Goal: Task Accomplishment & Management: Use online tool/utility

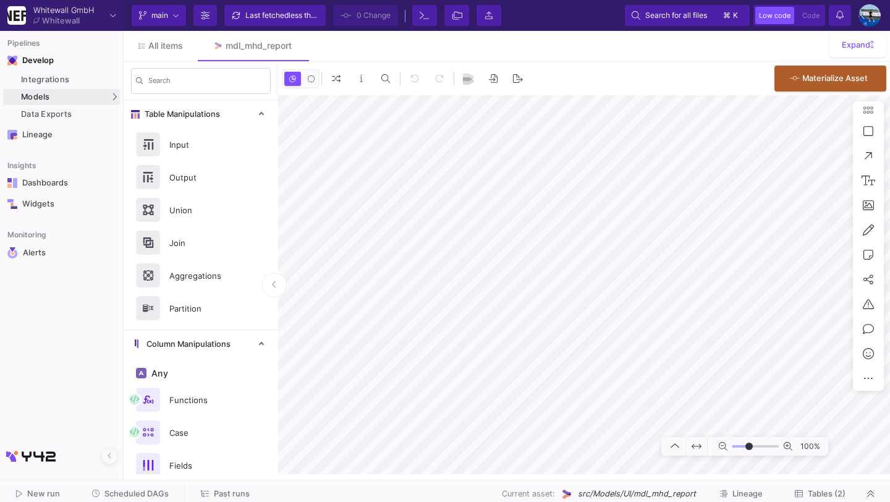
type input "-40"
click at [150, 493] on span "Scheduled DAGs" at bounding box center [136, 493] width 64 height 9
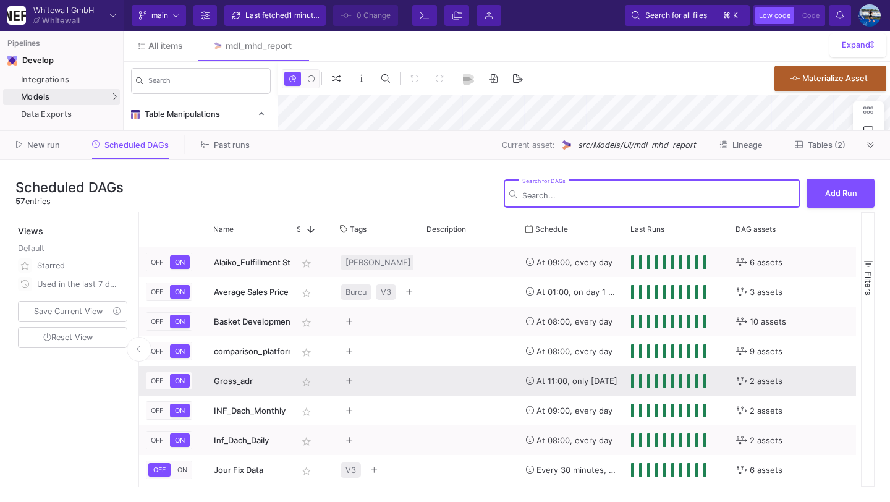
type input "-40"
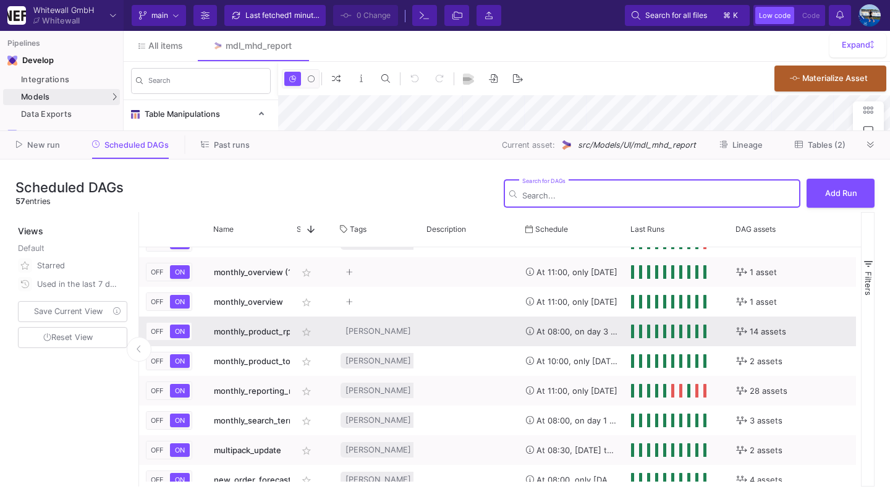
scroll to position [738, 0]
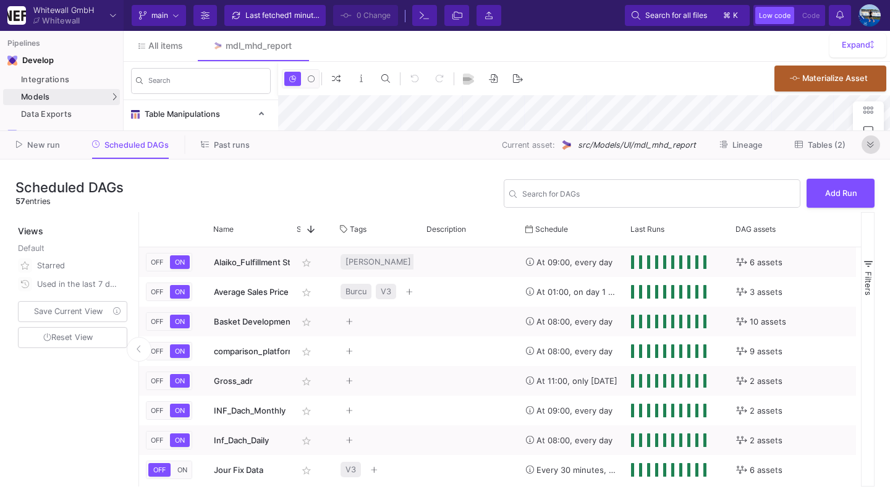
click at [867, 143] on icon at bounding box center [870, 145] width 7 height 8
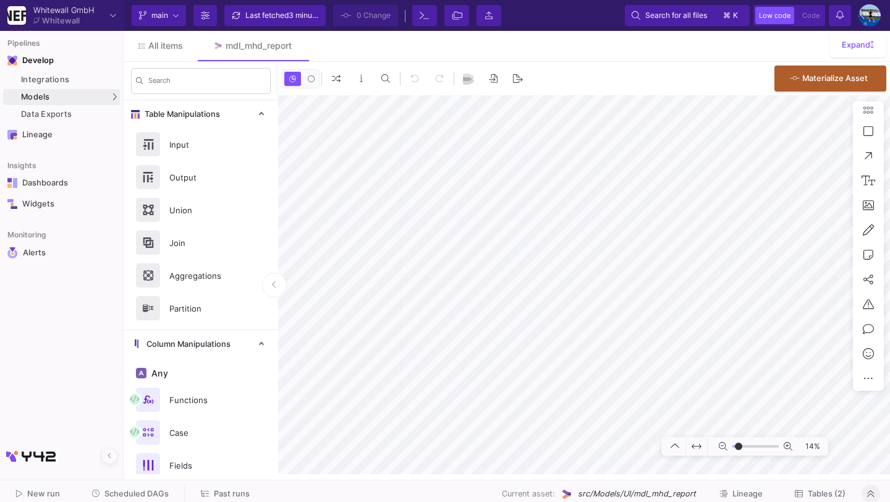
click at [132, 497] on span "Scheduled DAGs" at bounding box center [136, 493] width 64 height 9
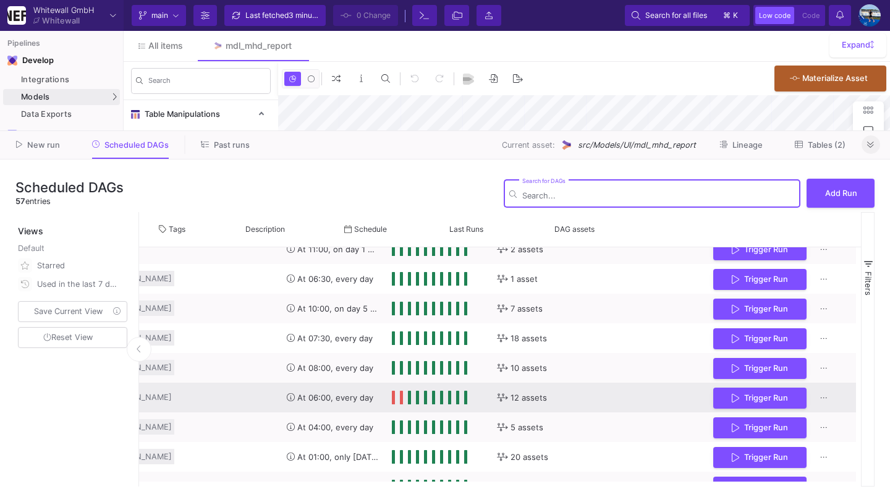
scroll to position [0, 244]
click at [788, 395] on button "Trigger Run" at bounding box center [759, 397] width 93 height 22
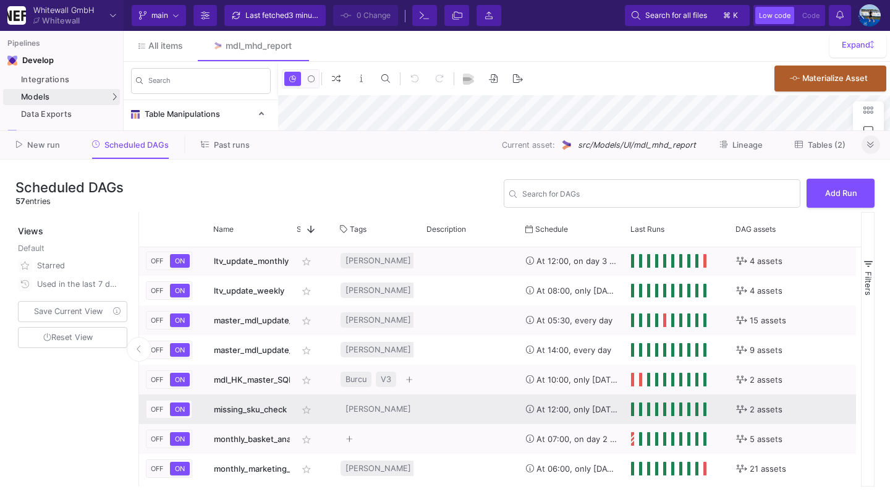
scroll to position [774, 0]
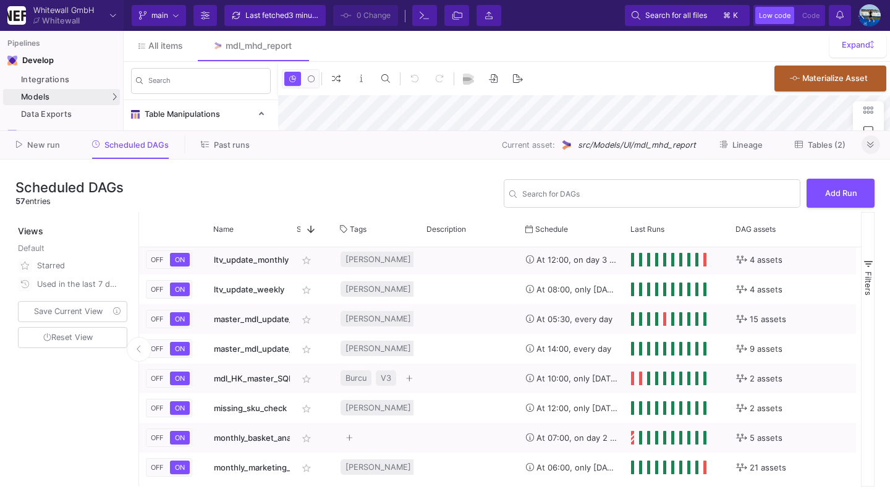
click at [867, 150] on button at bounding box center [871, 144] width 19 height 19
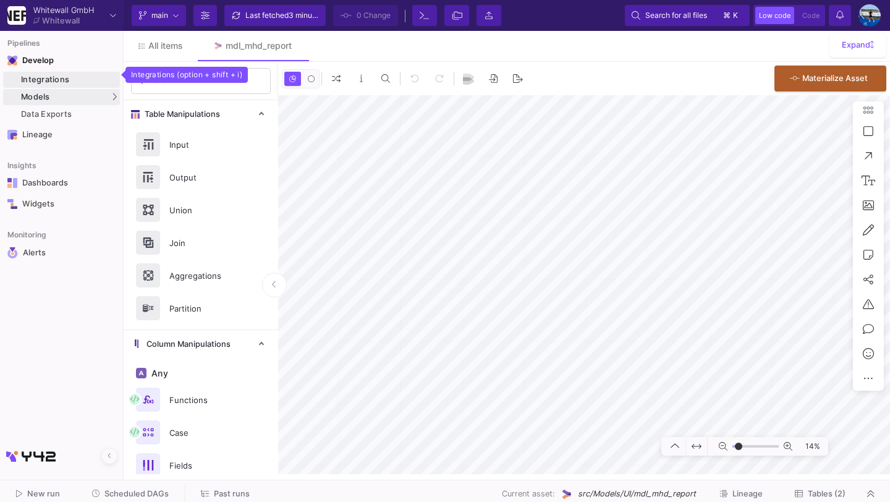
click at [101, 75] on div "Integrations" at bounding box center [69, 80] width 96 height 10
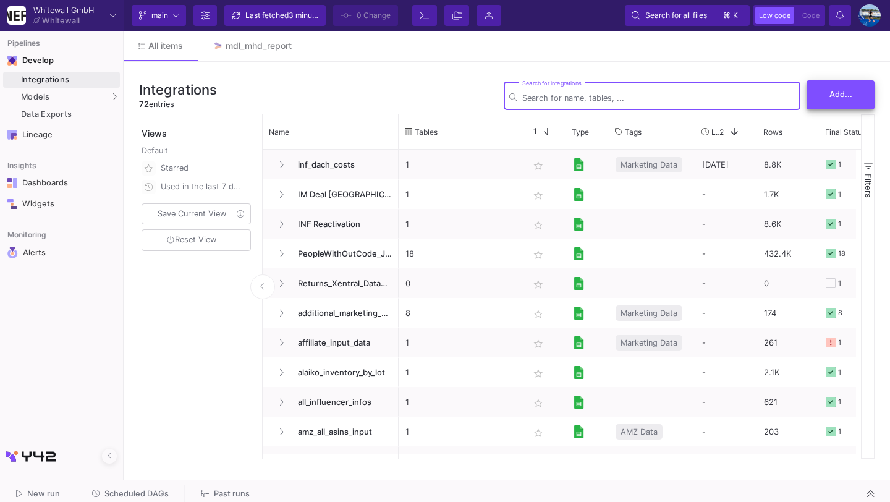
click at [824, 107] on button "Add..." at bounding box center [841, 94] width 68 height 29
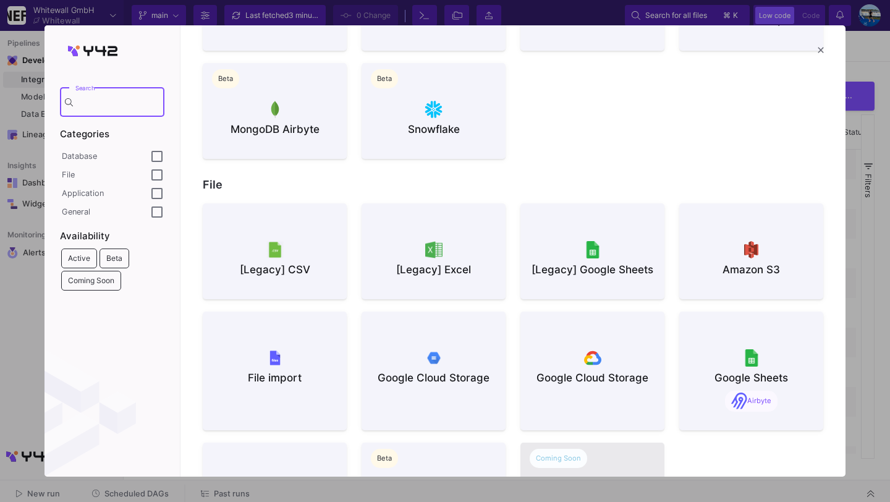
scroll to position [596, 0]
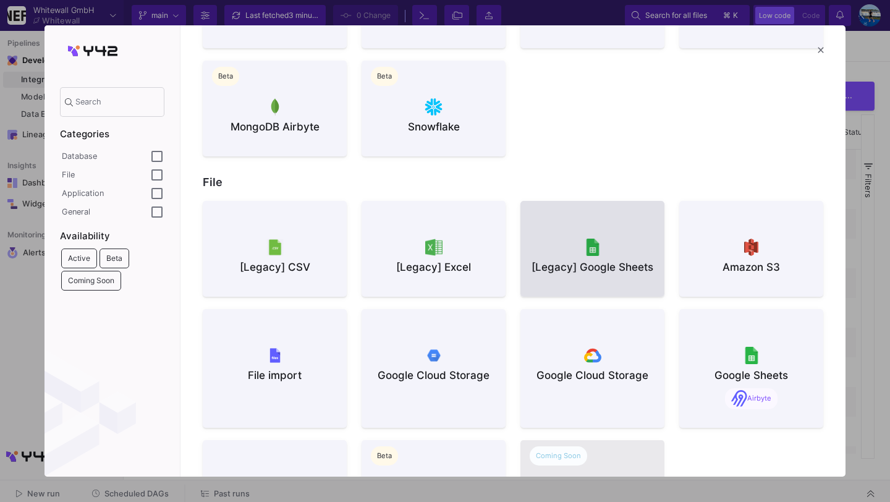
click at [566, 229] on button "[Legacy] Google Sheets" at bounding box center [593, 249] width 144 height 96
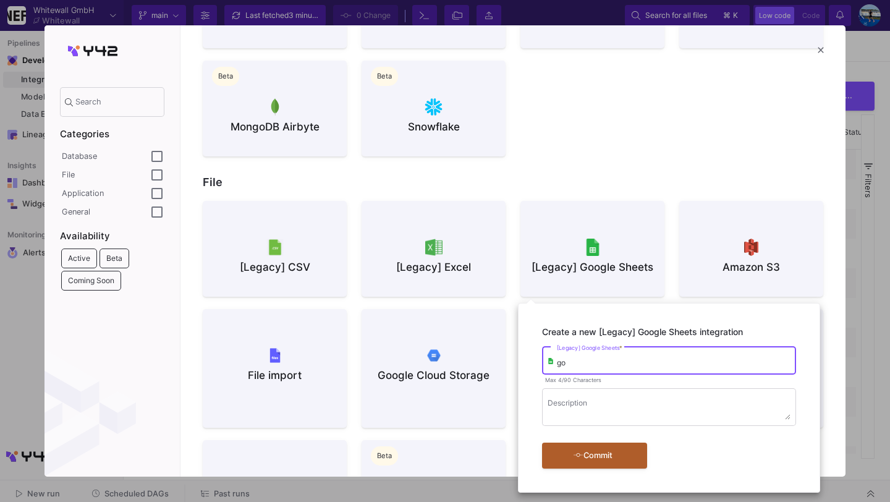
type input "g"
type input "choose_app_import"
click at [594, 451] on div "Commit" at bounding box center [593, 454] width 71 height 22
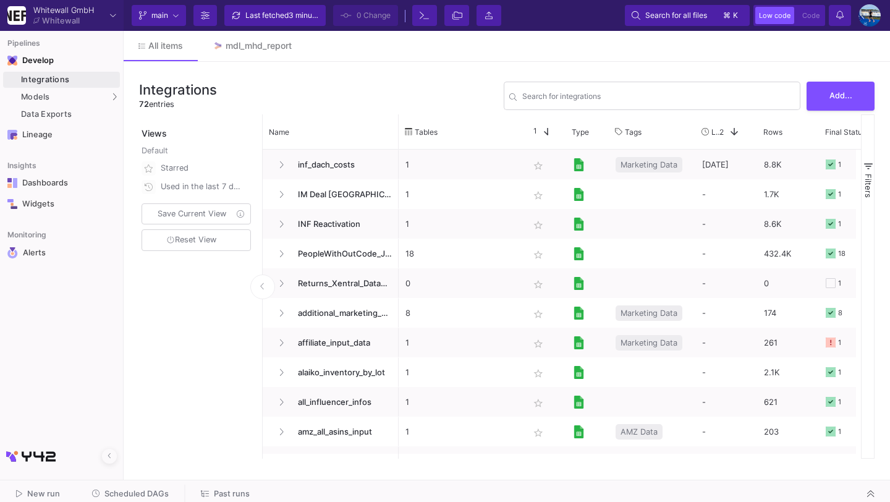
scroll to position [0, 0]
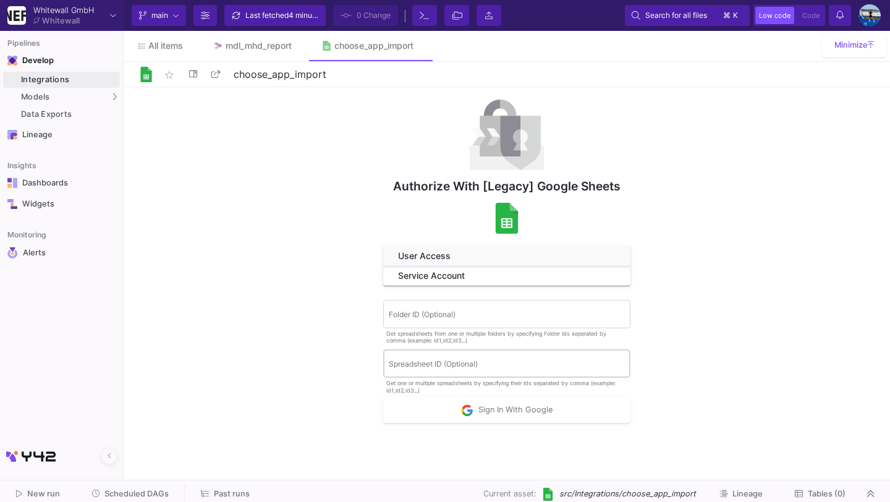
click at [479, 356] on div "Spreadsheet ID (Optional)" at bounding box center [507, 362] width 236 height 30
paste input "1fvP9cSnIfgceWBTrXjgggPXzj4by8fFiTpOZI1uc4g0"
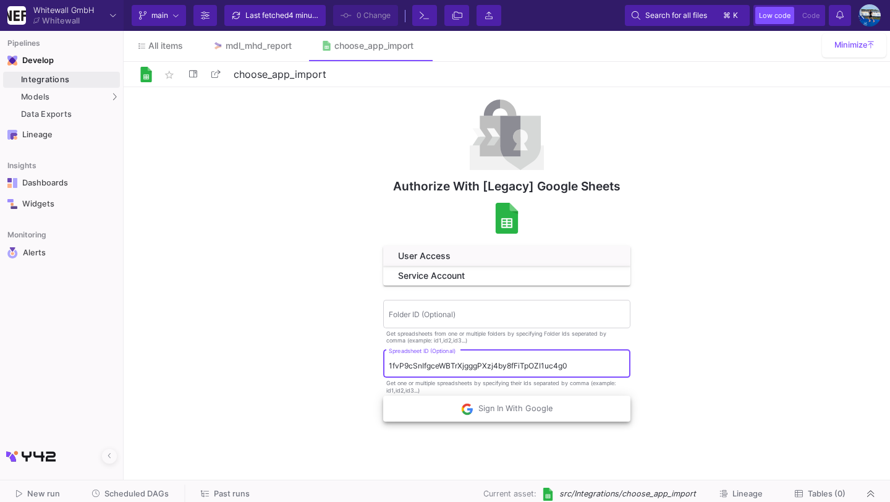
type input "1fvP9cSnIfgceWBTrXjgggPXzj4by8fFiTpOZI1uc4g0"
click at [495, 411] on span "Sign In With Google" at bounding box center [507, 408] width 92 height 9
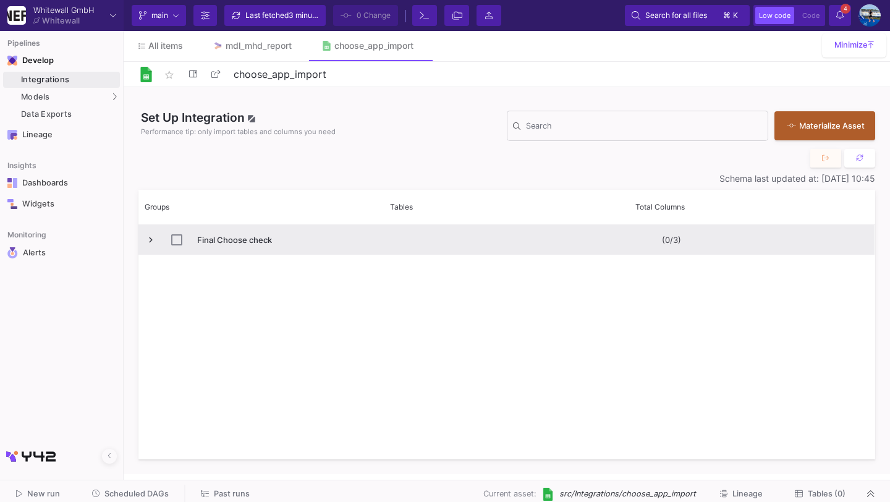
click at [150, 244] on span "Press SPACE to select this row." at bounding box center [150, 239] width 11 height 11
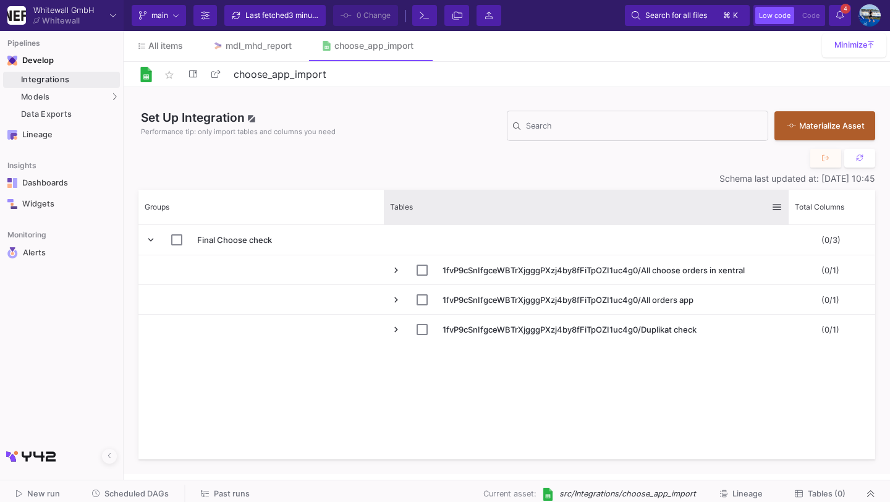
drag, startPoint x: 628, startPoint y: 208, endPoint x: 788, endPoint y: 207, distance: 160.1
click at [788, 207] on div at bounding box center [788, 207] width 5 height 35
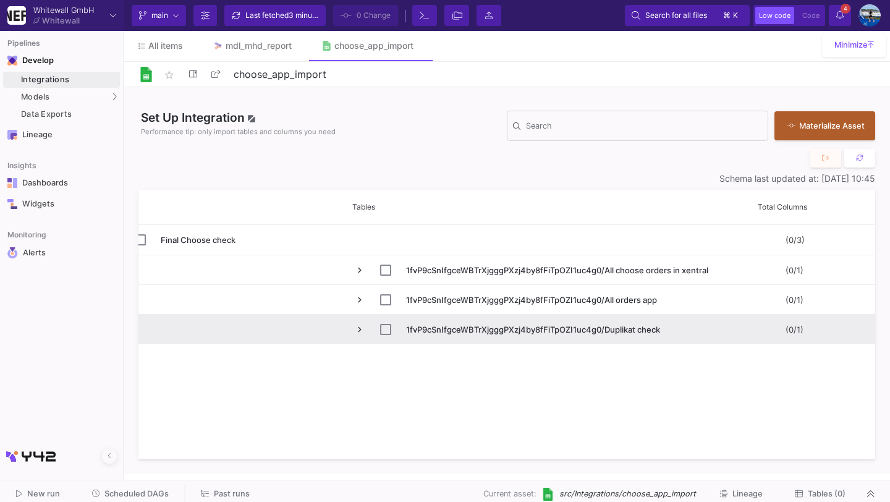
scroll to position [0, 38]
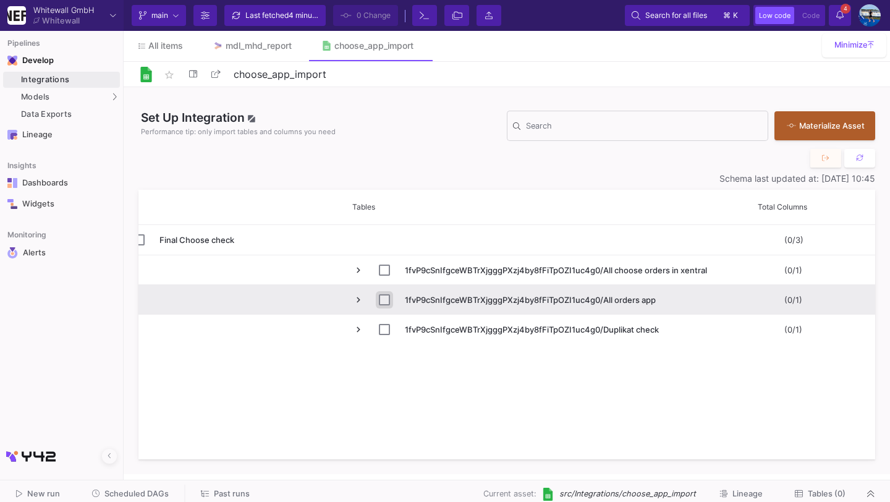
click at [388, 300] on input "Press Space to toggle row selection (unchecked)" at bounding box center [384, 299] width 11 height 11
checkbox input "true"
checkbox input "false"
checkbox input "true"
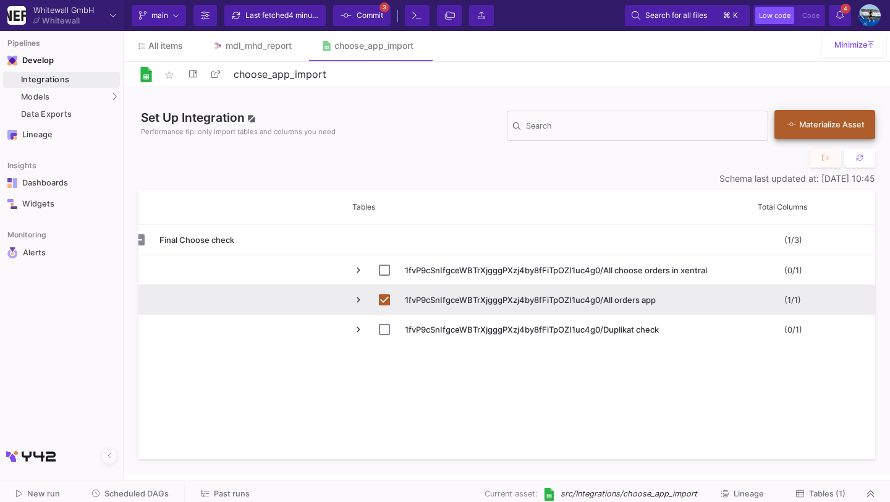
click at [826, 124] on div "Materialize Asset" at bounding box center [822, 125] width 70 height 12
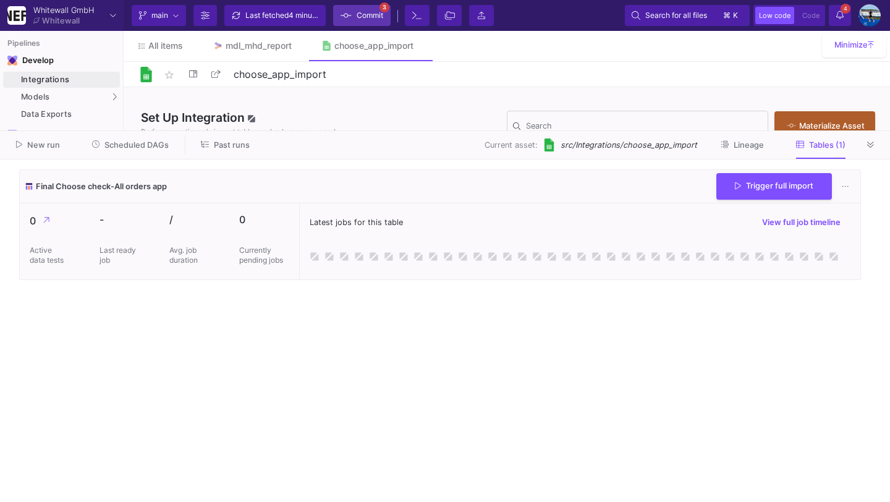
click at [362, 19] on span "Commit" at bounding box center [370, 15] width 27 height 19
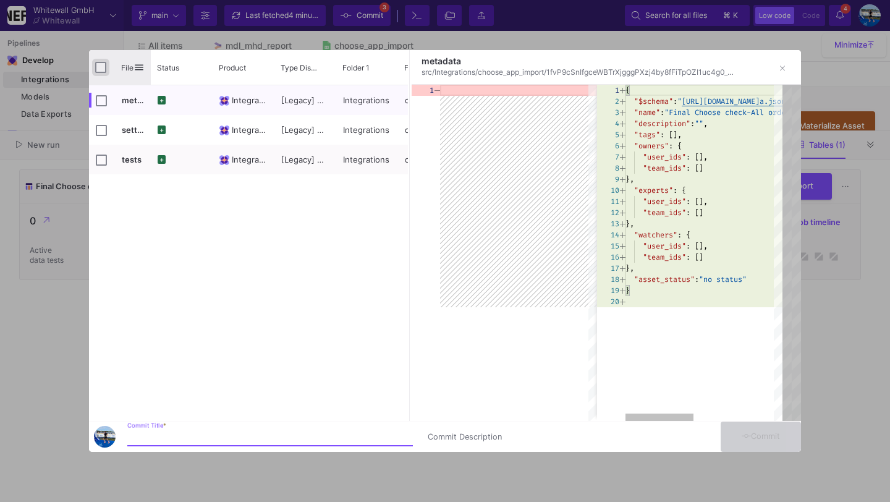
click at [99, 66] on input "Press Space to toggle all rows selection (unchecked)" at bounding box center [100, 67] width 11 height 11
checkbox input "true"
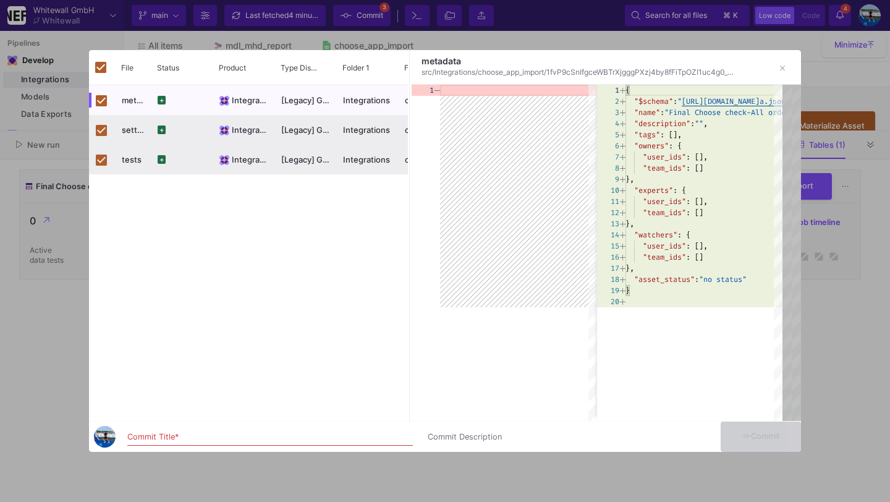
click at [202, 424] on div "Commit Title *" at bounding box center [270, 434] width 286 height 23
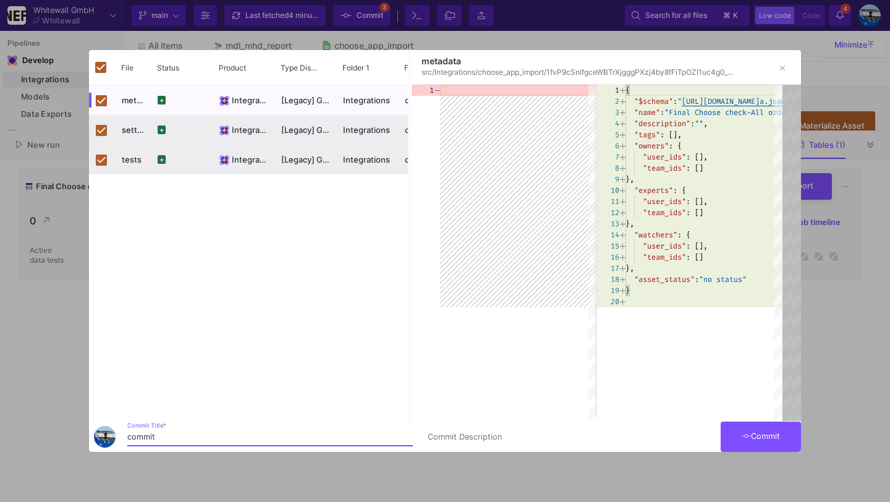
type input "commit"
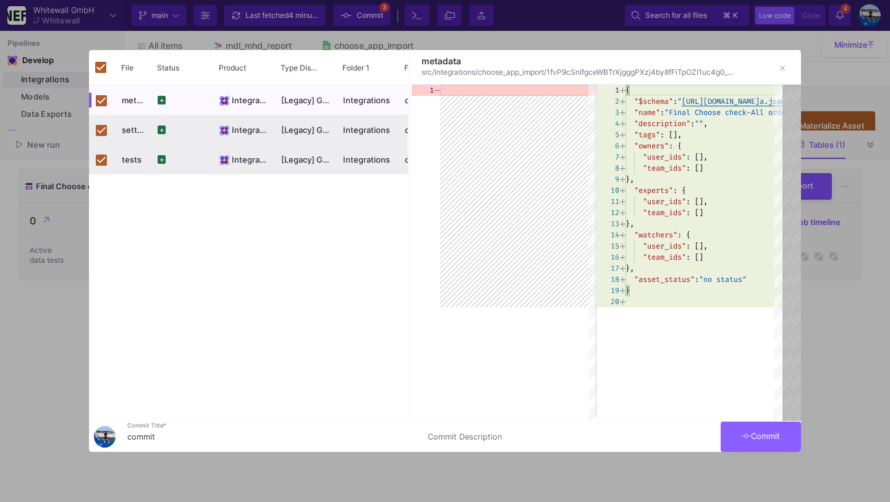
click at [764, 440] on span "Commit" at bounding box center [761, 436] width 39 height 9
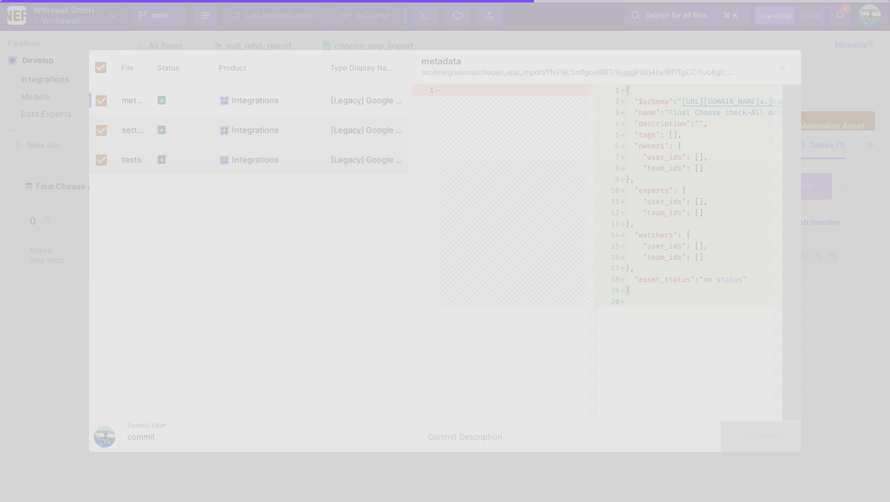
checkbox input "false"
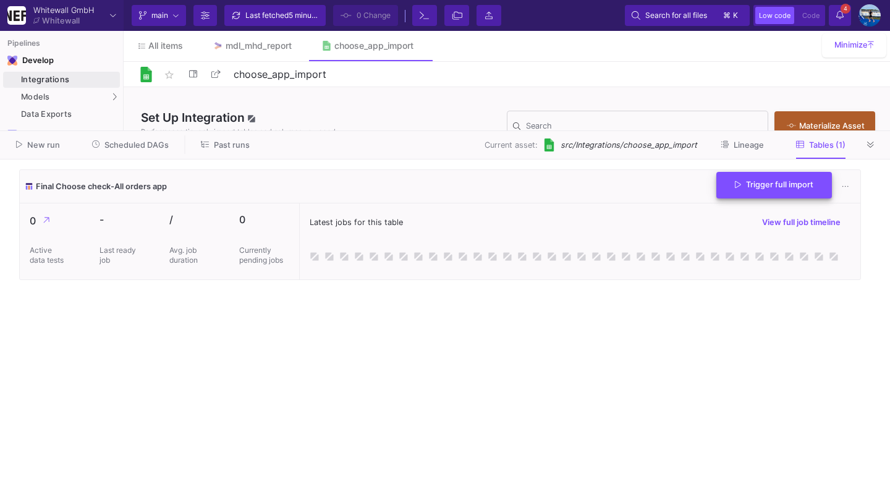
click at [744, 189] on span "Trigger full import" at bounding box center [774, 184] width 79 height 9
click at [841, 10] on span "4" at bounding box center [846, 9] width 10 height 10
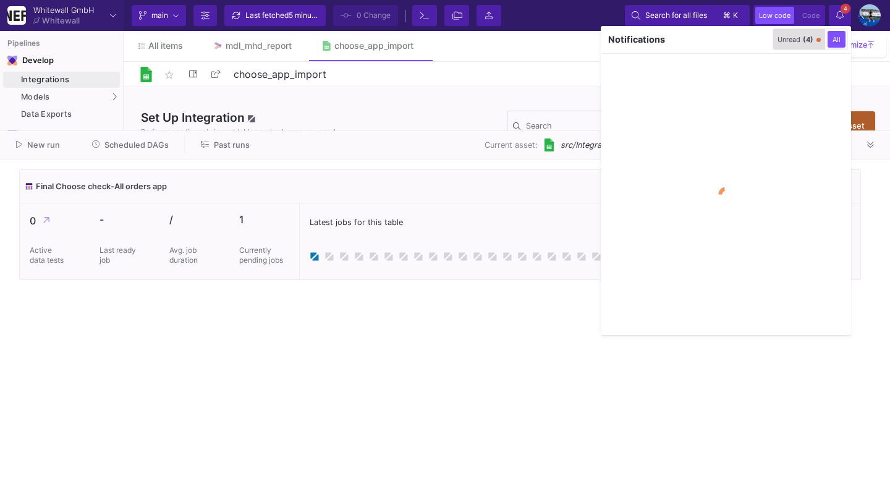
click at [803, 40] on span "(4)" at bounding box center [808, 39] width 11 height 9
click at [759, 41] on icon "button" at bounding box center [761, 39] width 8 height 8
click at [846, 17] on div at bounding box center [445, 251] width 890 height 502
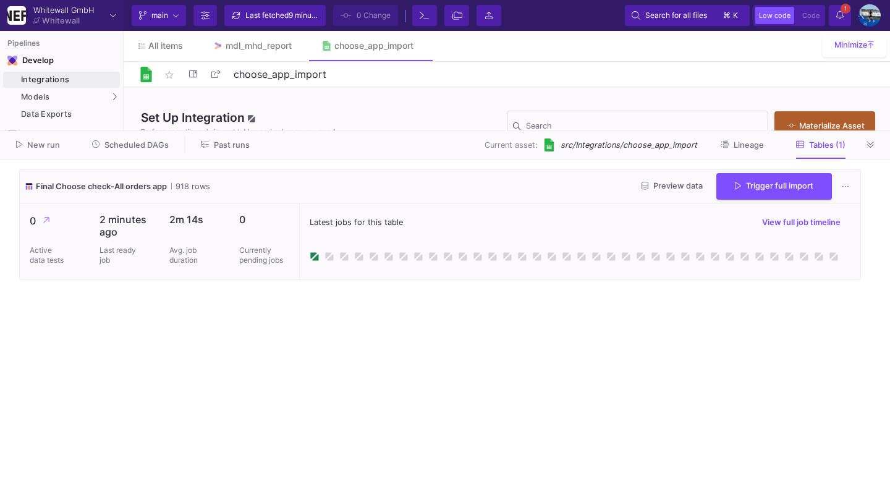
click at [874, 142] on icon at bounding box center [870, 145] width 7 height 8
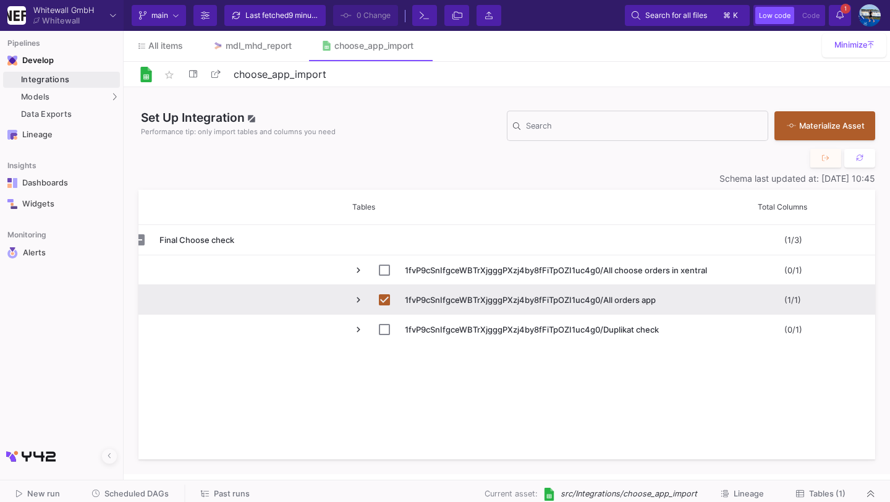
click at [841, 0] on div "Current branch main Branch Options Last fetched 9 minutes ago 0 Change Terminal…" at bounding box center [507, 15] width 767 height 31
click at [842, 25] on button "1 1 Notifications" at bounding box center [840, 15] width 22 height 21
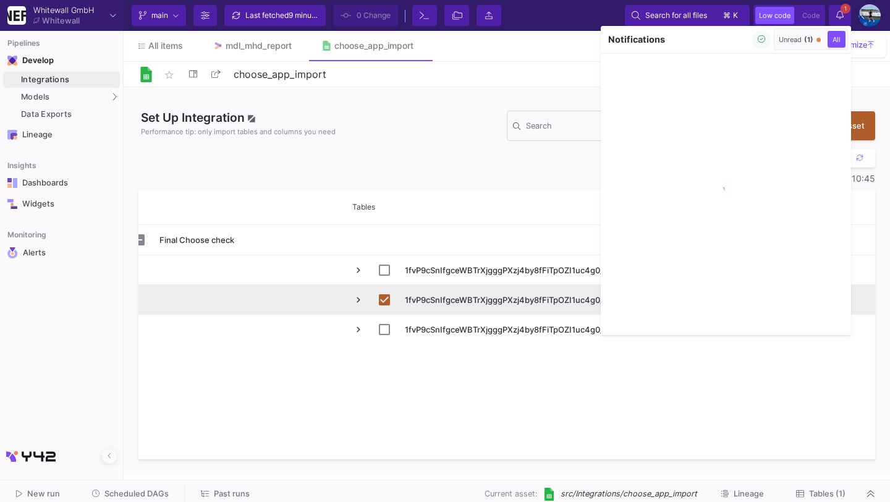
click at [793, 44] on button "Unread (1)" at bounding box center [800, 39] width 47 height 17
click at [753, 43] on button "button" at bounding box center [761, 39] width 19 height 19
click at [95, 96] on div at bounding box center [445, 251] width 890 height 502
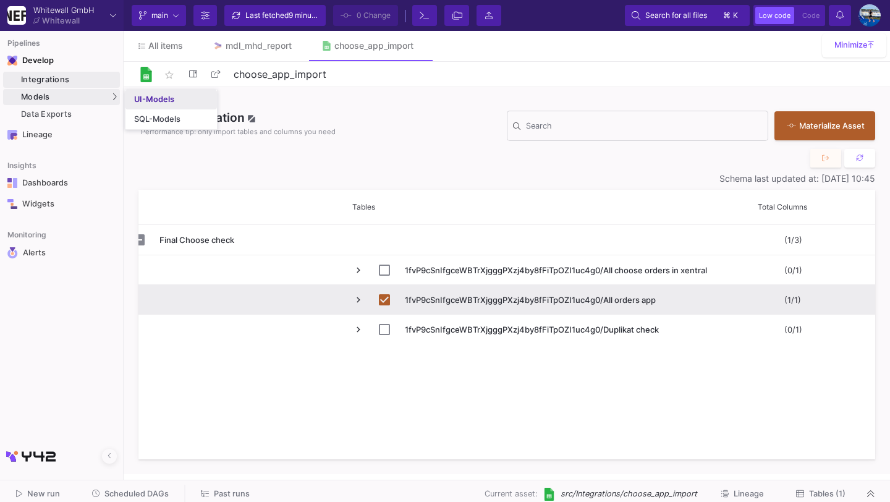
click at [151, 99] on div "UI-Models" at bounding box center [154, 100] width 40 height 10
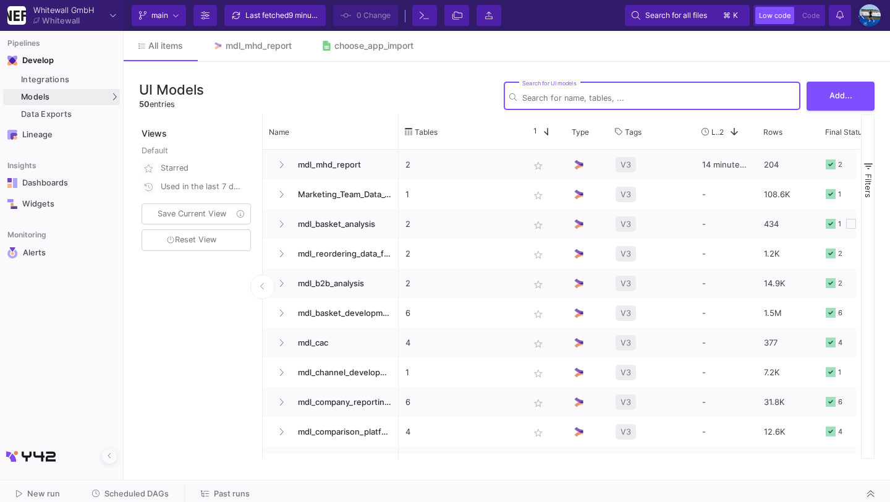
type input "m"
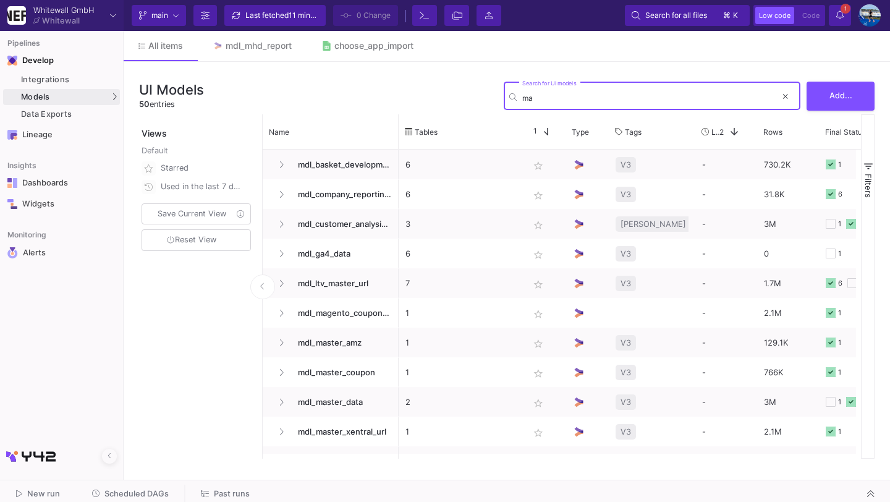
type input "m"
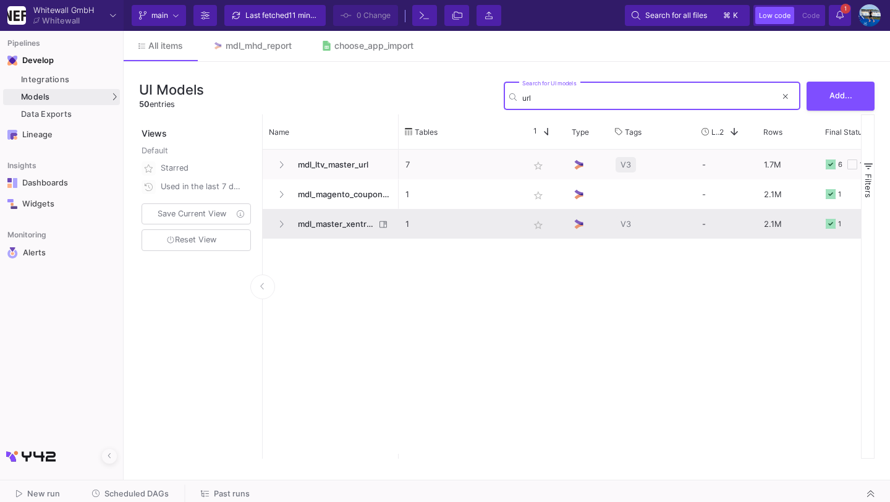
type input "url"
click at [336, 215] on span "mdl_master_xentral_url" at bounding box center [333, 224] width 85 height 29
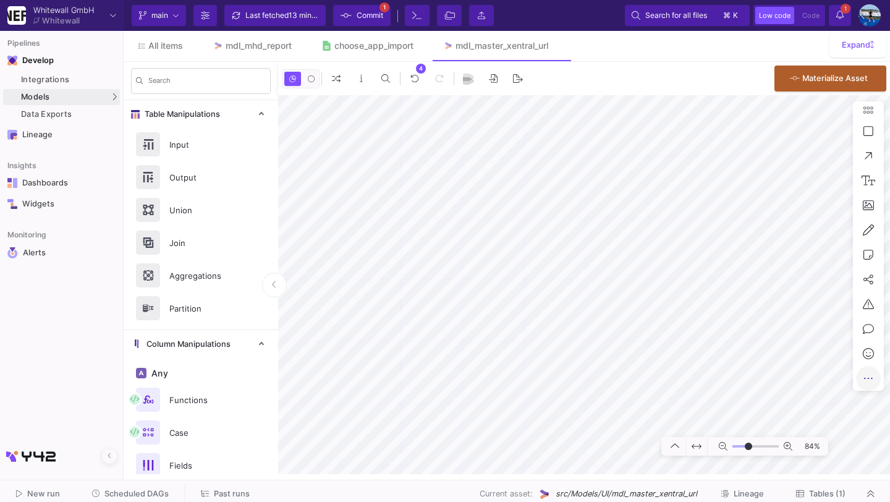
type input "-25"
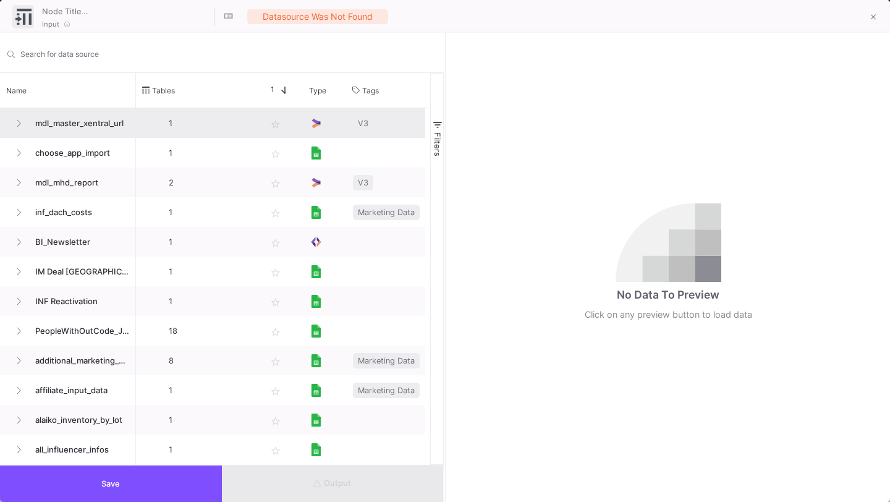
click at [80, 135] on span "mdl_master_xentral_url" at bounding box center [78, 123] width 101 height 29
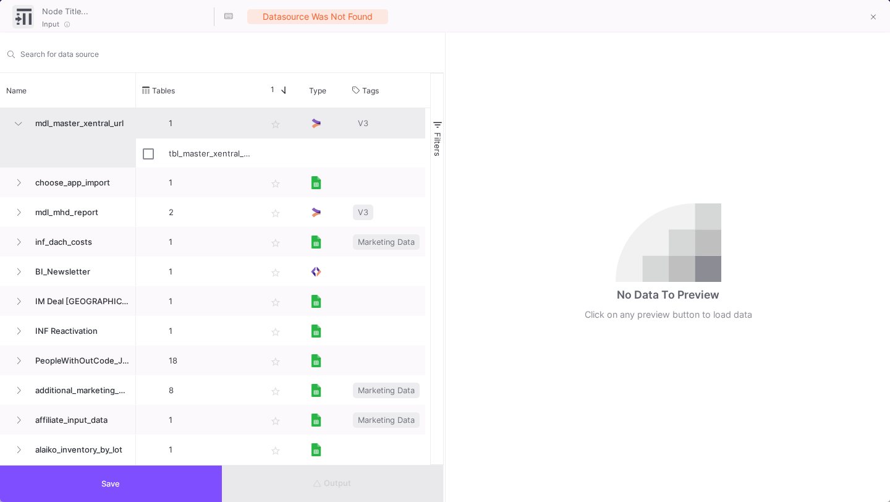
drag, startPoint x: 80, startPoint y: 129, endPoint x: 80, endPoint y: 142, distance: 13.6
click at [80, 129] on span "mdl_master_xentral_url" at bounding box center [78, 123] width 101 height 29
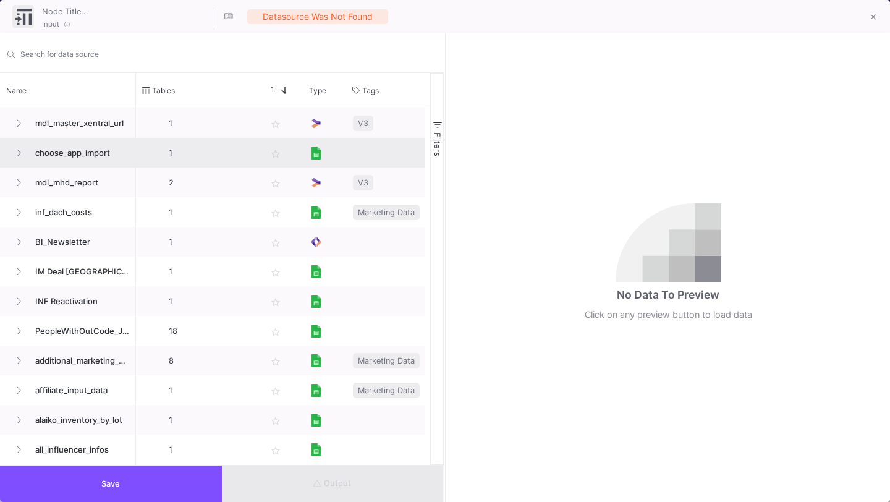
click at [79, 154] on span "choose_app_import" at bounding box center [78, 152] width 101 height 29
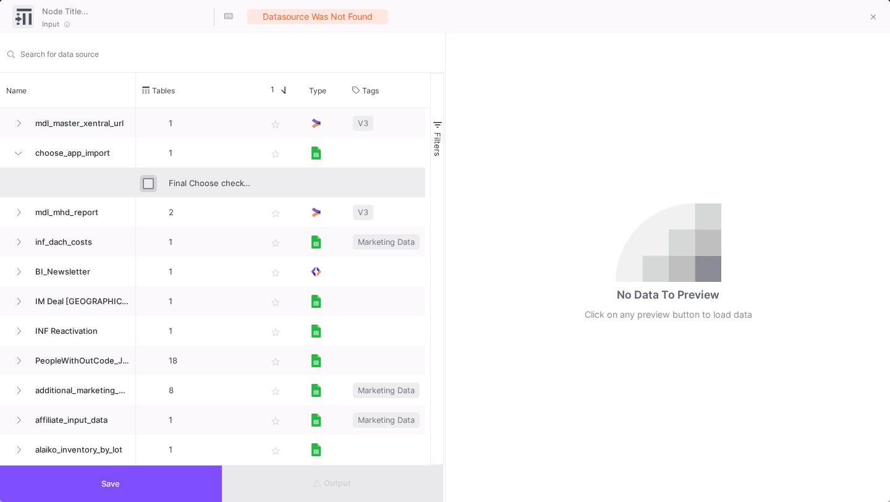
click at [149, 184] on input "Press Space to toggle row selection (unchecked)" at bounding box center [148, 183] width 11 height 11
checkbox input "true"
type input "Final Choose check-All orders app"
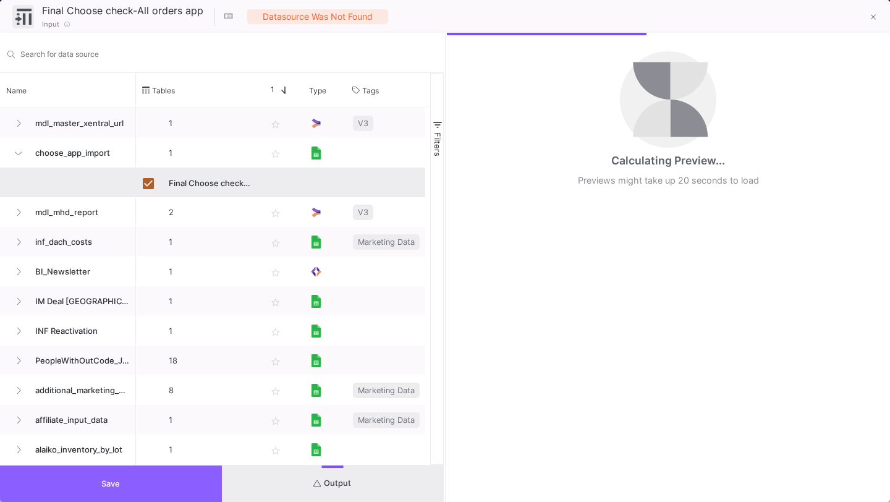
click at [160, 481] on button "Save" at bounding box center [111, 484] width 222 height 36
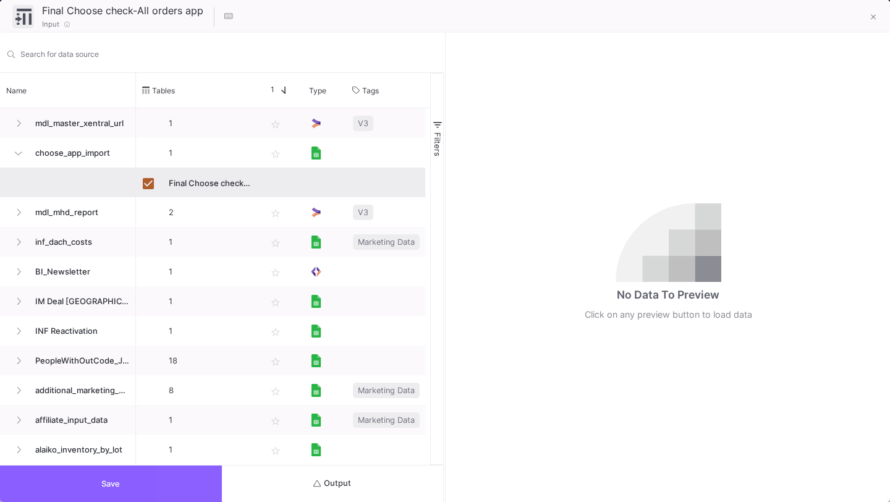
click at [189, 480] on button "Save" at bounding box center [111, 484] width 222 height 36
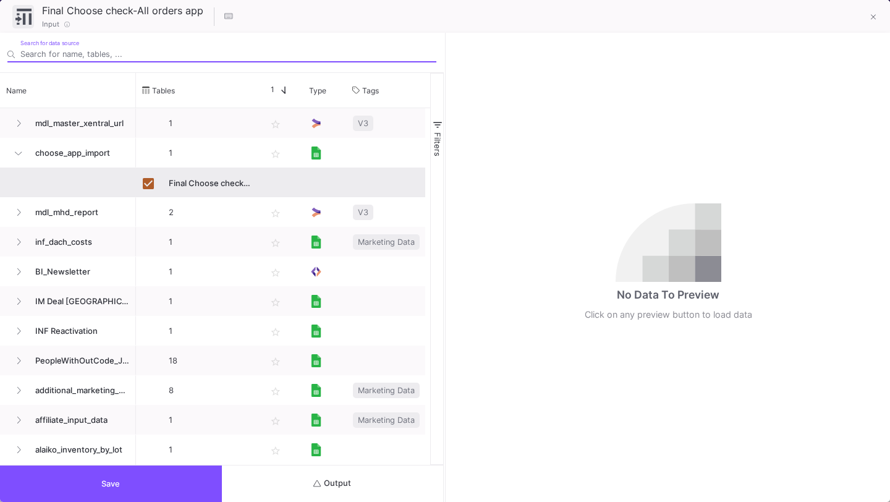
click at [290, 485] on button "Output" at bounding box center [333, 484] width 222 height 36
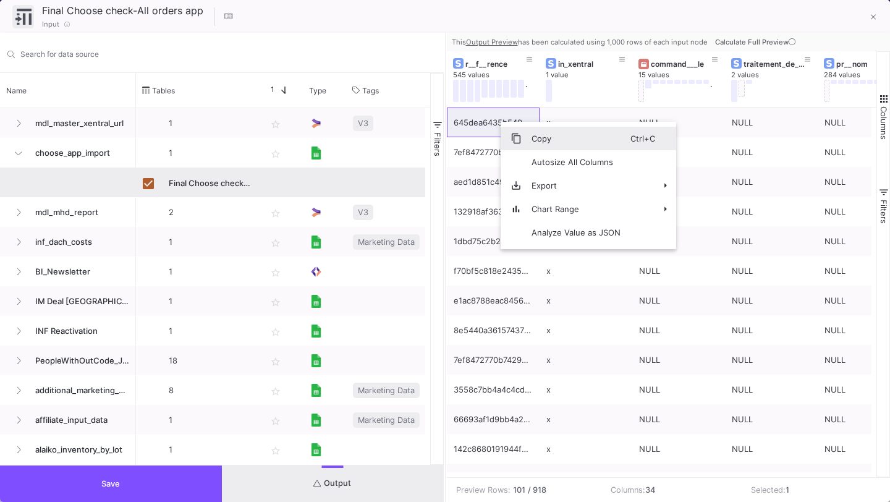
click at [516, 137] on span "Context Menu" at bounding box center [516, 138] width 11 height 11
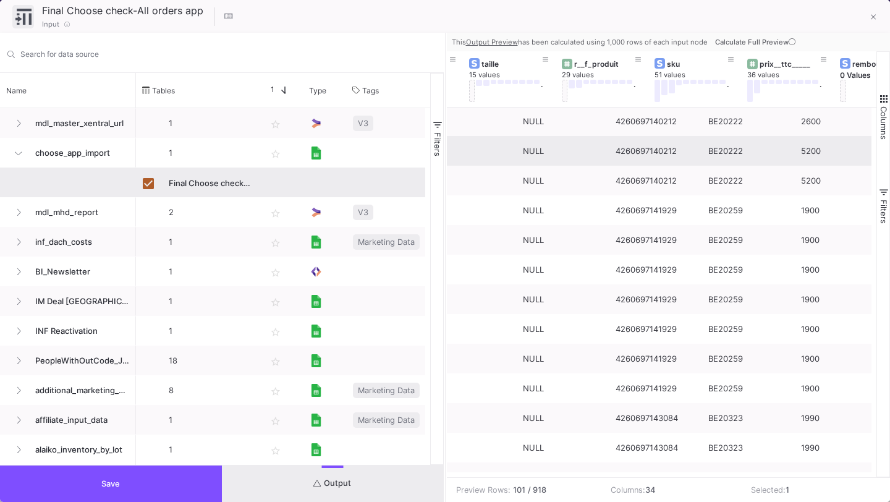
scroll to position [0, 1568]
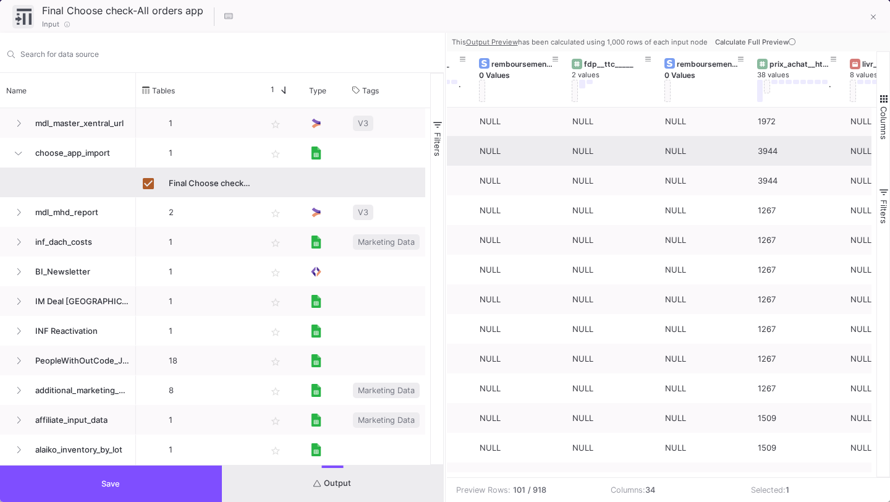
click at [168, 488] on button "Save" at bounding box center [111, 484] width 222 height 36
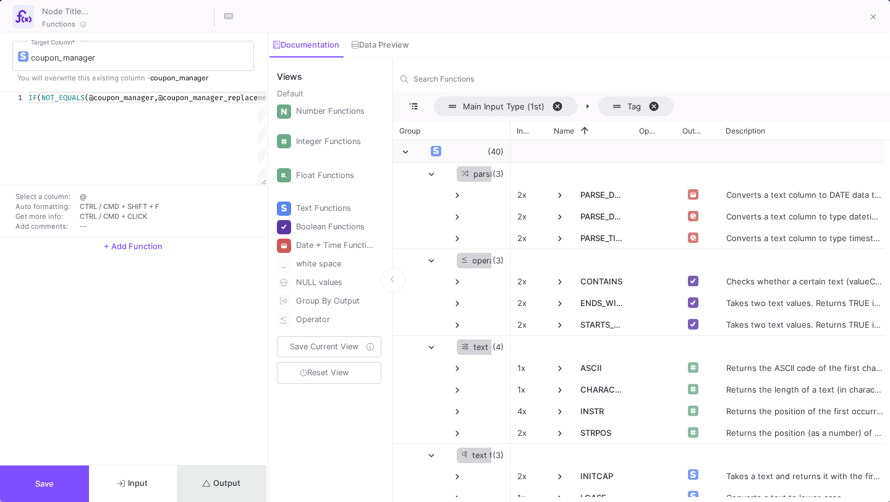
click at [230, 480] on span "Output" at bounding box center [222, 483] width 38 height 9
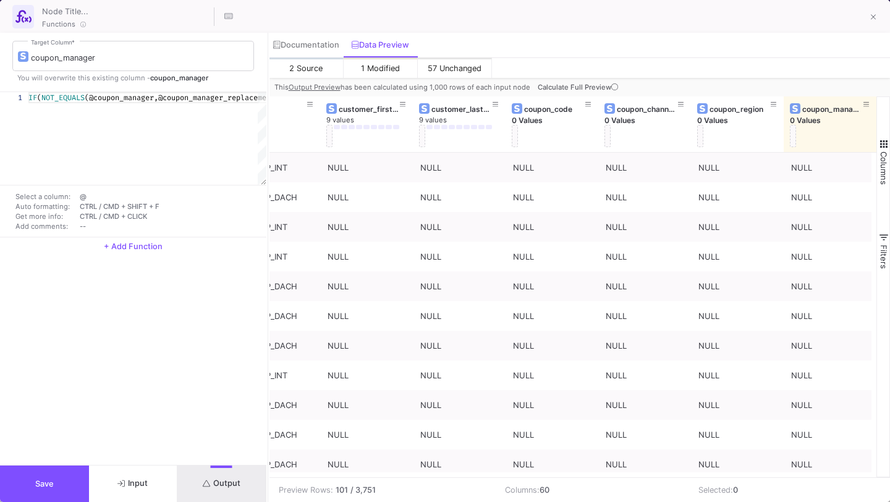
click at [611, 83] on icon at bounding box center [614, 86] width 7 height 7
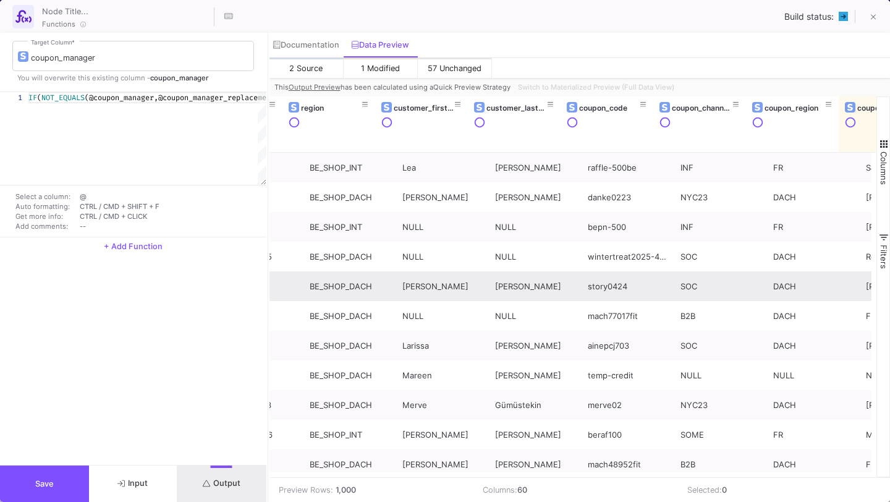
scroll to position [0, 3991]
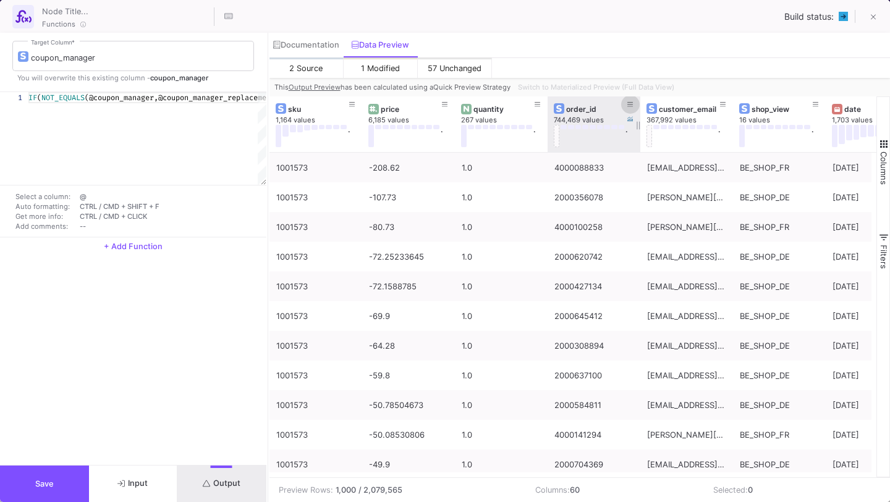
click at [634, 104] on button at bounding box center [630, 104] width 19 height 19
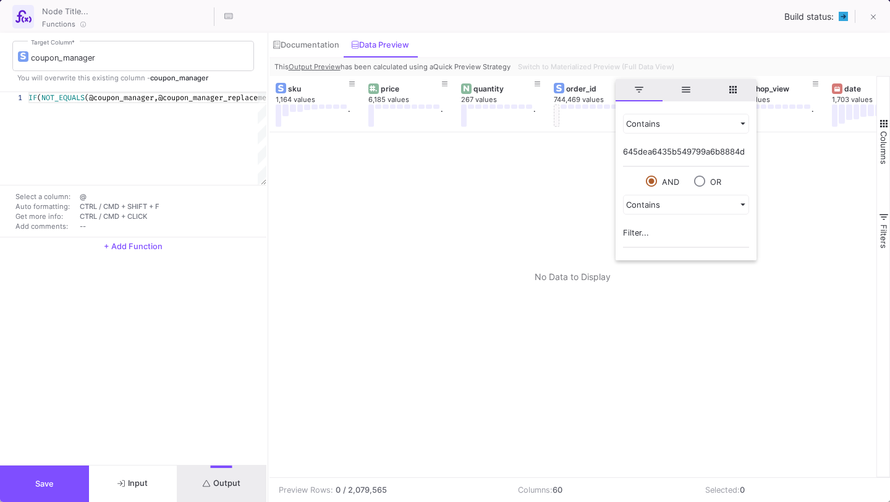
type input "645dea6435b549799a6b8884d"
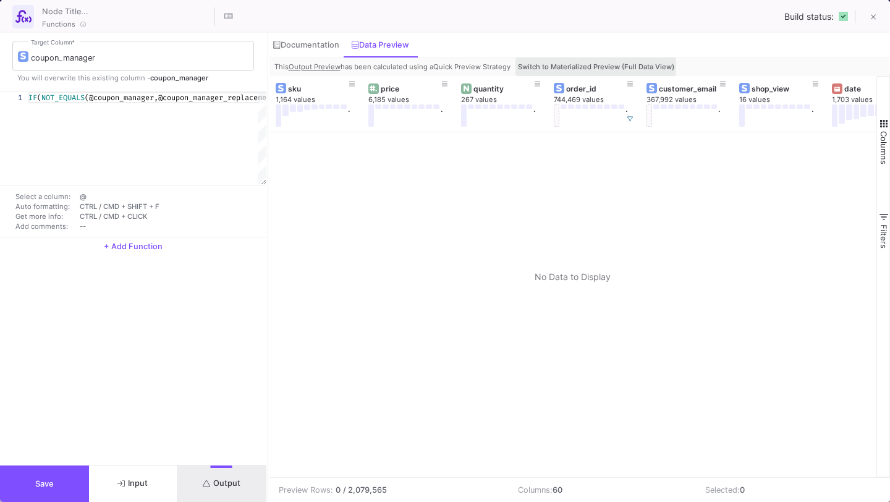
click at [589, 66] on span "Switch to Materialized Preview (Full Data View)" at bounding box center [596, 66] width 156 height 9
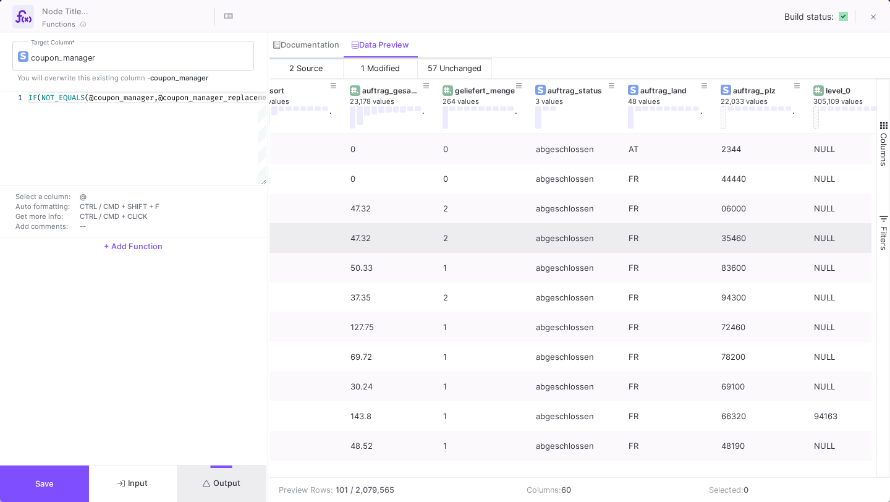
scroll to position [0, 3281]
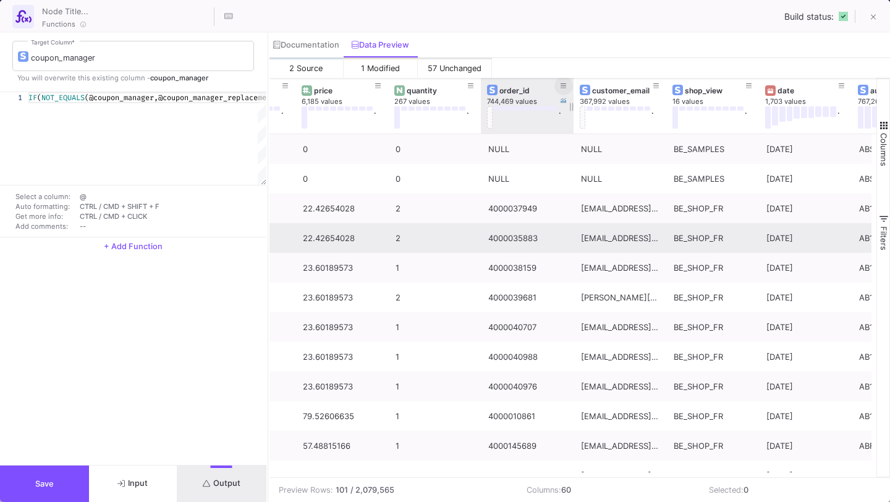
click at [566, 81] on button at bounding box center [564, 86] width 19 height 19
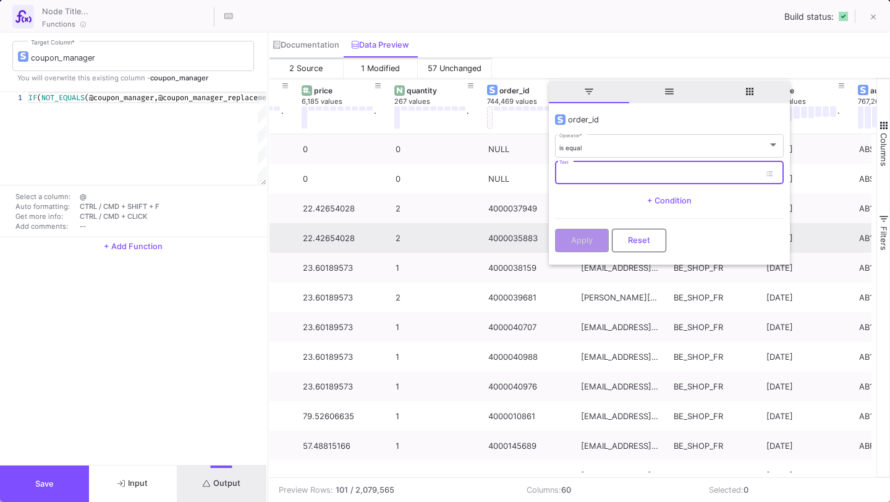
click at [581, 175] on input "Text" at bounding box center [660, 175] width 201 height 8
paste input "645dea6435b549799a6b8884d"
type input "645dea6435b549799a6b8884d"
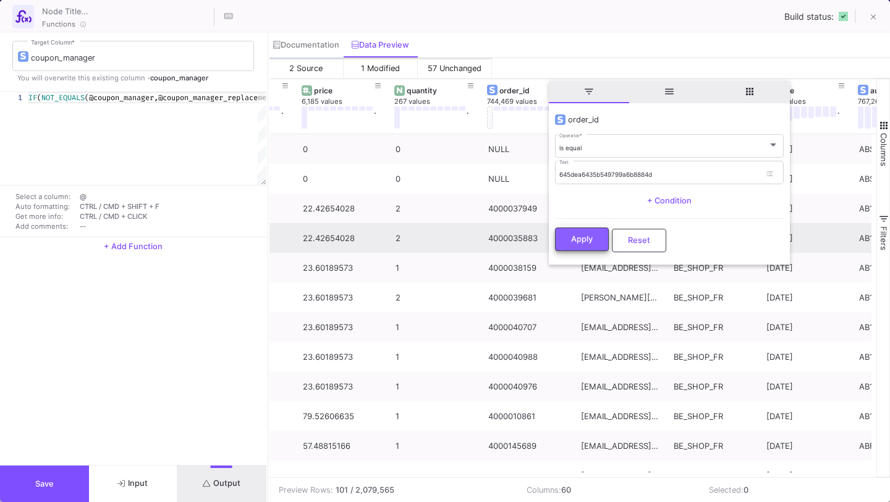
click at [576, 241] on span "Apply" at bounding box center [582, 238] width 22 height 9
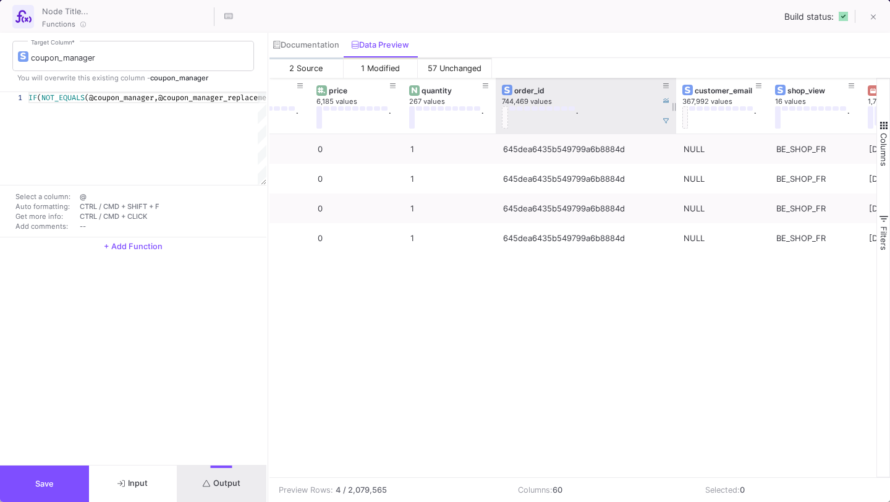
drag, startPoint x: 587, startPoint y: 103, endPoint x: 675, endPoint y: 108, distance: 87.9
click at [675, 108] on div at bounding box center [676, 106] width 5 height 56
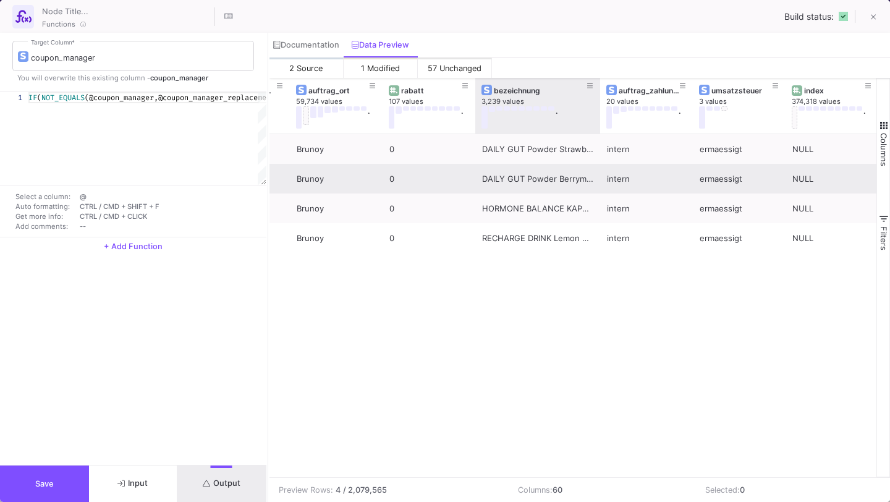
drag, startPoint x: 566, startPoint y: 106, endPoint x: 598, endPoint y: 164, distance: 66.1
click at [598, 164] on div "auftrag_versandart 11 values . einkaufspreiswaehrung 2 values auftrag_ort 59,73…" at bounding box center [574, 277] width 608 height 399
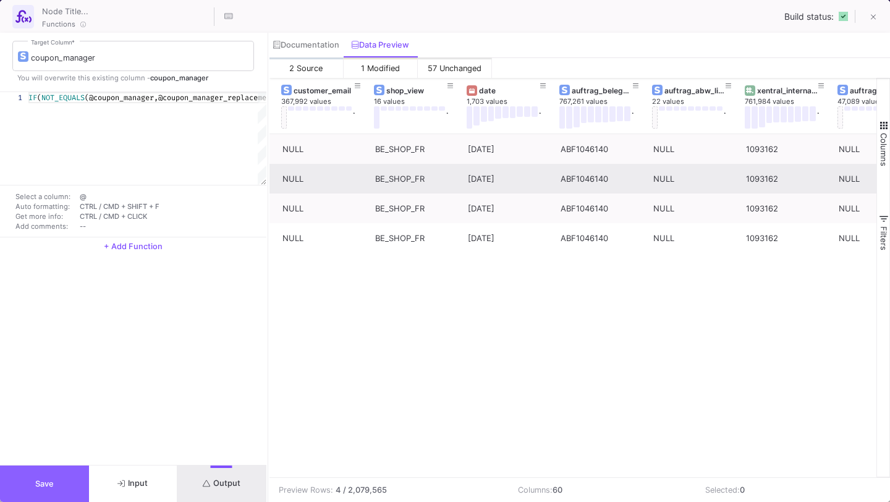
click at [63, 477] on button "Save" at bounding box center [44, 484] width 89 height 36
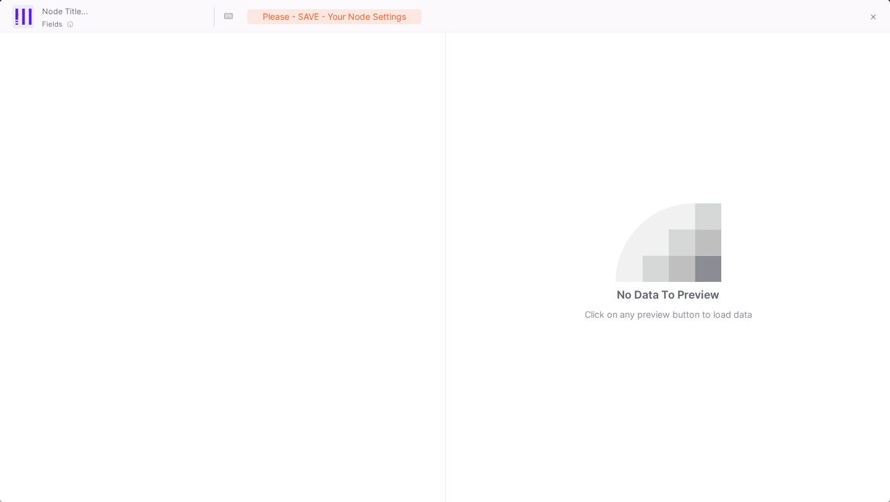
checkbox input "true"
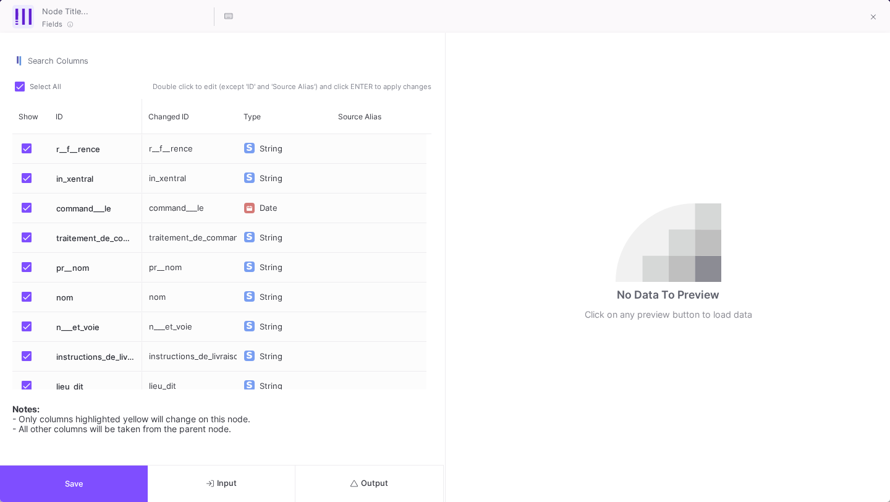
click at [399, 481] on button "Output" at bounding box center [370, 484] width 148 height 36
click at [257, 477] on button "Input" at bounding box center [222, 484] width 148 height 36
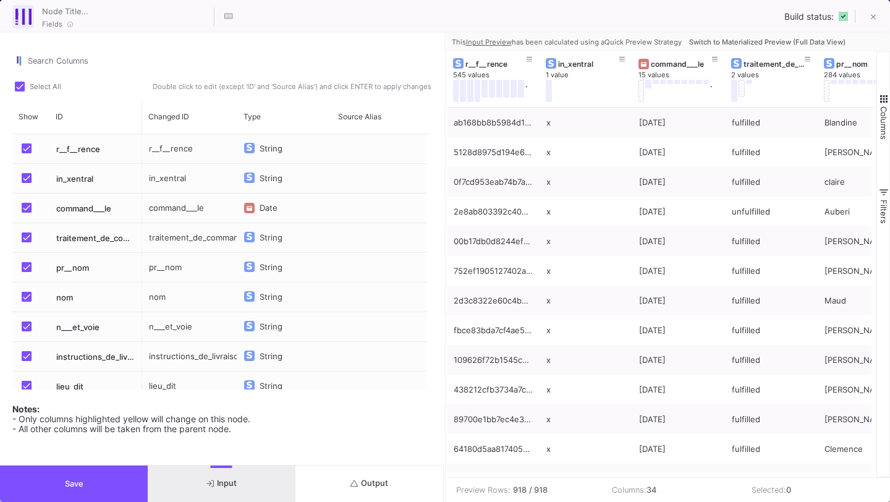
scroll to position [92, 0]
click at [172, 149] on div "r__f__rence" at bounding box center [189, 148] width 95 height 29
type input "order_id"
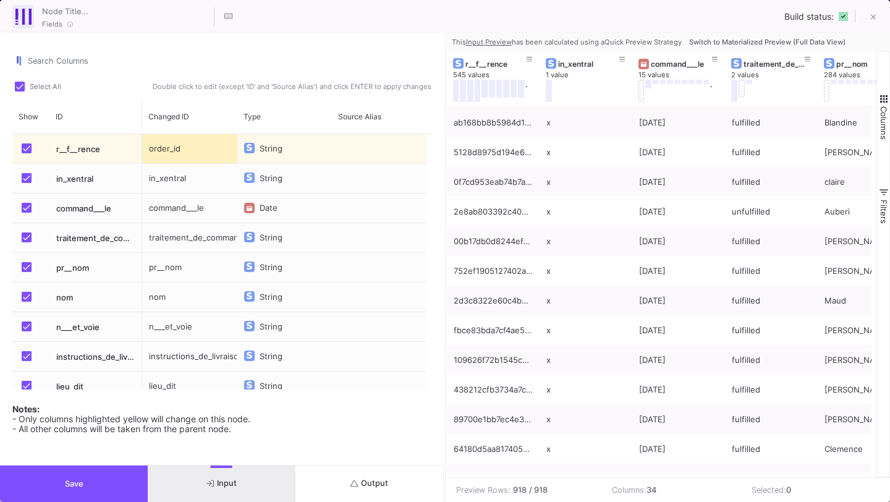
click at [23, 174] on span "Press SPACE to select this row." at bounding box center [27, 178] width 10 height 10
click at [26, 183] on input "Press SPACE to select this row." at bounding box center [26, 183] width 1 height 1
checkbox input "false"
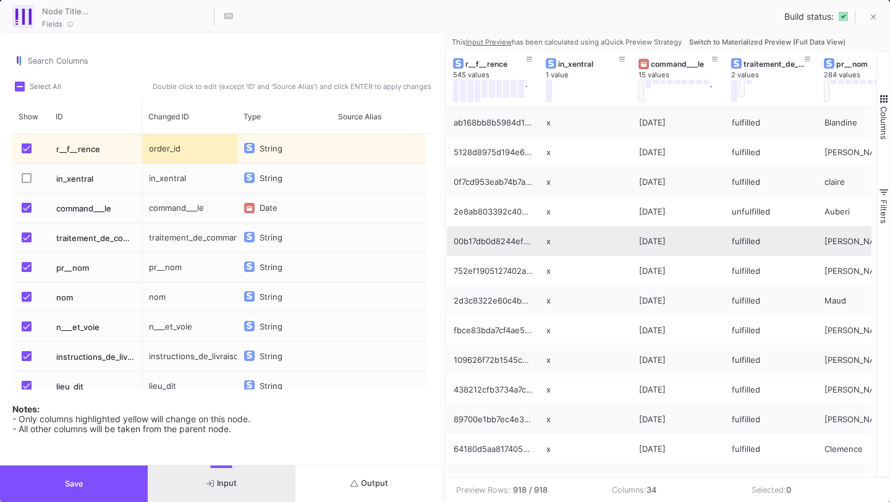
scroll to position [9, 0]
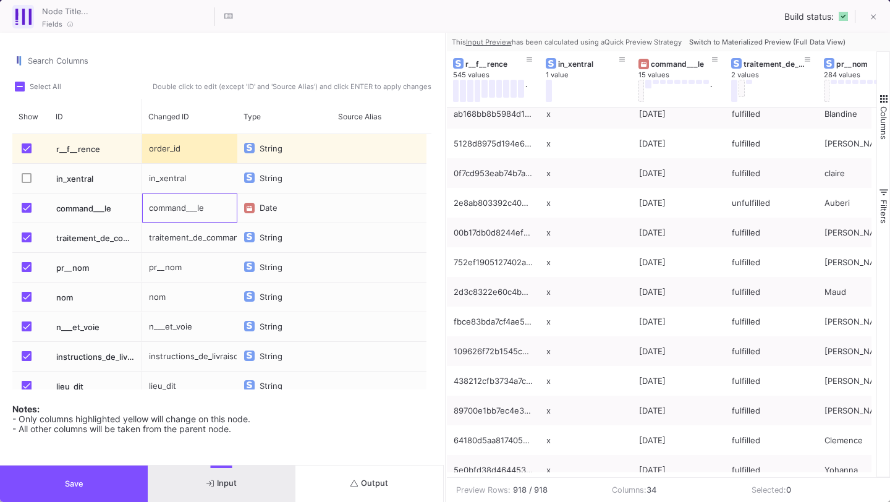
click at [210, 207] on div "command___le" at bounding box center [189, 208] width 95 height 29
type input "date"
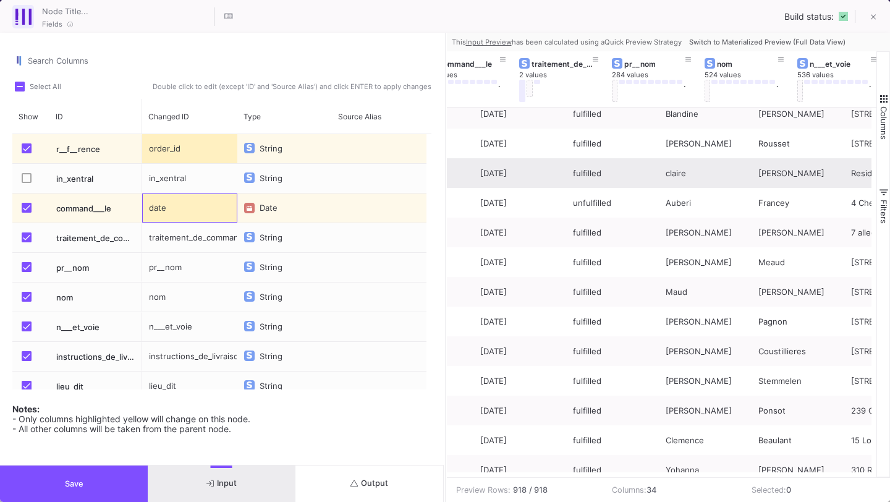
scroll to position [0, 232]
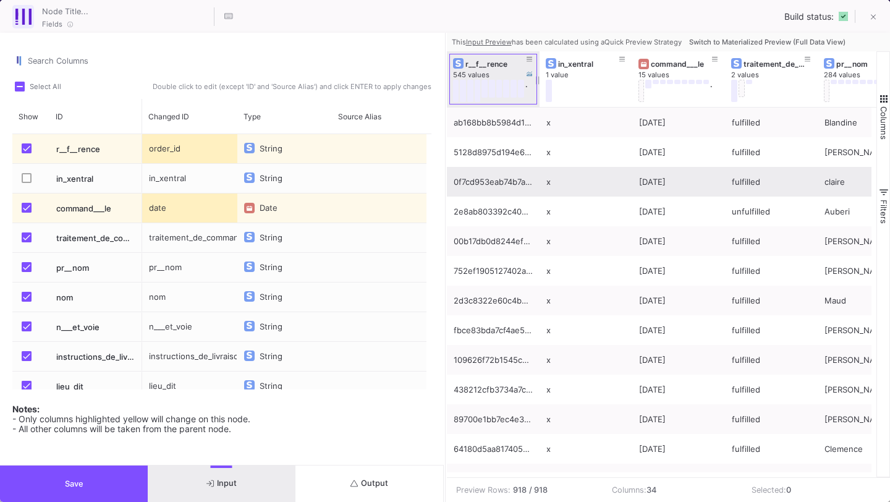
click at [496, 62] on div "r__f__rence" at bounding box center [496, 63] width 61 height 9
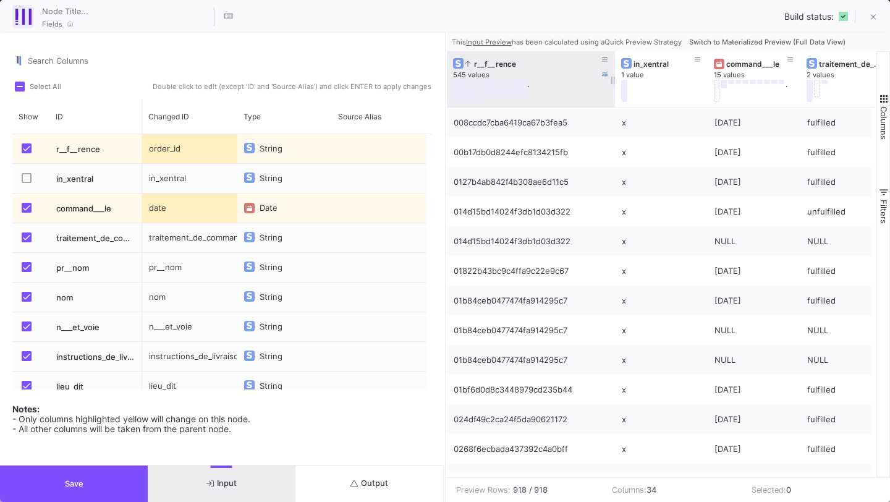
drag, startPoint x: 537, startPoint y: 77, endPoint x: 610, endPoint y: 80, distance: 72.4
click at [613, 80] on div at bounding box center [615, 79] width 5 height 56
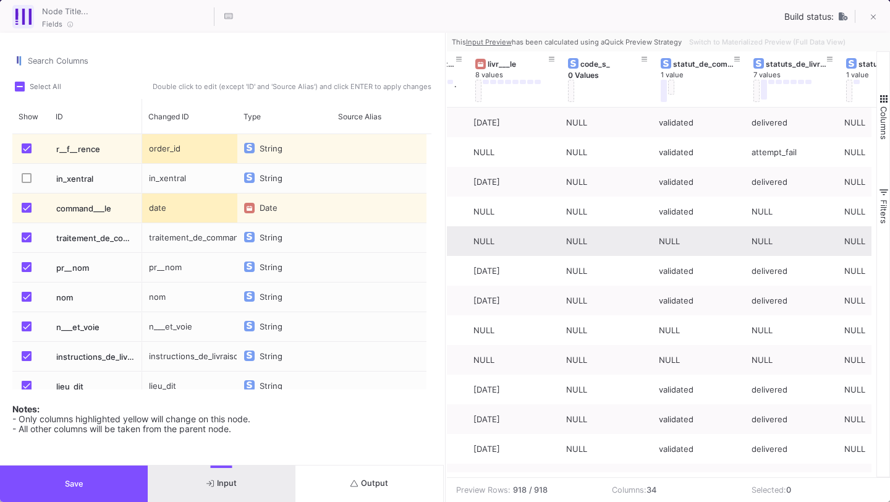
scroll to position [0, 2405]
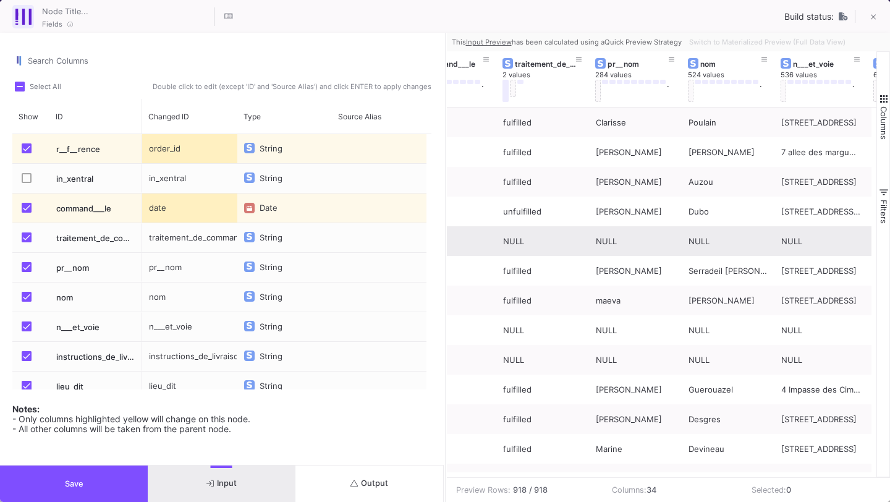
click at [29, 236] on span "Press SPACE to select this row." at bounding box center [27, 237] width 10 height 10
click at [27, 242] on input "Press SPACE to select this row." at bounding box center [26, 242] width 1 height 1
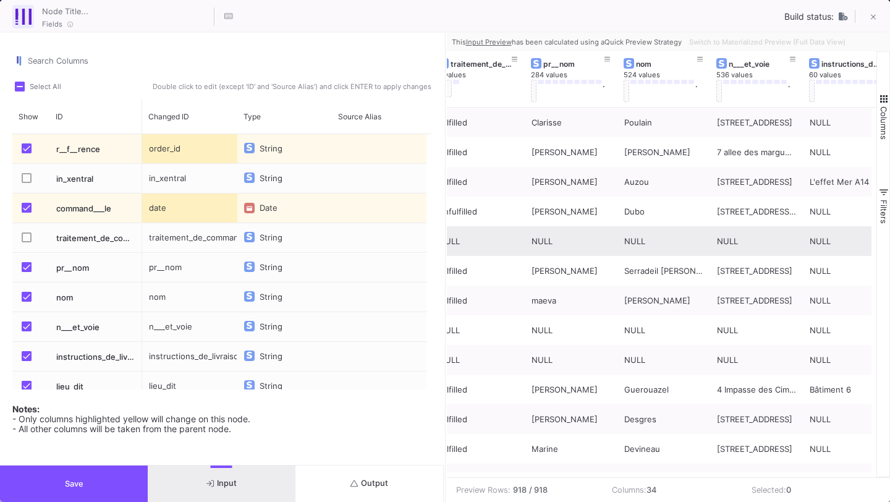
click at [191, 270] on div "pr__nom" at bounding box center [189, 267] width 95 height 29
type input "first_name"
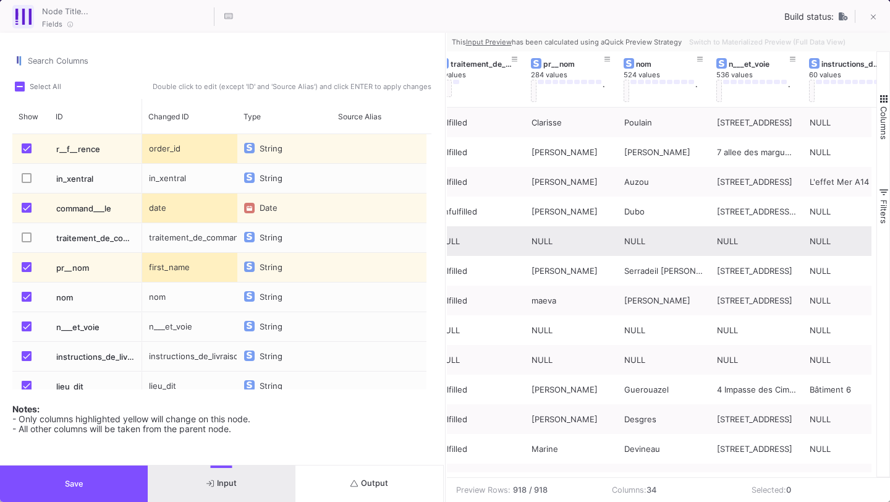
click at [190, 297] on div "nom" at bounding box center [189, 297] width 95 height 29
type input "last_name"
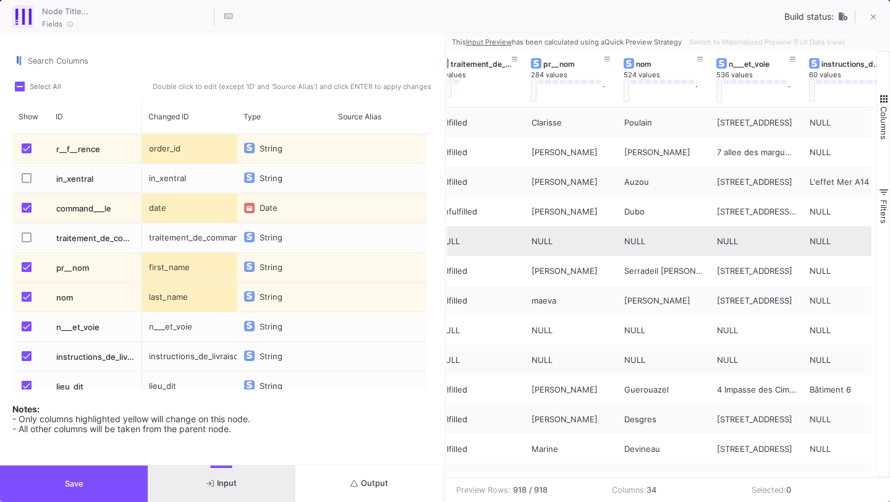
click at [24, 331] on label "Press SPACE to select this row." at bounding box center [30, 327] width 17 height 12
click at [26, 331] on input "Press SPACE to select this row." at bounding box center [26, 331] width 1 height 1
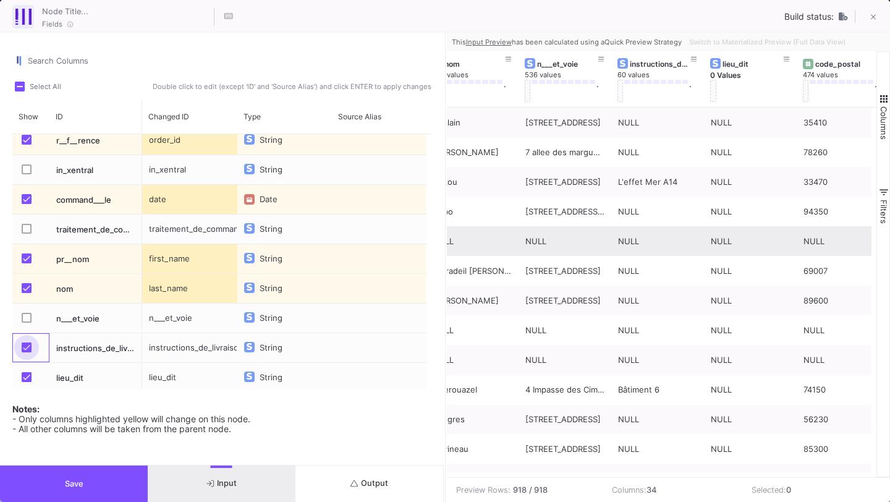
click at [23, 347] on span "Press SPACE to select this row." at bounding box center [27, 348] width 10 height 10
click at [26, 352] on input "Press SPACE to select this row." at bounding box center [26, 352] width 1 height 1
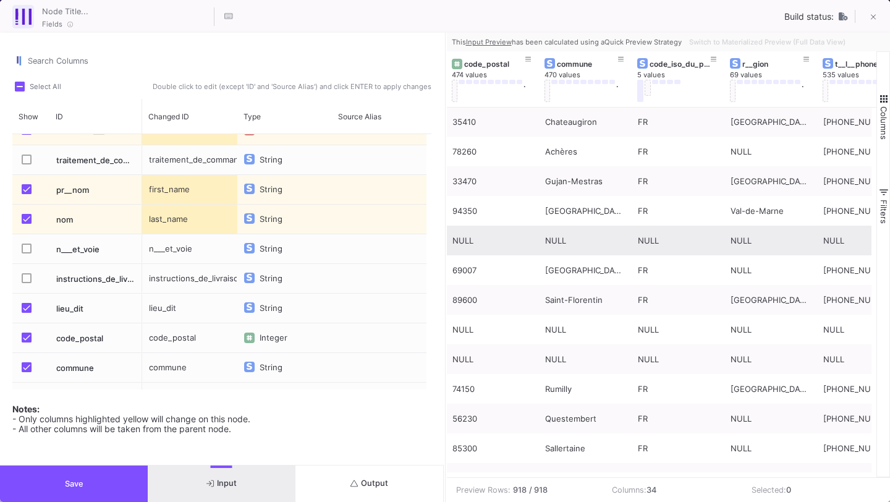
click at [27, 309] on span "Press SPACE to select this row." at bounding box center [27, 308] width 10 height 10
click at [27, 313] on input "Press SPACE to select this row." at bounding box center [26, 313] width 1 height 1
click at [28, 334] on span "Press SPACE to select this row." at bounding box center [27, 338] width 10 height 10
click at [27, 343] on input "Press SPACE to select this row." at bounding box center [26, 343] width 1 height 1
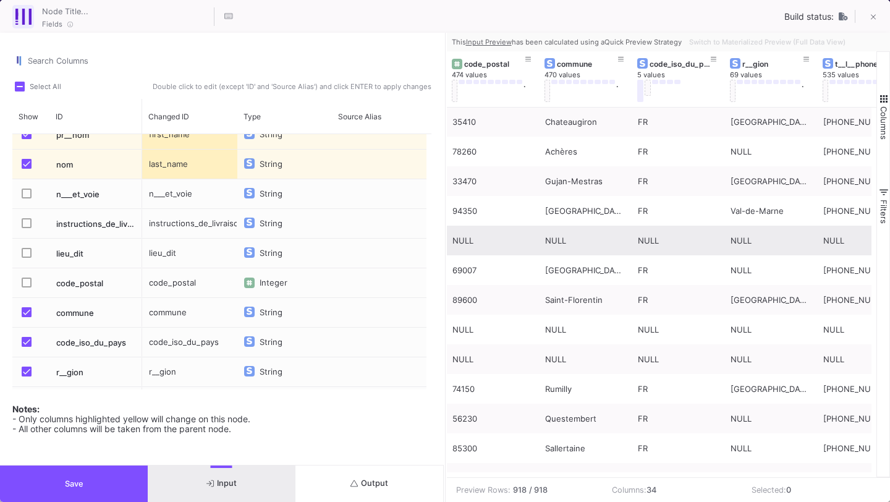
click at [25, 311] on span "Press SPACE to select this row." at bounding box center [27, 312] width 10 height 10
click at [26, 317] on input "Press SPACE to select this row." at bounding box center [26, 317] width 1 height 1
click at [25, 339] on span "Press SPACE to select this row." at bounding box center [27, 342] width 10 height 10
click at [26, 347] on input "Press SPACE to select this row." at bounding box center [26, 347] width 1 height 1
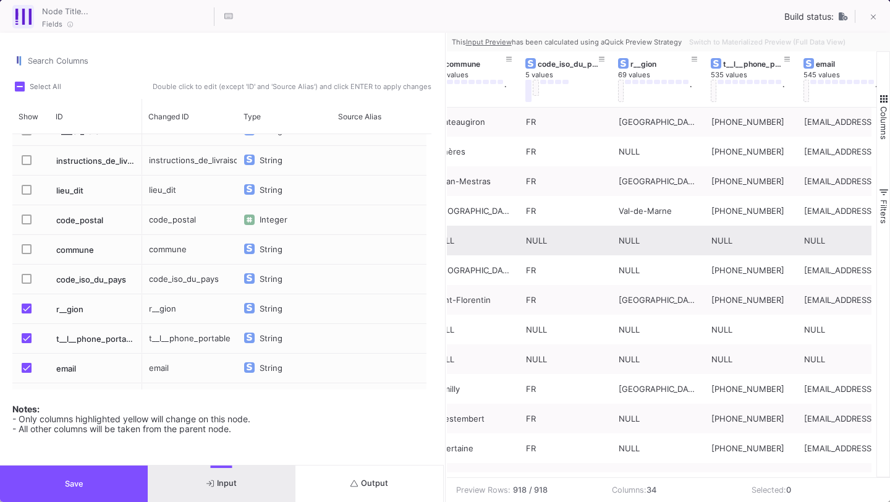
click at [27, 310] on span "Press SPACE to select this row." at bounding box center [27, 309] width 10 height 10
click at [27, 313] on input "Press SPACE to select this row." at bounding box center [26, 313] width 1 height 1
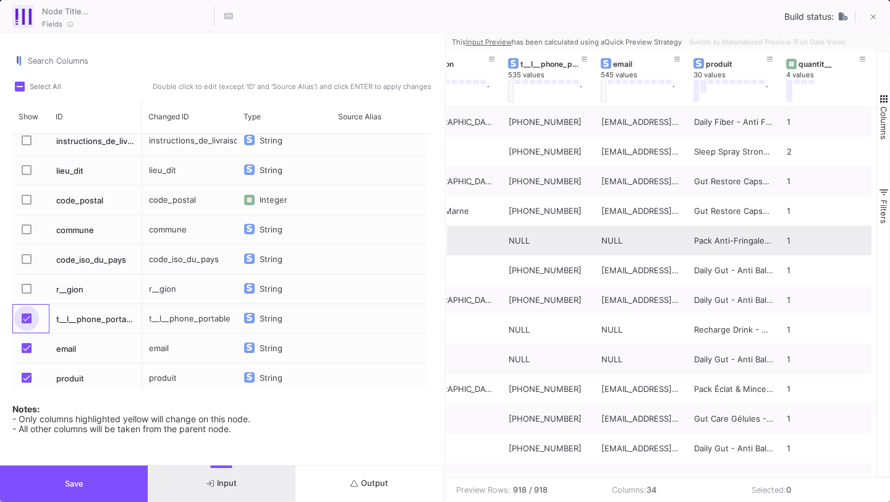
click at [25, 316] on span "Press SPACE to select this row." at bounding box center [27, 318] width 10 height 10
click at [26, 323] on input "Press SPACE to select this row." at bounding box center [26, 323] width 1 height 1
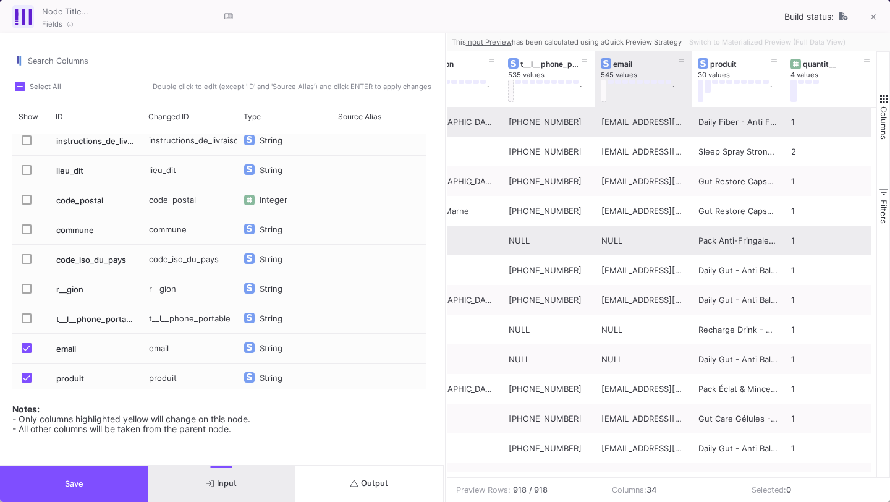
drag, startPoint x: 685, startPoint y: 79, endPoint x: 663, endPoint y: 113, distance: 40.6
click at [663, 113] on div "code_iso_du_pays 5 values r__gion 69 values . t__l__phone_portable 535 values .…" at bounding box center [662, 264] width 430 height 426
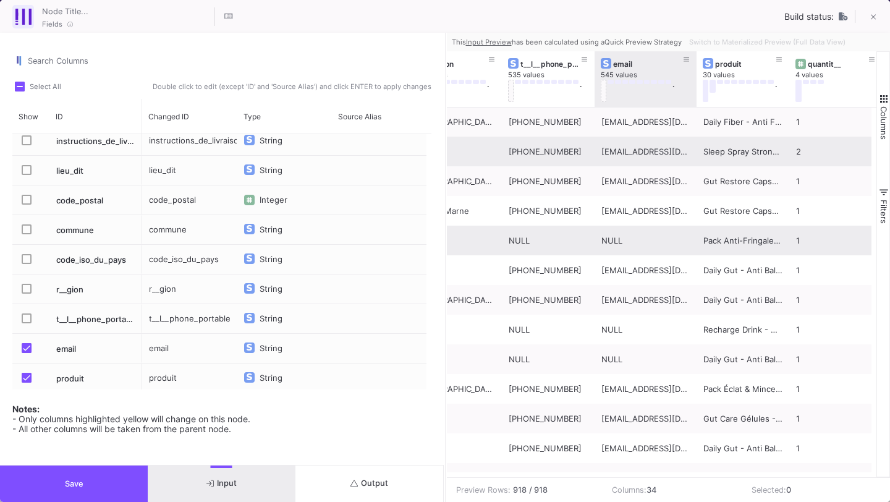
drag, startPoint x: 689, startPoint y: 78, endPoint x: 524, endPoint y: 148, distance: 179.5
click at [525, 148] on div "code_iso_du_pays 5 values r__gion 69 values . t__l__phone_portable 535 values .…" at bounding box center [662, 264] width 430 height 426
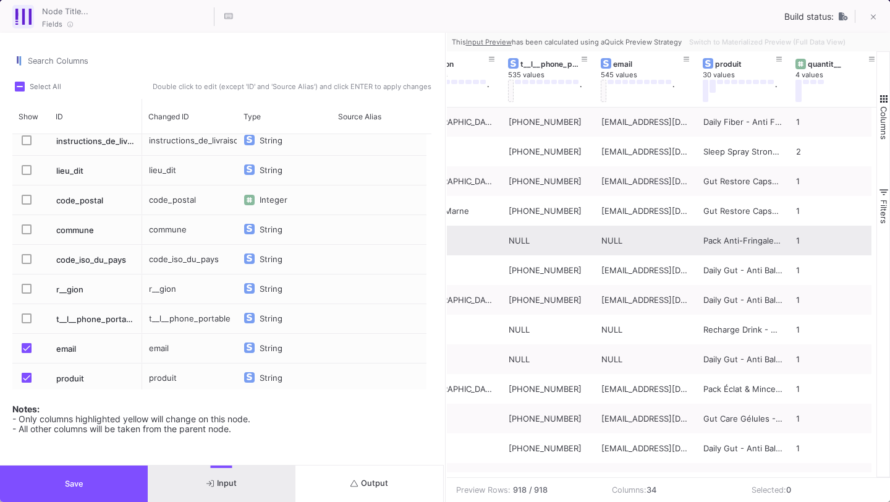
click at [162, 349] on div "email" at bounding box center [189, 348] width 95 height 29
type input "customer_email"
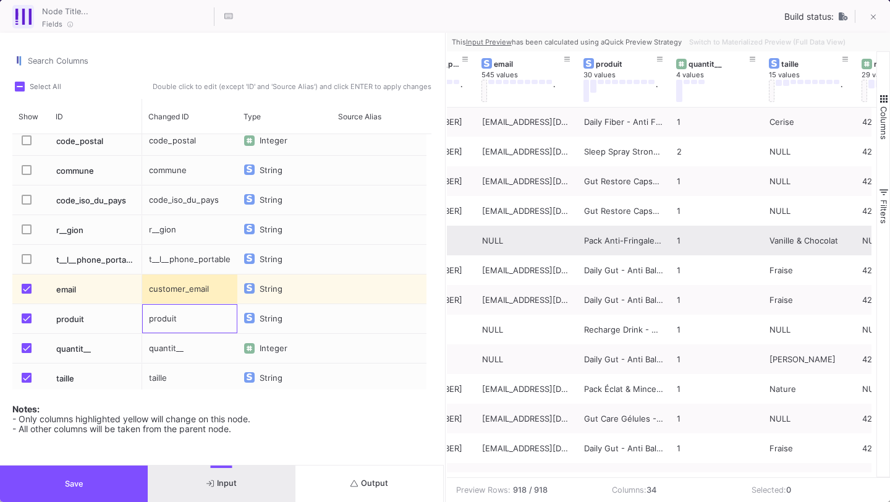
click at [176, 318] on div "produit" at bounding box center [189, 318] width 95 height 29
type input "product"
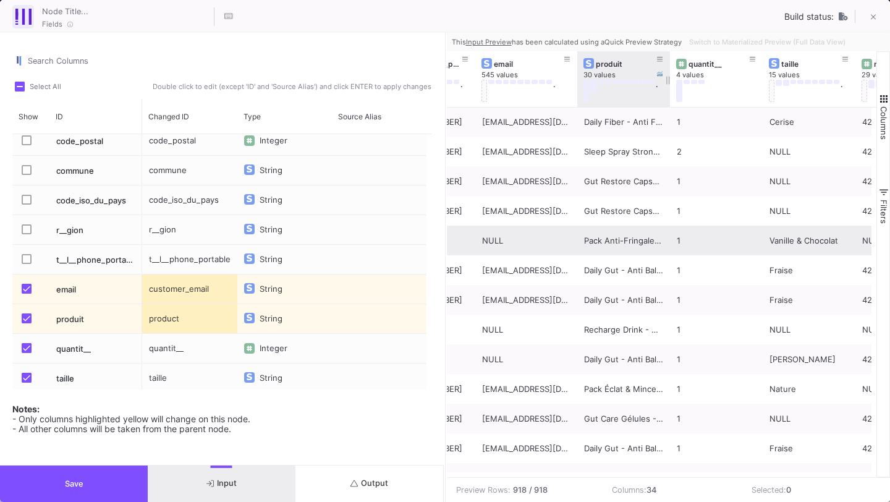
drag, startPoint x: 668, startPoint y: 78, endPoint x: 653, endPoint y: 103, distance: 29.4
click at [653, 103] on div "produit 30 values ." at bounding box center [623, 79] width 93 height 56
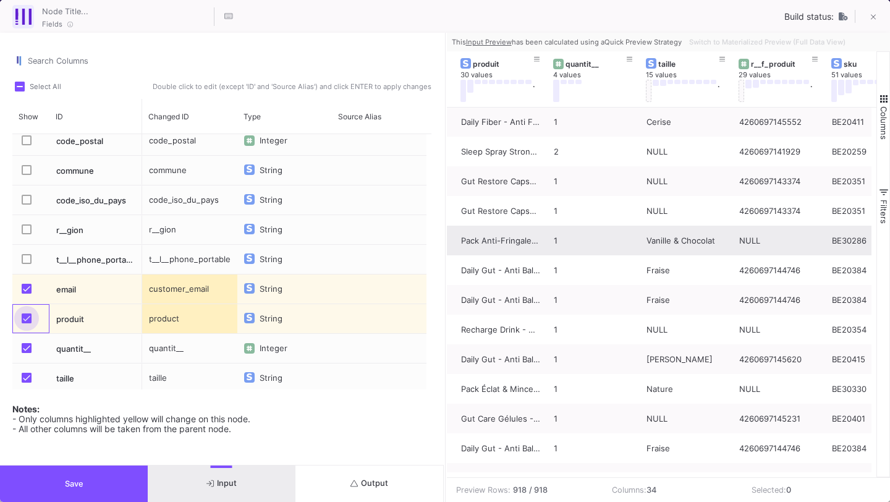
click at [27, 318] on span "Press SPACE to select this row." at bounding box center [27, 318] width 10 height 10
click at [27, 323] on input "Press SPACE to select this row." at bounding box center [26, 323] width 1 height 1
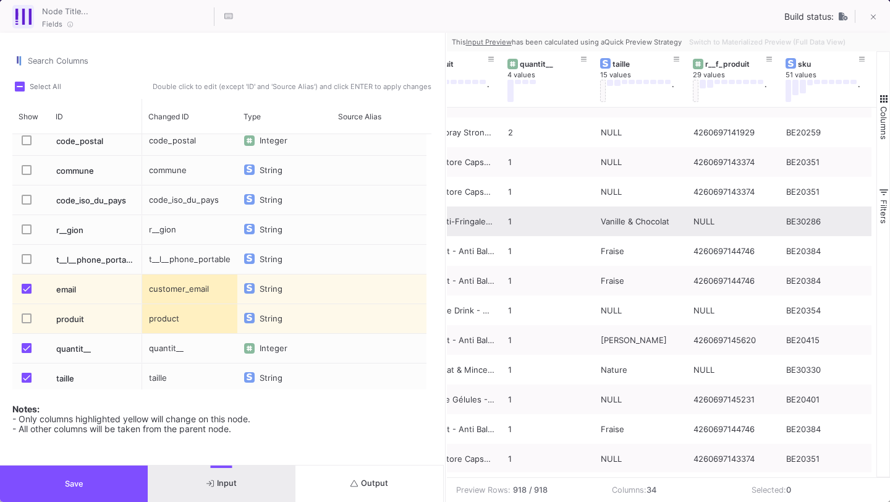
click at [25, 348] on span "Press SPACE to select this row." at bounding box center [27, 348] width 10 height 10
click at [26, 353] on input "Press SPACE to select this row." at bounding box center [26, 353] width 1 height 1
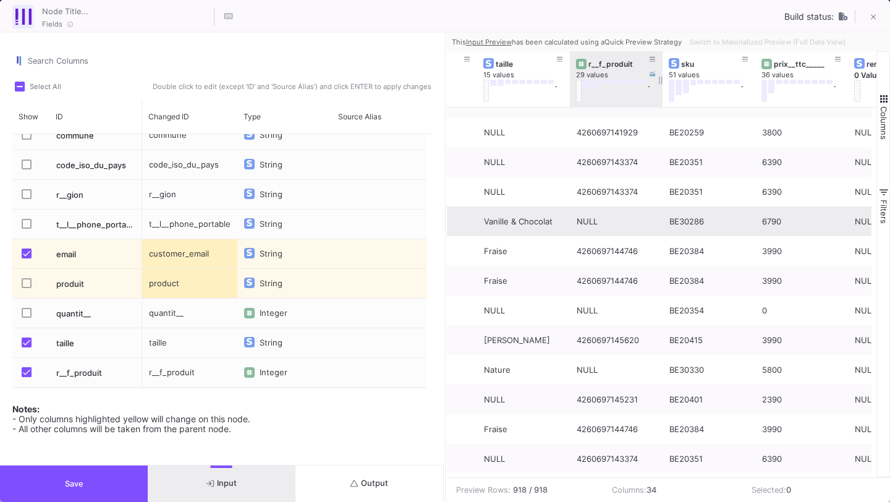
click at [626, 60] on div "r__f_produit" at bounding box center [619, 63] width 61 height 9
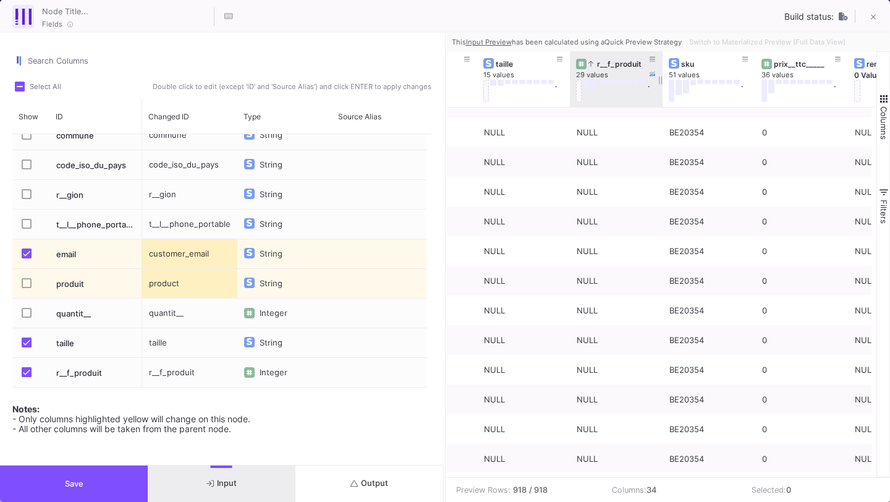
click at [626, 60] on div "r__f_produit" at bounding box center [619, 63] width 61 height 9
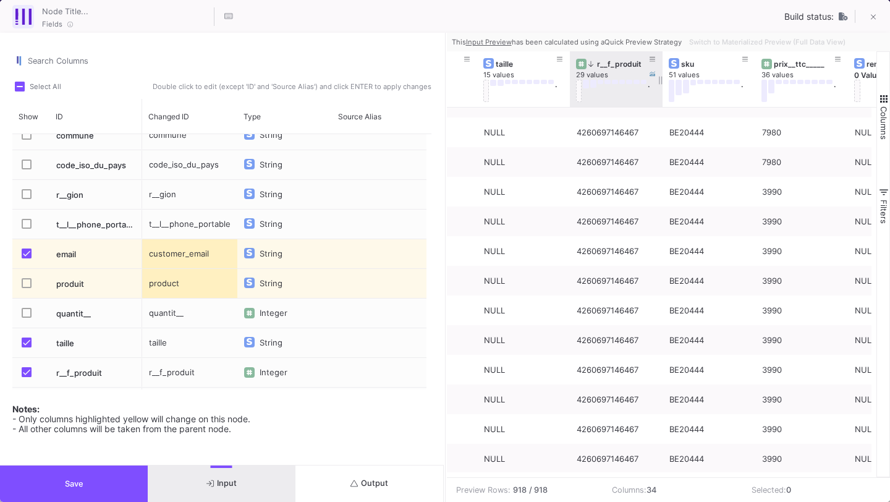
click at [626, 61] on div "r__f_produit" at bounding box center [619, 63] width 61 height 9
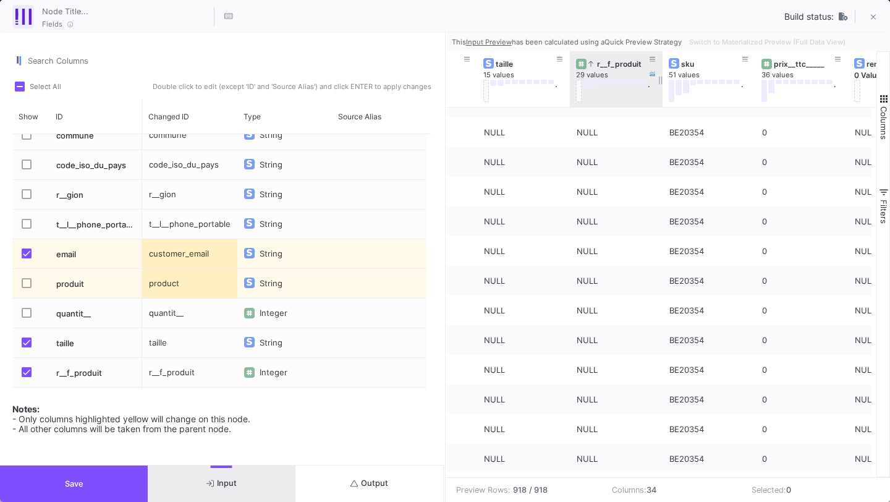
click at [626, 61] on div "r__f_produit" at bounding box center [619, 63] width 61 height 9
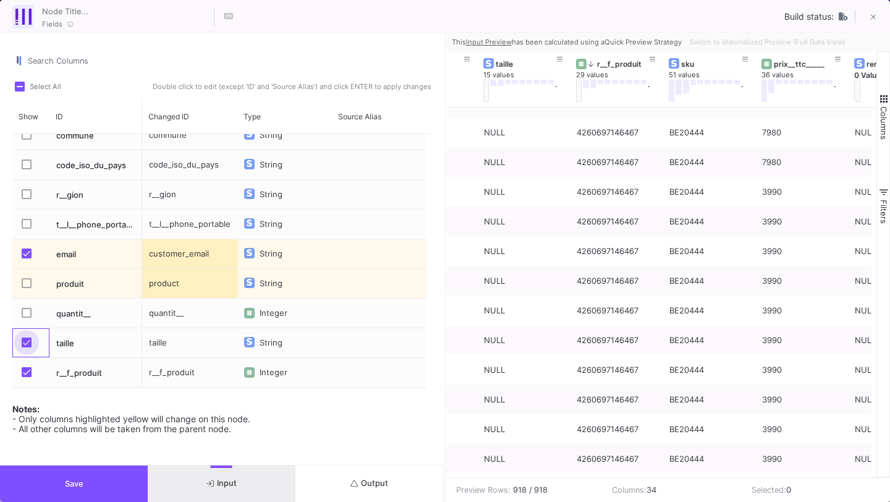
click at [34, 342] on label "Press SPACE to select this row." at bounding box center [30, 344] width 17 height 12
click at [27, 347] on input "Press SPACE to select this row." at bounding box center [26, 347] width 1 height 1
click at [22, 368] on span "Press SPACE to select this row." at bounding box center [27, 372] width 10 height 10
click at [26, 377] on input "Press SPACE to select this row." at bounding box center [26, 377] width 1 height 1
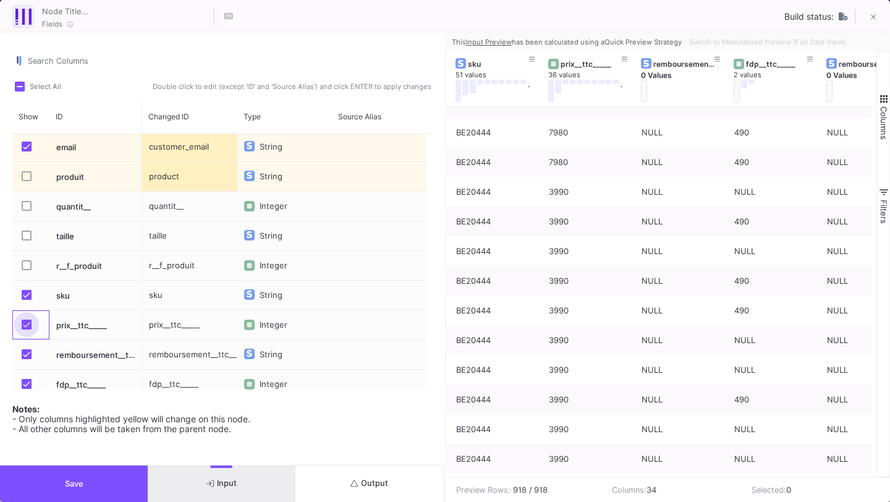
click at [25, 323] on span "Press SPACE to select this row." at bounding box center [27, 325] width 10 height 10
click at [26, 330] on input "Press SPACE to select this row." at bounding box center [26, 330] width 1 height 1
click at [22, 357] on span "Press SPACE to select this row." at bounding box center [27, 354] width 10 height 10
click at [26, 359] on input "Press SPACE to select this row." at bounding box center [26, 359] width 1 height 1
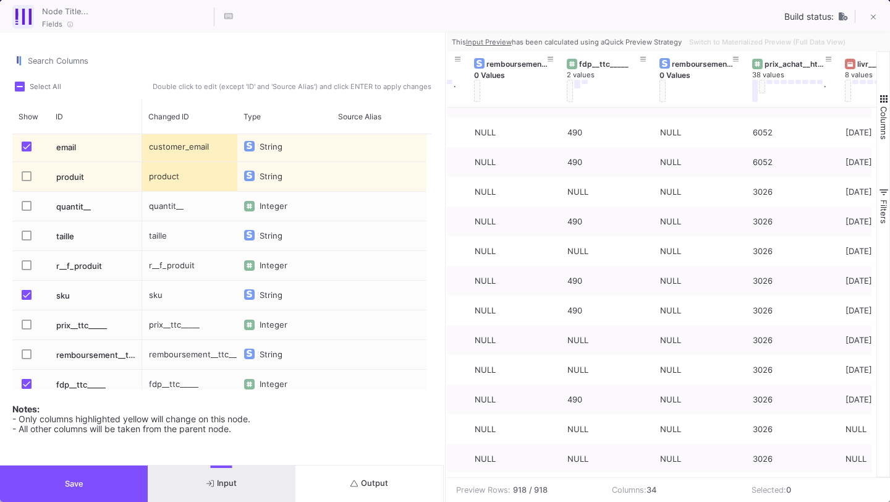
click at [25, 388] on span "Press SPACE to select this row." at bounding box center [27, 384] width 10 height 10
click at [26, 389] on input "Press SPACE to select this row." at bounding box center [26, 389] width 1 height 1
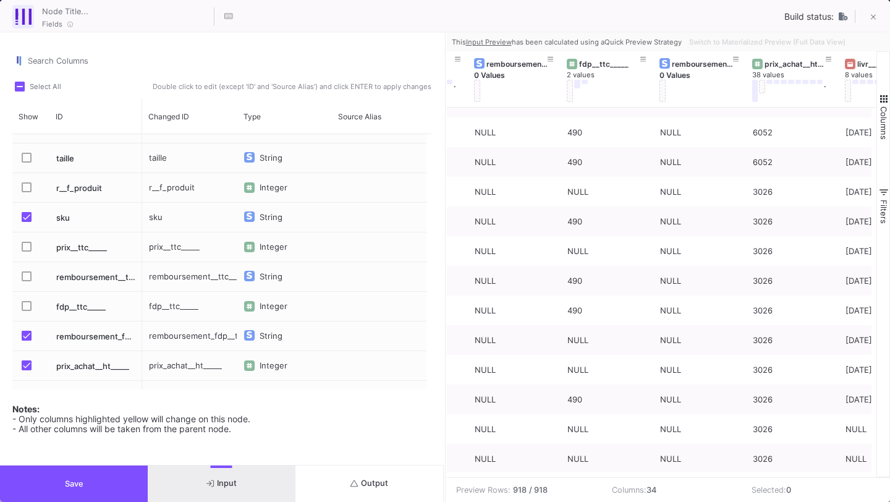
click at [23, 343] on label "Press SPACE to select this row." at bounding box center [30, 337] width 17 height 12
click at [26, 341] on input "Press SPACE to select this row." at bounding box center [26, 341] width 1 height 1
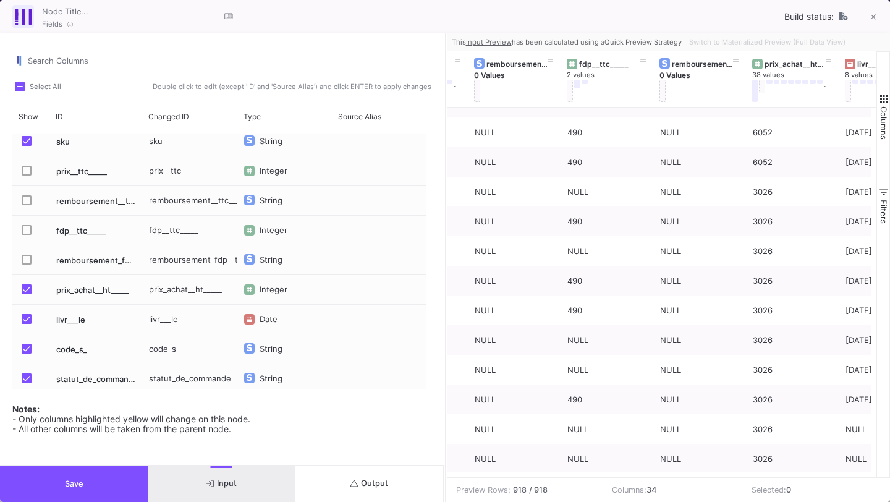
click at [172, 290] on div "prix_achat__ht_____" at bounding box center [189, 289] width 95 height 29
type input "net_revenue"
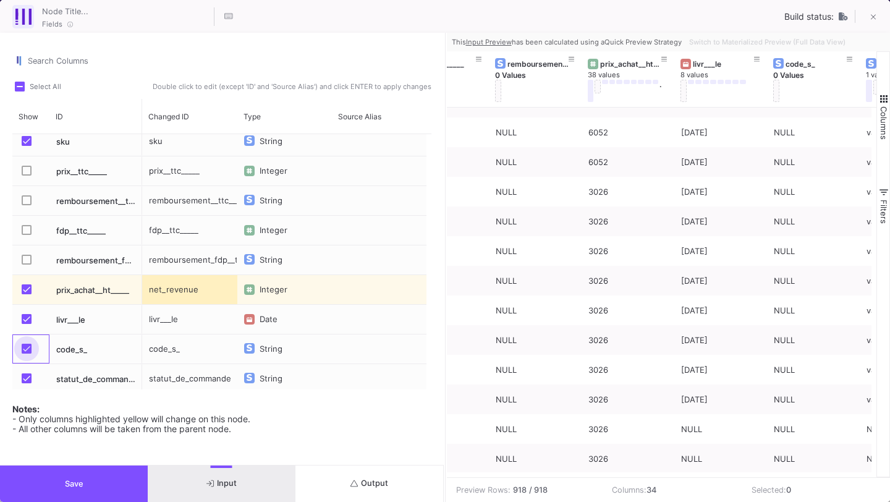
click at [30, 352] on span "Press SPACE to select this row." at bounding box center [27, 349] width 10 height 10
click at [27, 354] on input "Press SPACE to select this row." at bounding box center [26, 354] width 1 height 1
click at [27, 329] on mat-checkbox "Press SPACE to select this row." at bounding box center [30, 319] width 17 height 29
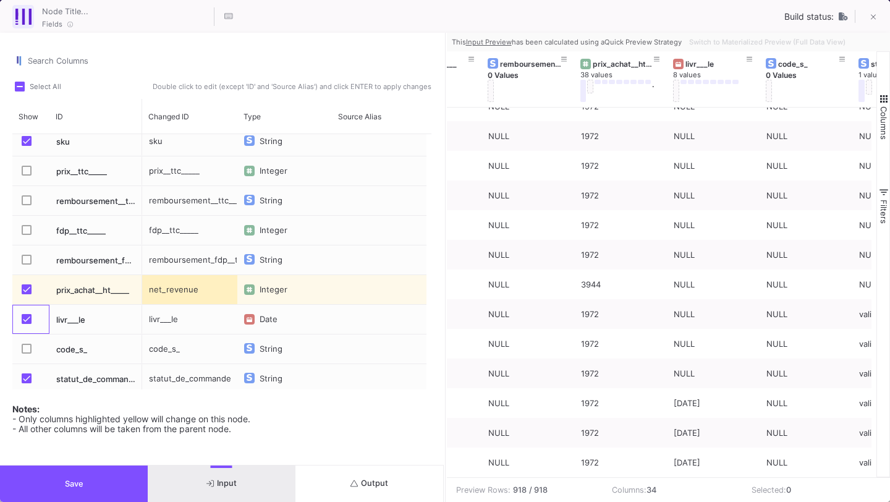
click at [24, 318] on span "Press SPACE to select this row." at bounding box center [27, 319] width 10 height 10
click at [26, 324] on input "Press SPACE to select this row." at bounding box center [26, 324] width 1 height 1
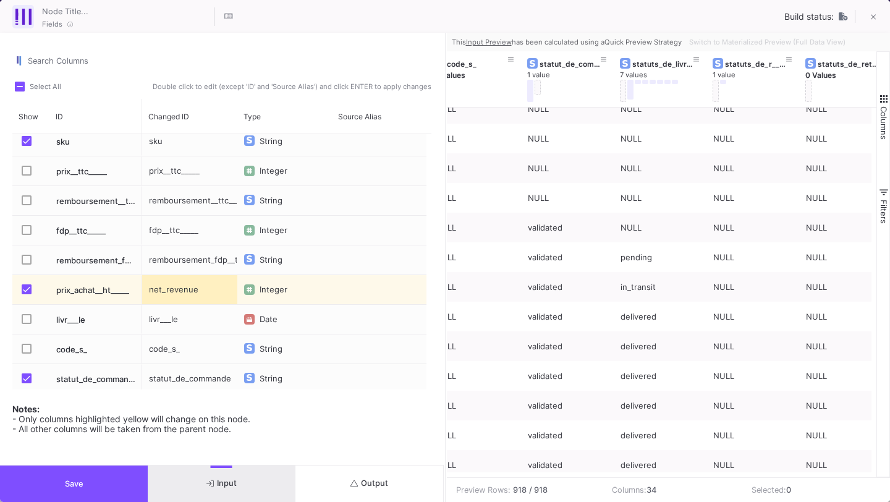
click at [25, 377] on span "Press SPACE to select this row." at bounding box center [27, 378] width 10 height 10
click at [26, 383] on input "Press SPACE to select this row." at bounding box center [26, 383] width 1 height 1
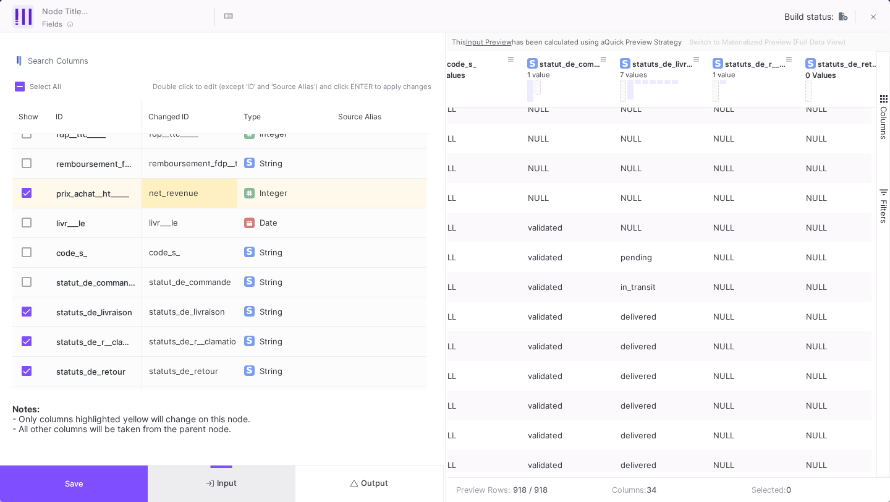
click at [25, 313] on span "Press SPACE to select this row." at bounding box center [27, 312] width 10 height 10
click at [26, 317] on input "Press SPACE to select this row." at bounding box center [26, 317] width 1 height 1
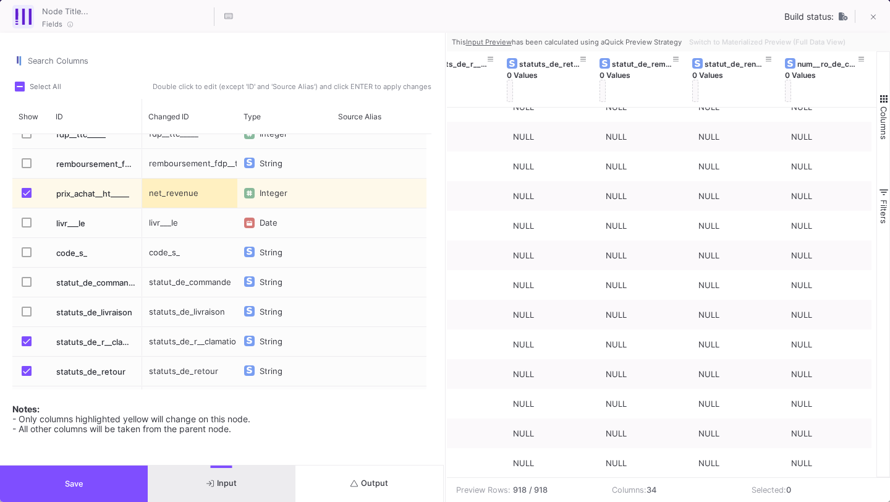
click at [30, 344] on span "Press SPACE to select this row." at bounding box center [27, 341] width 10 height 10
click at [27, 346] on input "Press SPACE to select this row." at bounding box center [26, 346] width 1 height 1
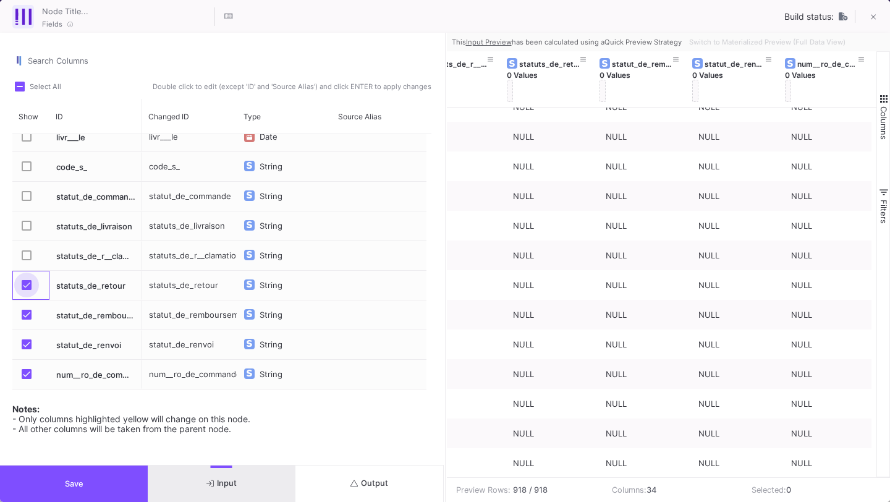
click at [27, 283] on span "Press SPACE to select this row." at bounding box center [27, 285] width 10 height 10
click at [27, 290] on input "Press SPACE to select this row." at bounding box center [26, 290] width 1 height 1
click at [27, 318] on span "Press SPACE to select this row." at bounding box center [27, 315] width 10 height 10
click at [27, 320] on input "Press SPACE to select this row." at bounding box center [26, 320] width 1 height 1
click at [27, 338] on mat-checkbox "Press SPACE to select this row." at bounding box center [30, 344] width 17 height 29
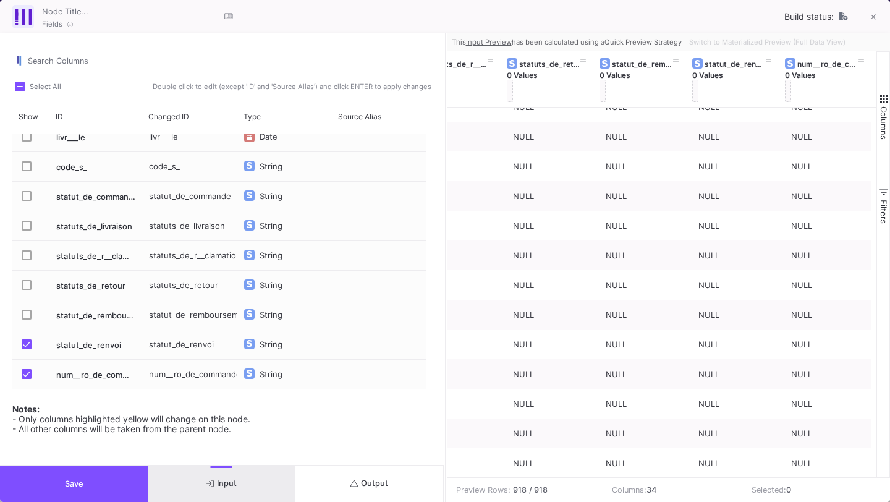
click at [27, 373] on span "Press SPACE to select this row." at bounding box center [27, 374] width 10 height 10
click at [27, 379] on input "Press SPACE to select this row." at bounding box center [26, 379] width 1 height 1
click at [27, 344] on span "Press SPACE to select this row." at bounding box center [27, 344] width 10 height 10
click at [27, 349] on input "Press SPACE to select this row." at bounding box center [26, 349] width 1 height 1
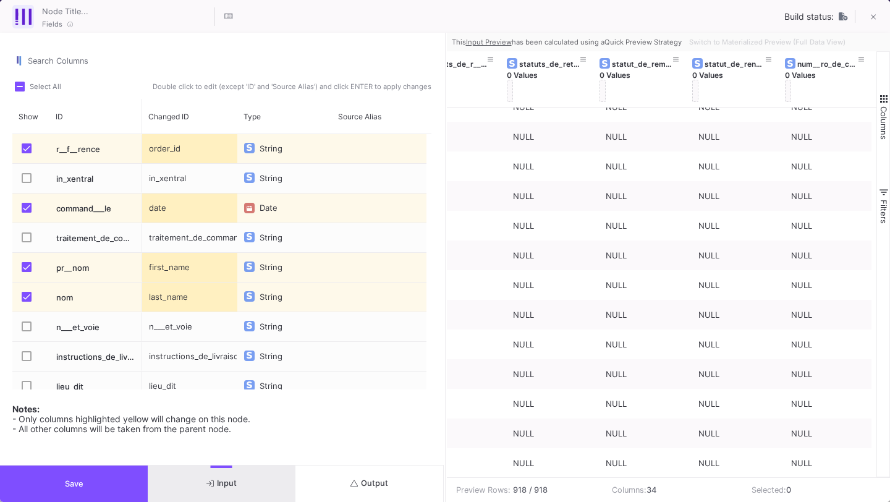
click at [112, 486] on button "Save" at bounding box center [74, 484] width 148 height 36
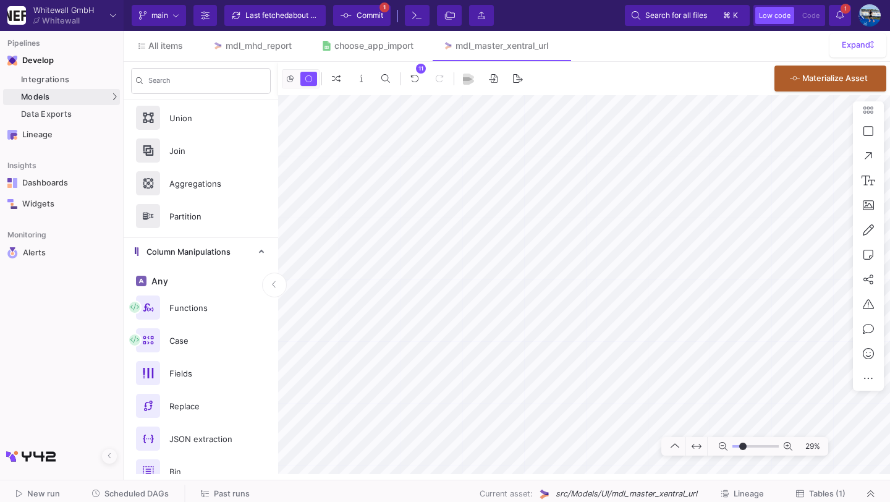
click at [299, 20] on div "Last fetched about 1 hour ago" at bounding box center [282, 15] width 74 height 19
click at [344, 22] on fa-icon at bounding box center [346, 15] width 11 height 19
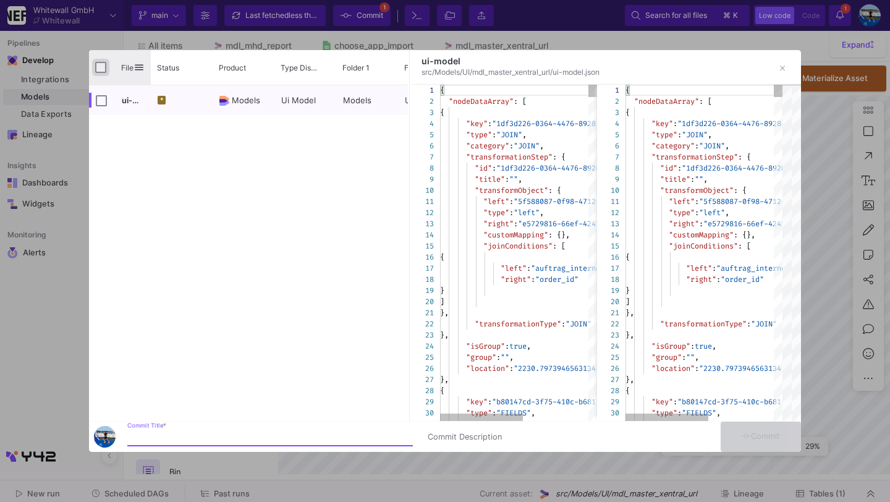
click at [99, 66] on input "Press Space to toggle all rows selection (unchecked)" at bounding box center [100, 67] width 11 height 11
checkbox input "true"
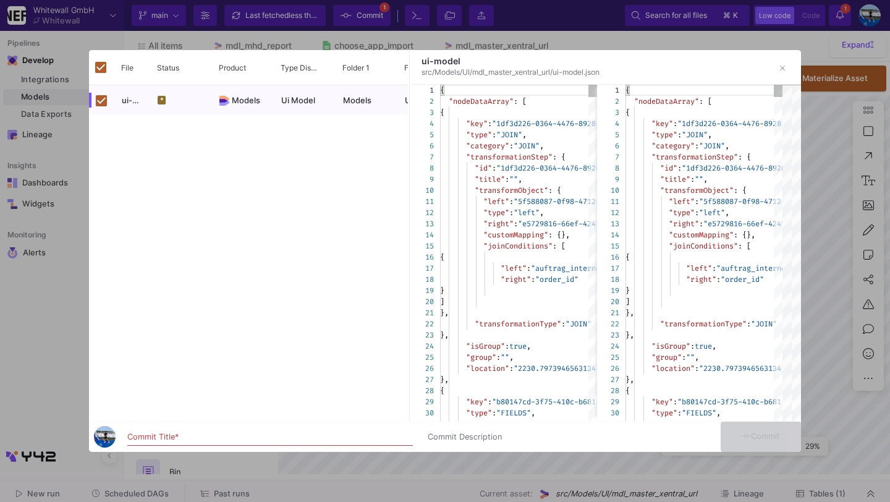
click at [216, 438] on input "Commit Title *" at bounding box center [270, 437] width 286 height 10
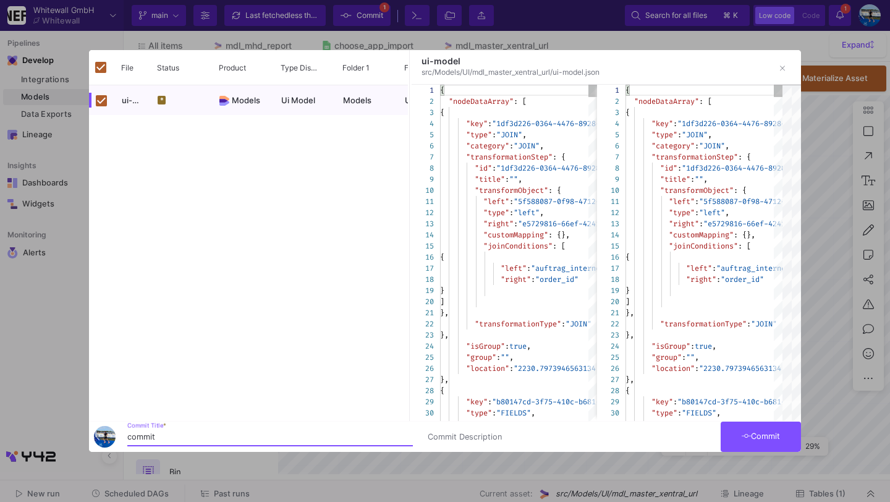
type input "commit"
click at [754, 437] on span "Commit" at bounding box center [761, 436] width 39 height 9
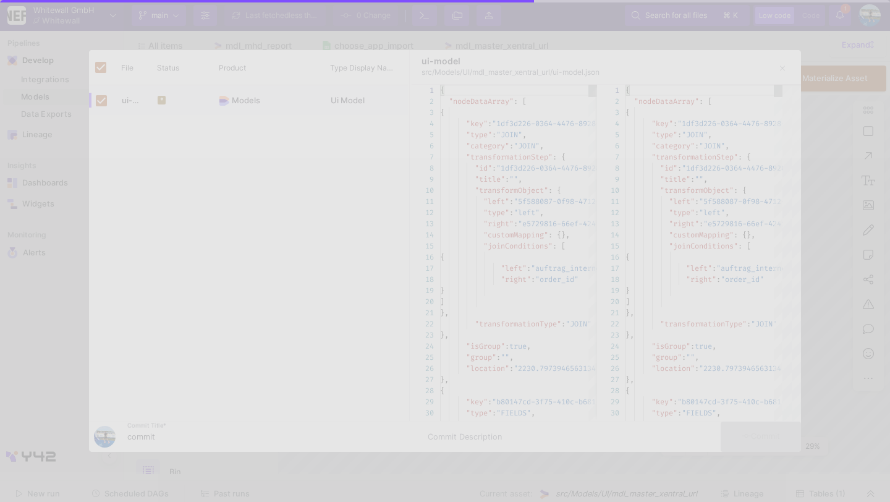
checkbox input "false"
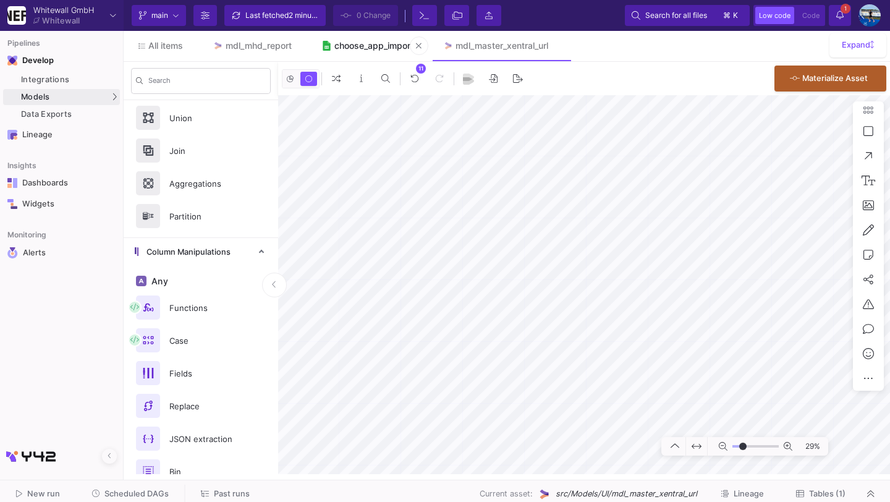
click at [367, 52] on link "choose_app_import" at bounding box center [368, 46] width 122 height 30
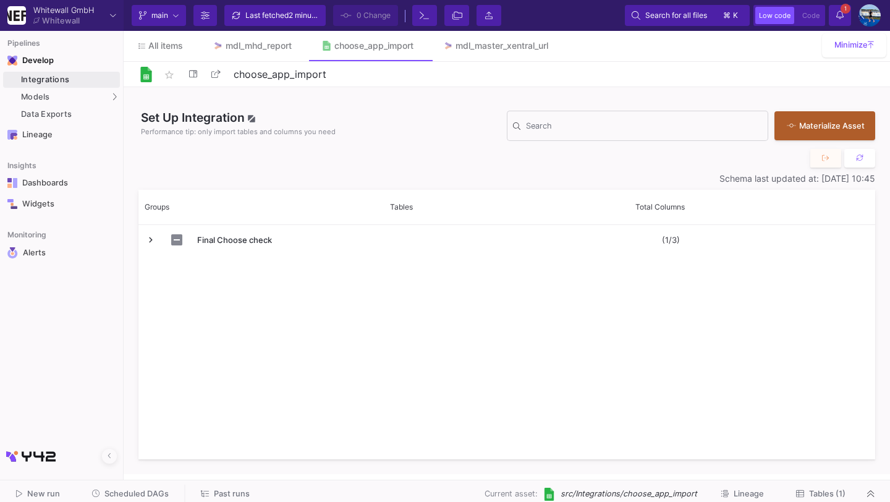
click at [813, 497] on span "Tables (1)" at bounding box center [827, 493] width 36 height 9
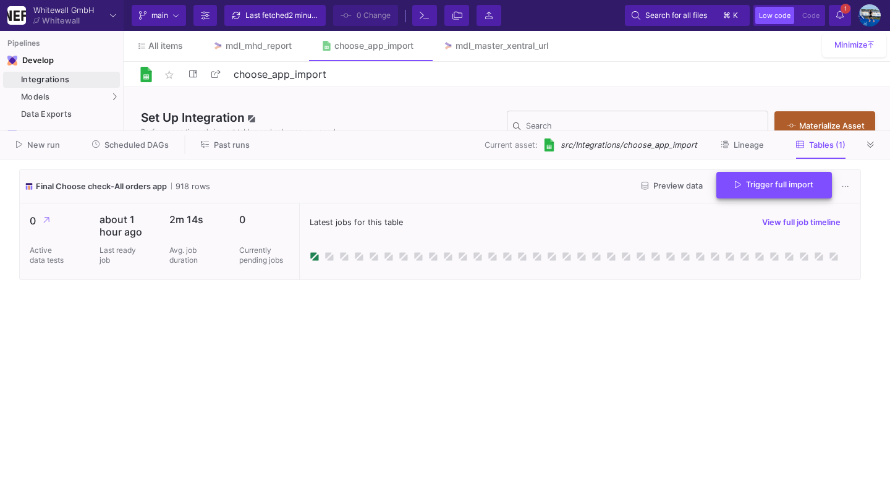
click at [785, 182] on span "Trigger full import" at bounding box center [774, 184] width 79 height 9
click at [872, 145] on icon at bounding box center [870, 145] width 7 height 8
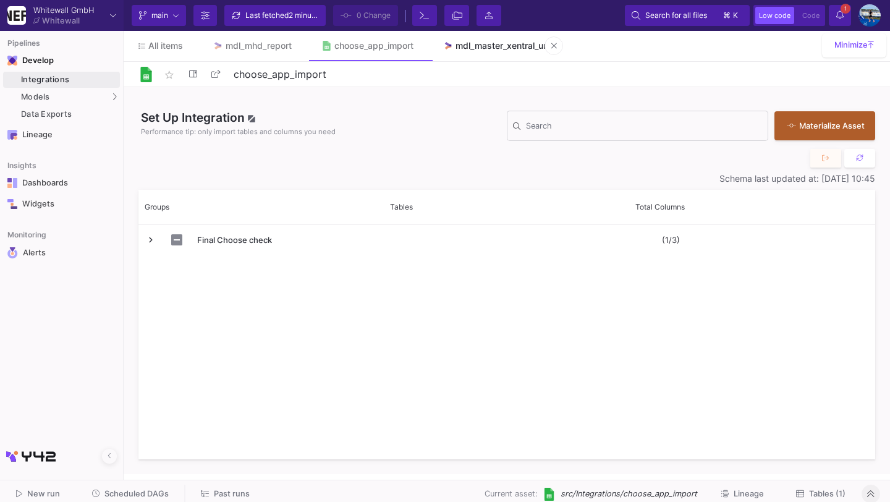
click at [478, 56] on link "mdl_master_xentral_url" at bounding box center [495, 46] width 135 height 30
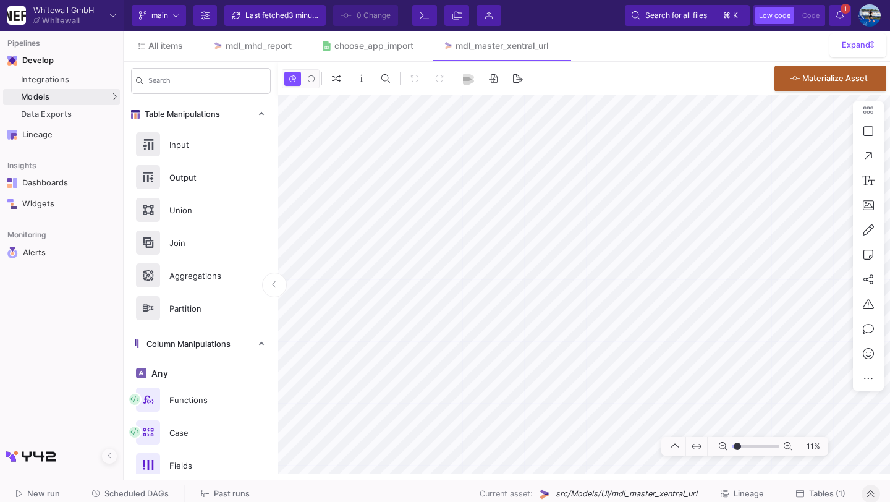
type input "-23"
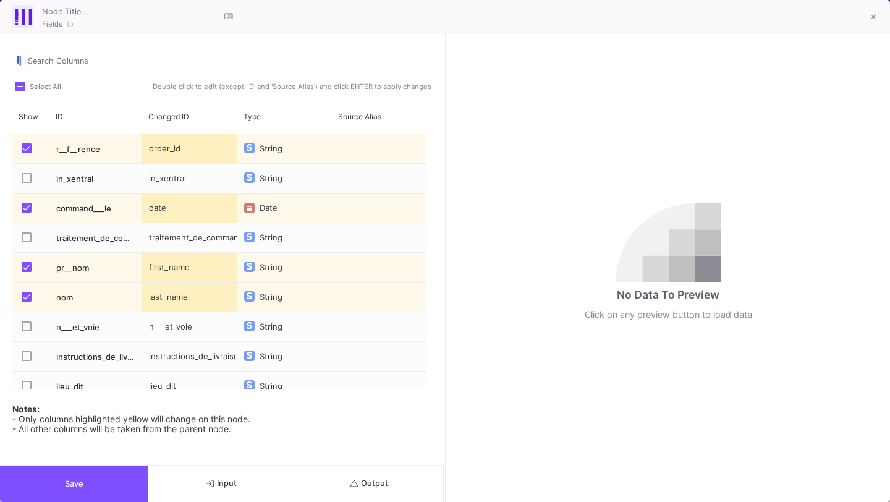
click at [364, 484] on span "Output" at bounding box center [370, 483] width 38 height 9
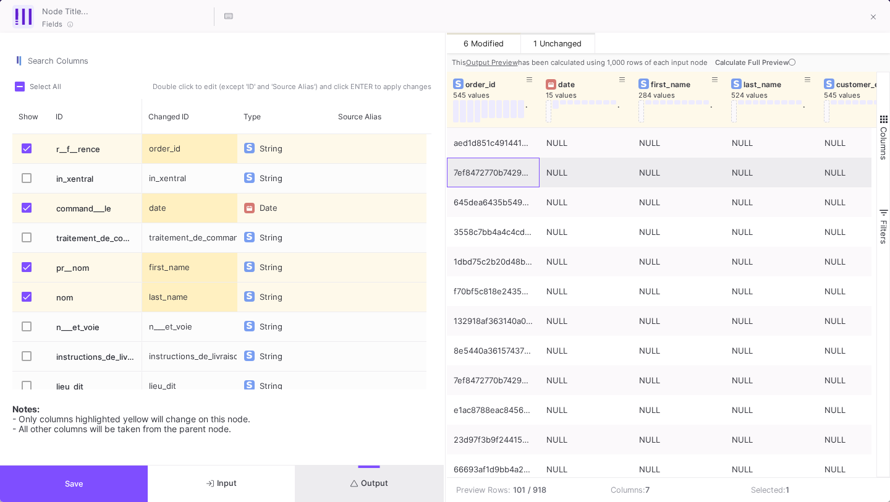
click at [477, 181] on div "7ef8472770b74293be6717629" at bounding box center [493, 172] width 79 height 29
click at [477, 175] on div "7ef8472770b74293be6717629" at bounding box center [493, 172] width 79 height 29
click at [479, 171] on div "7ef8472770b74293be6717629" at bounding box center [493, 172] width 79 height 29
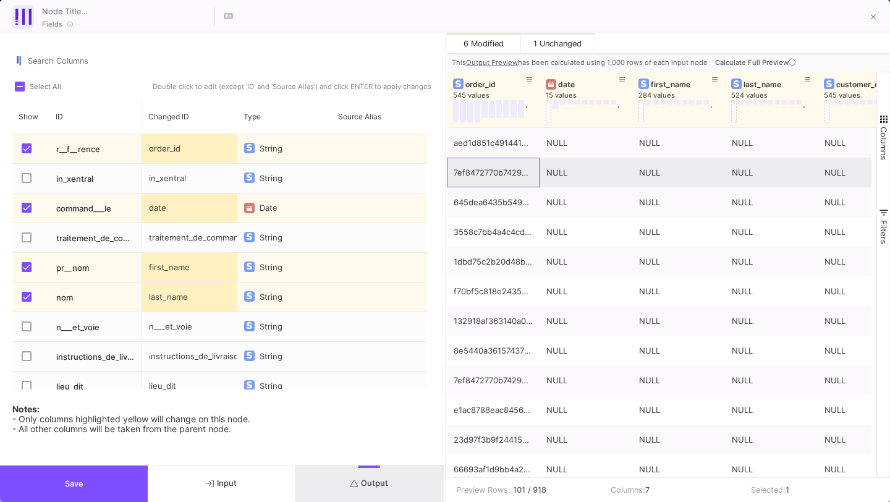
click at [479, 171] on div "7ef8472770b74293be6717629" at bounding box center [493, 172] width 79 height 29
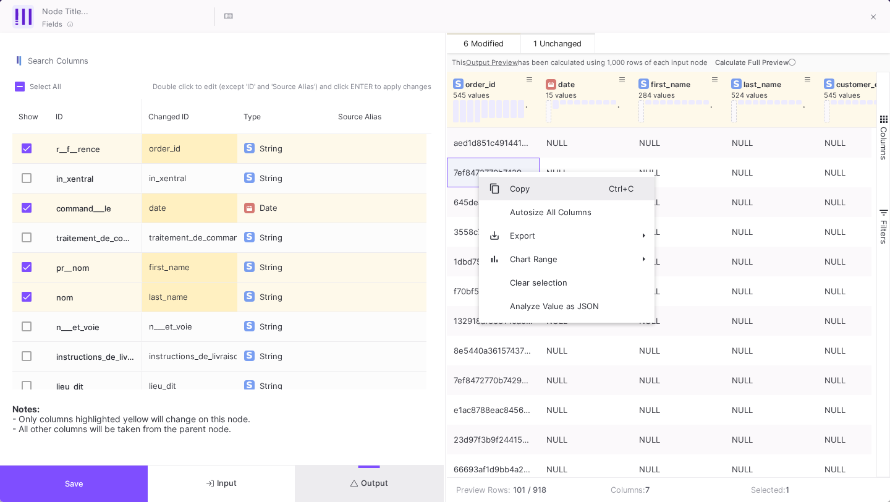
click at [503, 181] on span "Copy" at bounding box center [554, 188] width 109 height 23
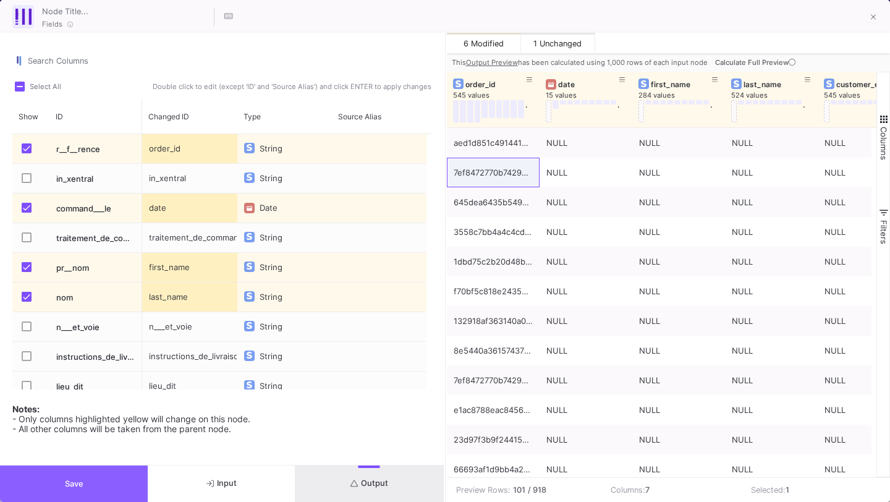
click at [56, 474] on button "Save" at bounding box center [74, 484] width 148 height 36
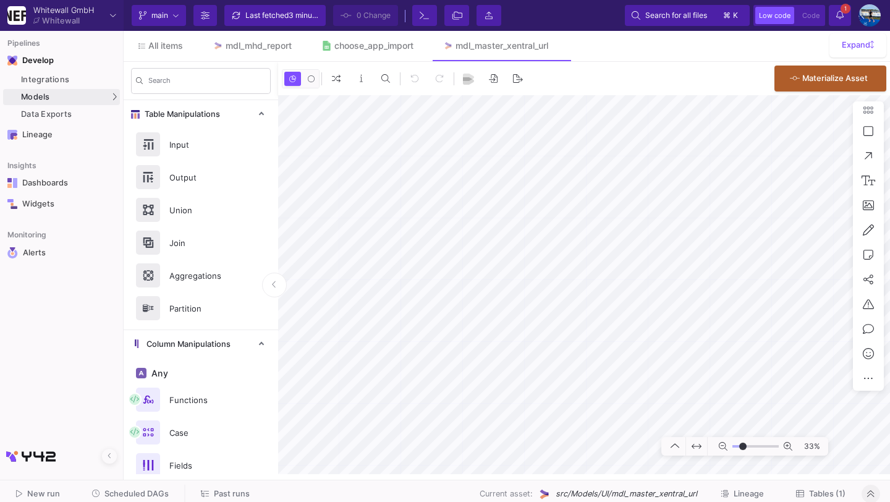
click at [815, 501] on button "Tables (1)" at bounding box center [820, 494] width 79 height 19
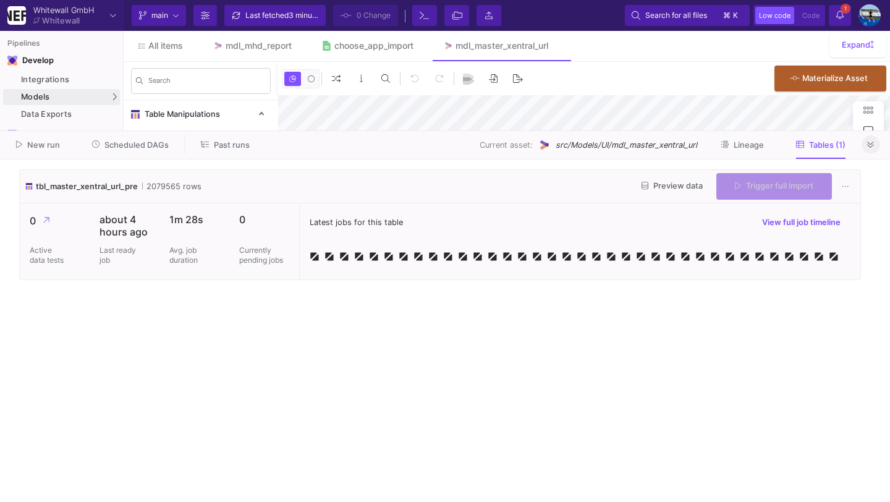
click at [670, 190] on button "Preview data" at bounding box center [672, 186] width 81 height 19
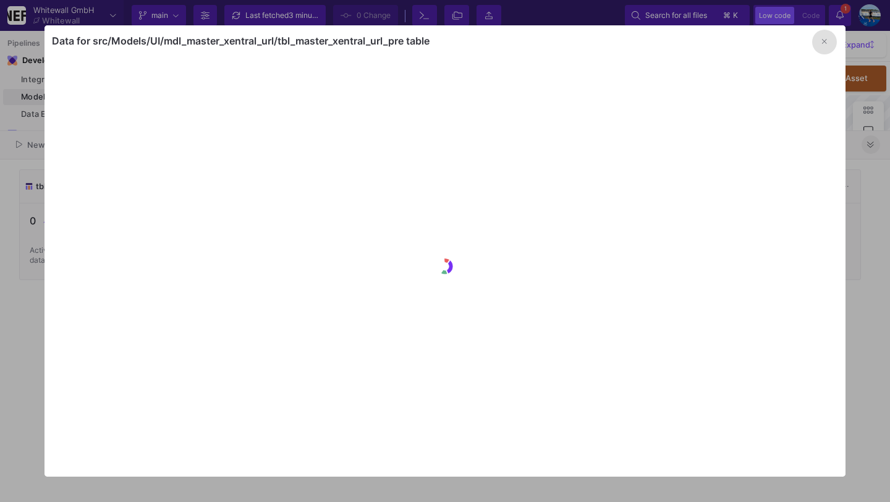
type input "-46"
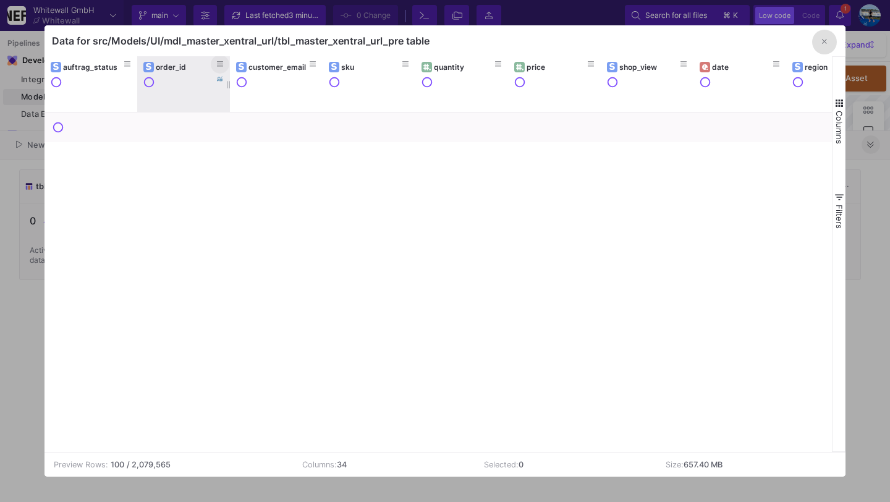
click at [224, 62] on button at bounding box center [220, 64] width 19 height 19
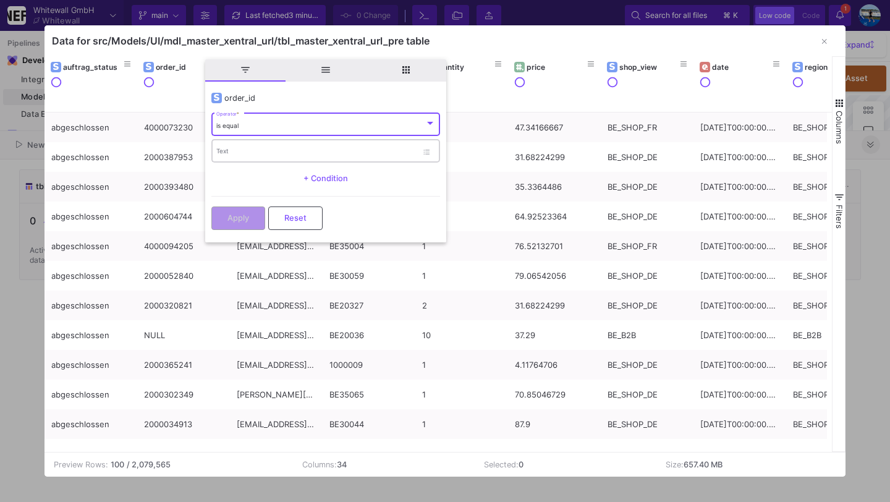
click at [235, 151] on input "Text" at bounding box center [316, 152] width 201 height 8
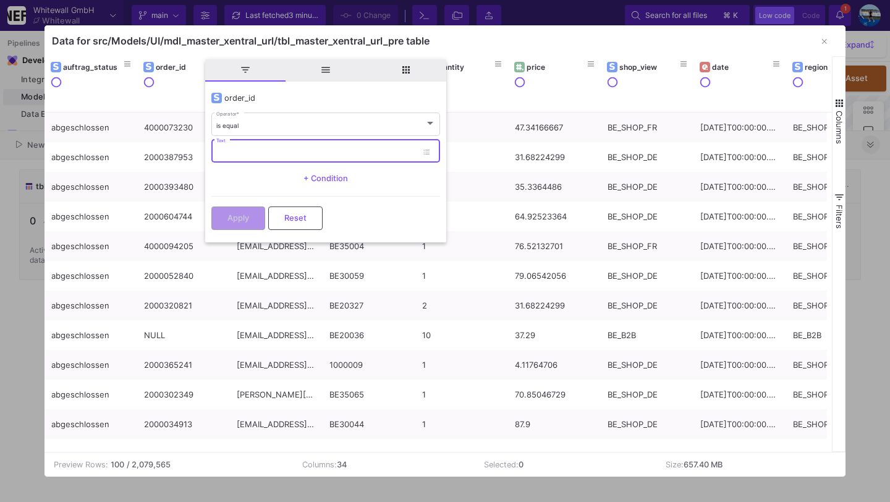
paste input "7ef8472770b74293be6717629"
type input "7ef8472770b74293be6717629"
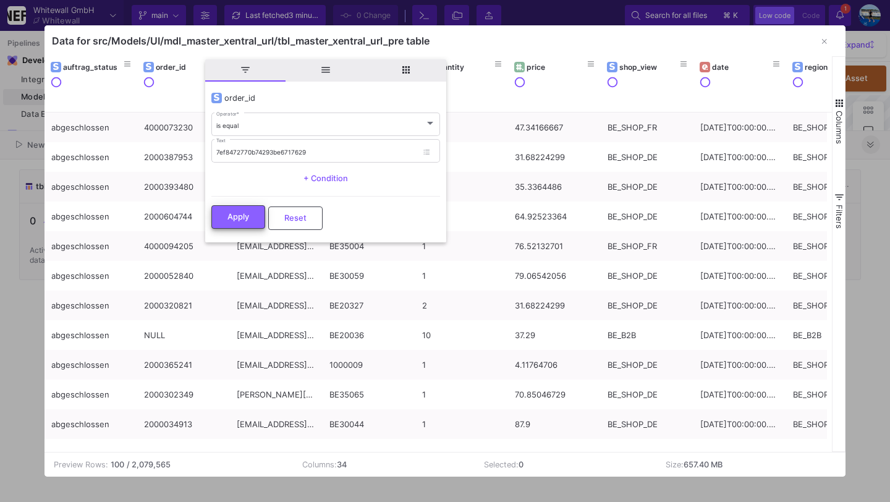
click at [228, 218] on span "Apply" at bounding box center [239, 216] width 22 height 9
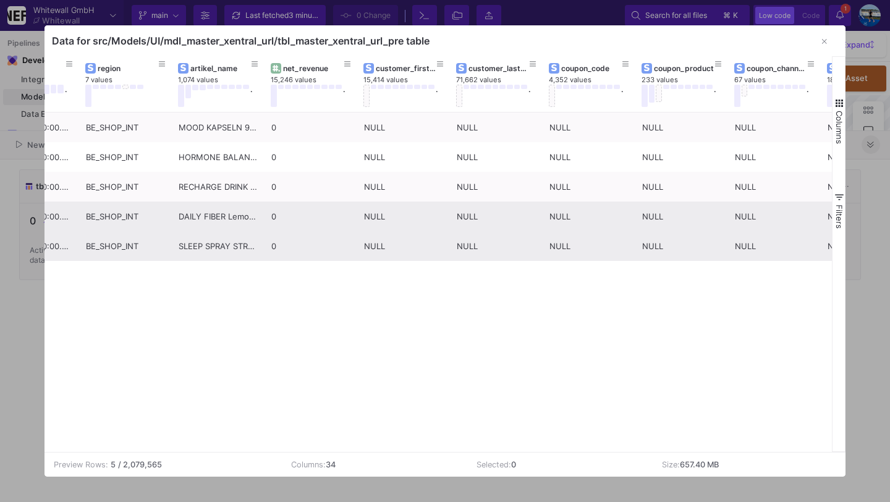
scroll to position [0, 719]
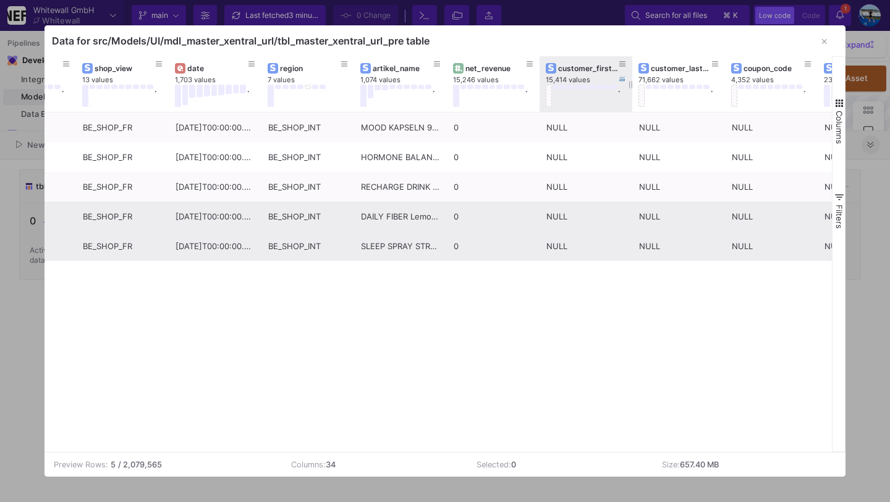
drag, startPoint x: 631, startPoint y: 83, endPoint x: 631, endPoint y: 90, distance: 7.4
click at [631, 91] on div at bounding box center [632, 84] width 5 height 56
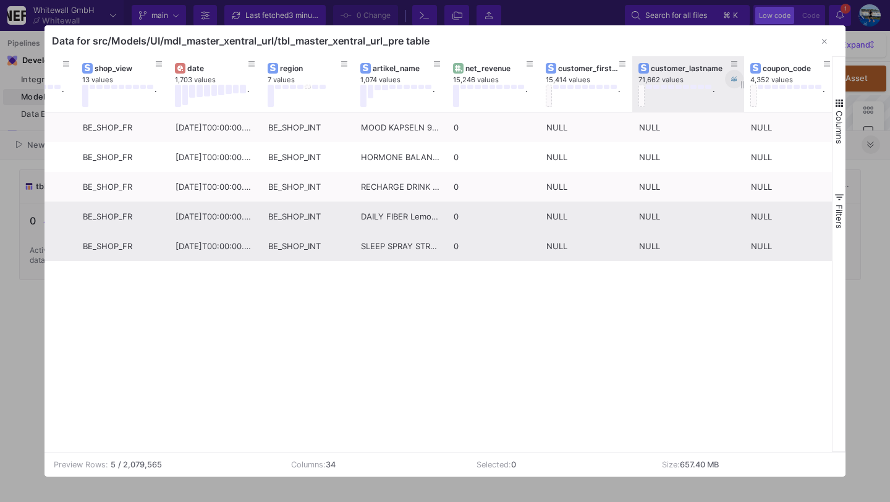
drag, startPoint x: 723, startPoint y: 83, endPoint x: 733, endPoint y: 85, distance: 10.2
click at [742, 84] on div at bounding box center [744, 84] width 5 height 56
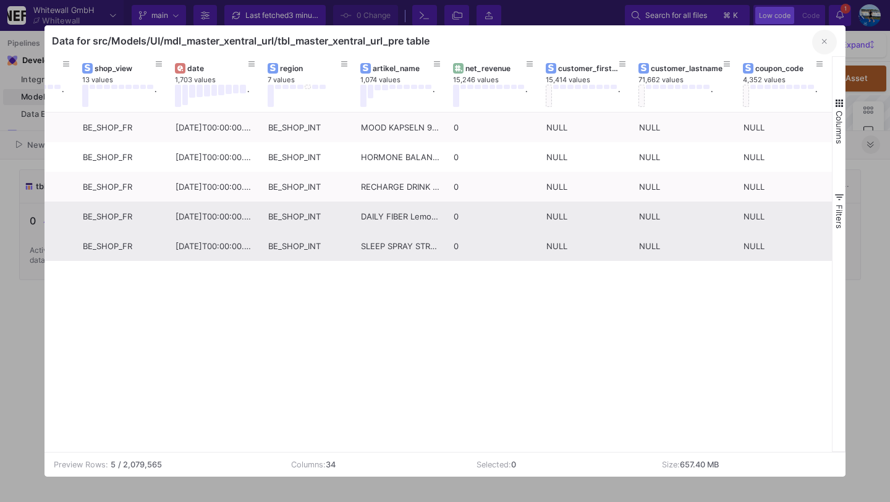
click at [825, 39] on icon "button" at bounding box center [824, 42] width 5 height 8
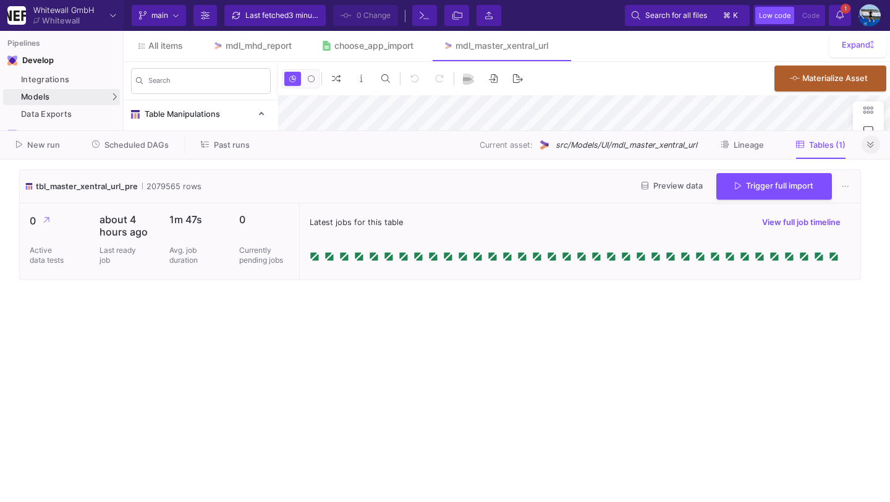
click at [870, 157] on div "New run Scheduled DAGs Past runs Current asset: src/Models/UI/mdl_master_xentra…" at bounding box center [445, 145] width 890 height 28
click at [868, 143] on icon at bounding box center [870, 145] width 7 height 8
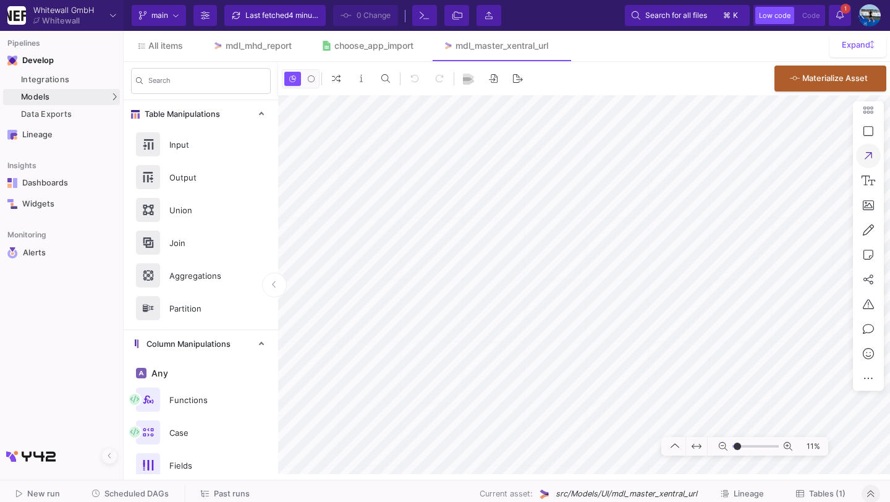
type input "-24"
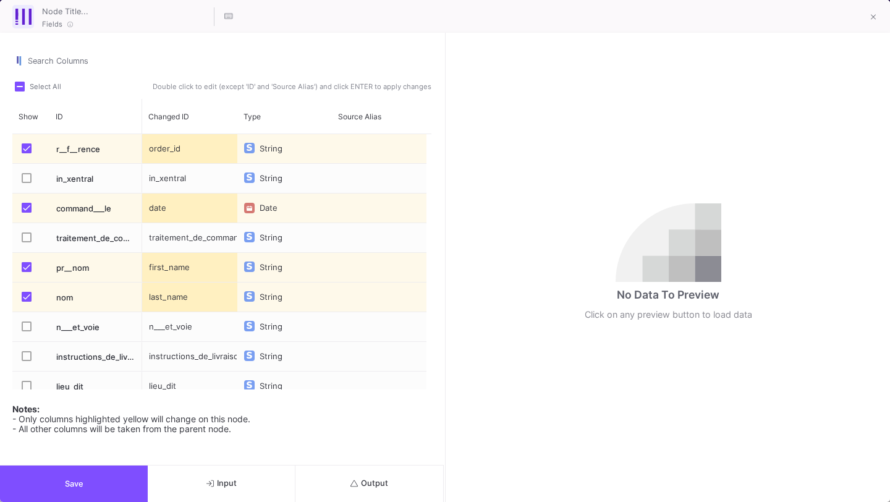
click at [181, 266] on div "first_name" at bounding box center [189, 267] width 95 height 29
type input "customer_firstname"
click at [176, 299] on div "last_name" at bounding box center [189, 297] width 95 height 29
type input "customer_lastname"
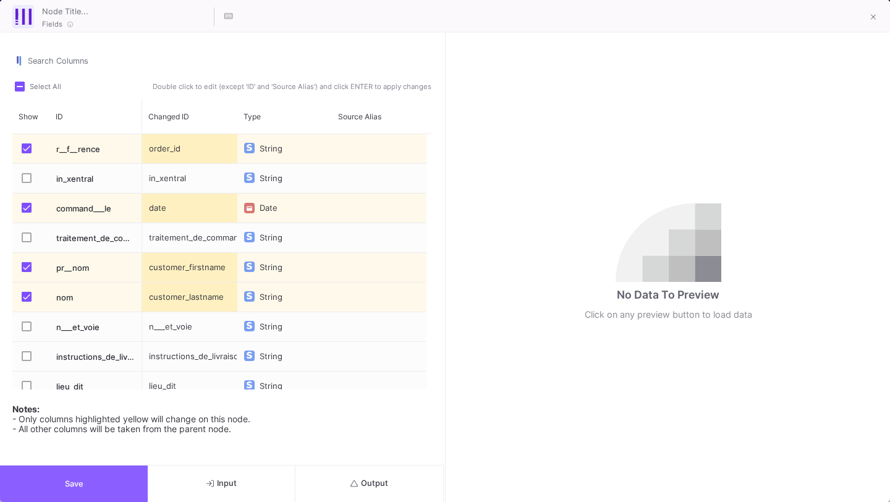
click at [96, 490] on button "Save" at bounding box center [74, 484] width 148 height 36
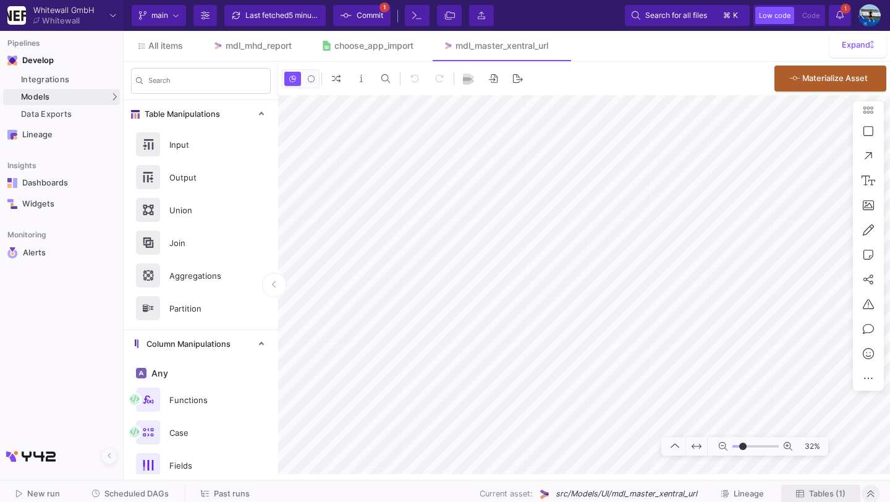
click at [803, 493] on icon at bounding box center [800, 494] width 8 height 8
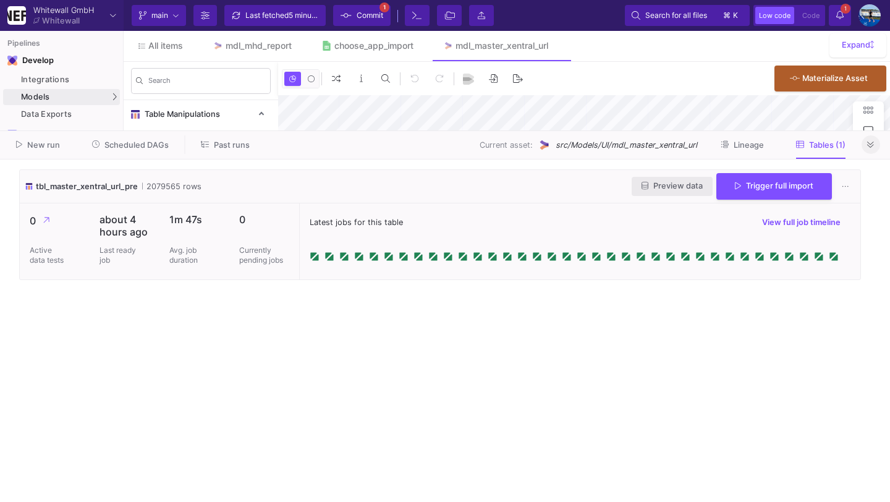
click at [678, 189] on span "Preview data" at bounding box center [672, 185] width 61 height 9
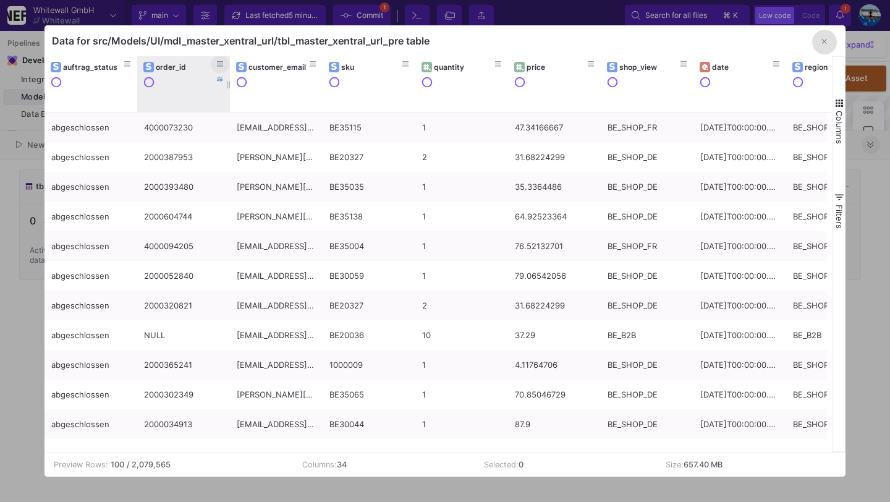
click at [225, 66] on button at bounding box center [220, 64] width 19 height 19
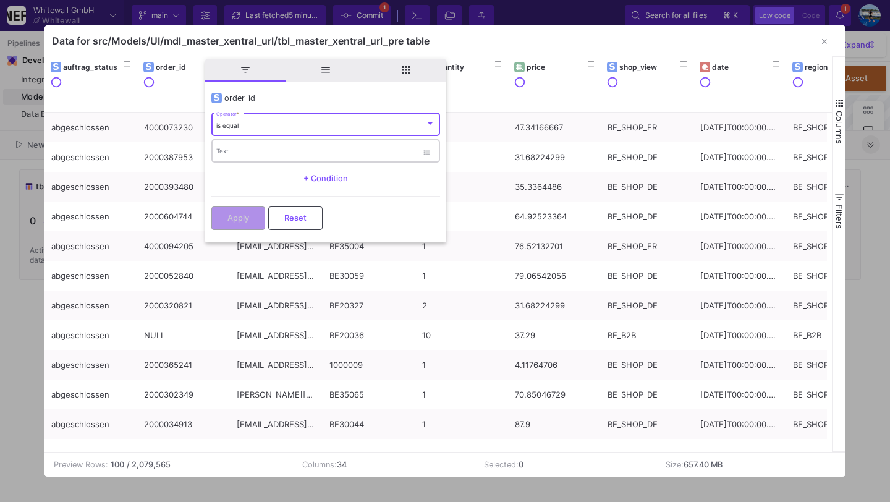
click at [267, 155] on input "Text" at bounding box center [316, 152] width 201 height 8
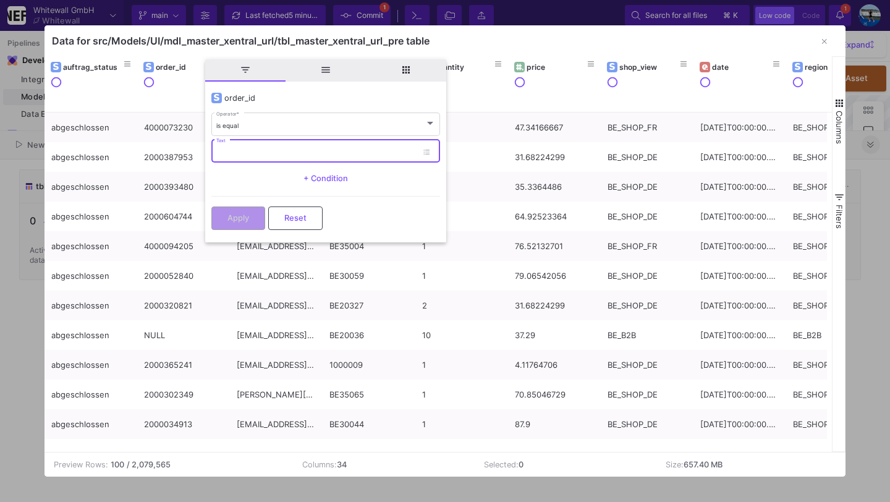
paste input "7ef8472770b74293be6717629"
type input "7ef8472770b74293be6717629"
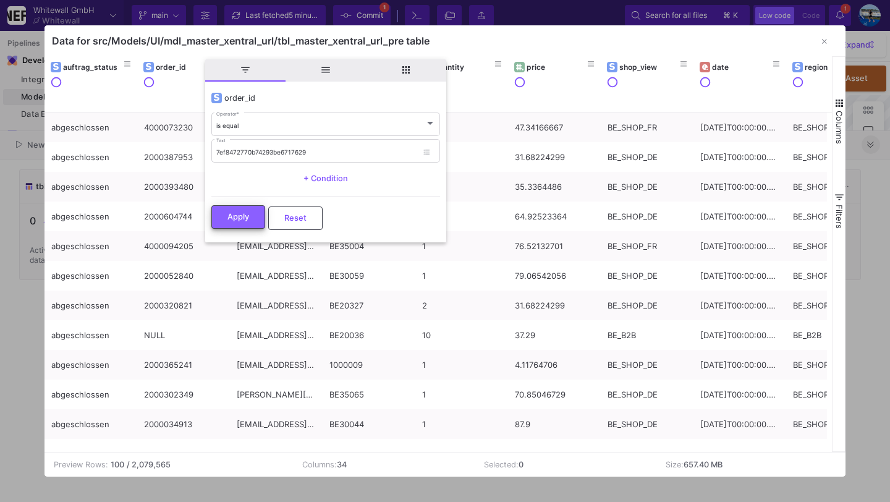
click at [249, 214] on span "Apply" at bounding box center [239, 216] width 22 height 9
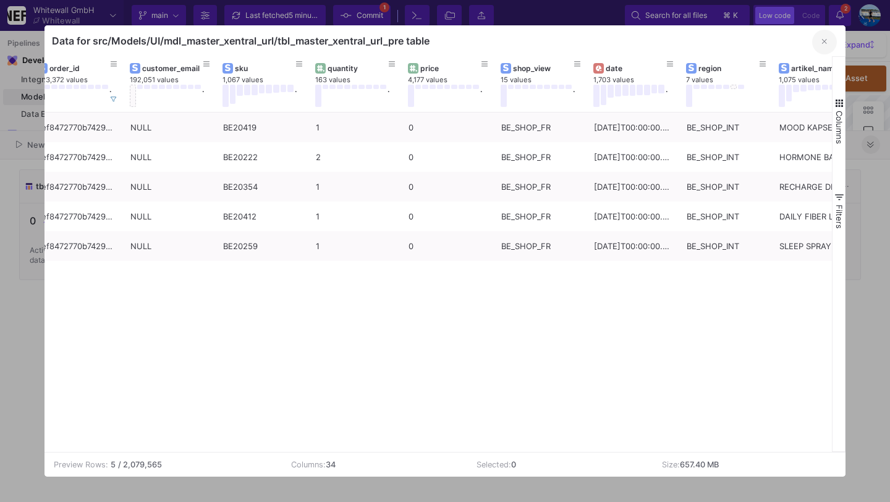
click at [820, 39] on button "button" at bounding box center [824, 42] width 25 height 25
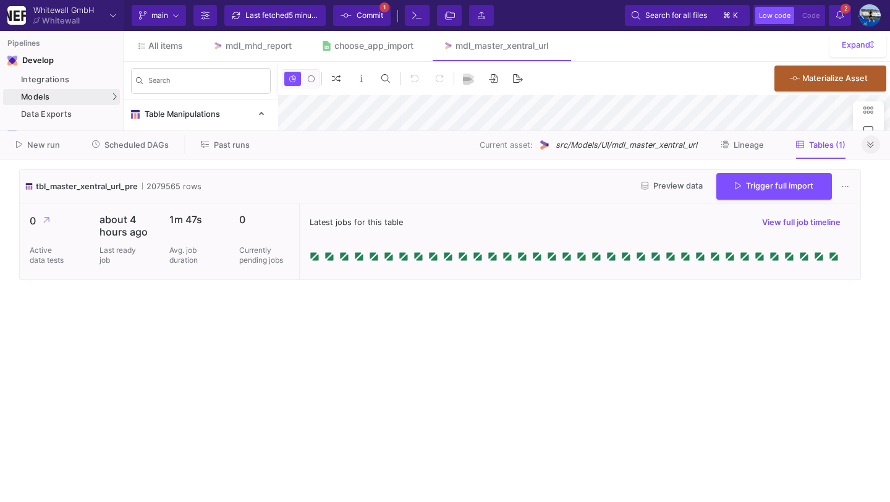
click at [878, 149] on button at bounding box center [871, 144] width 19 height 19
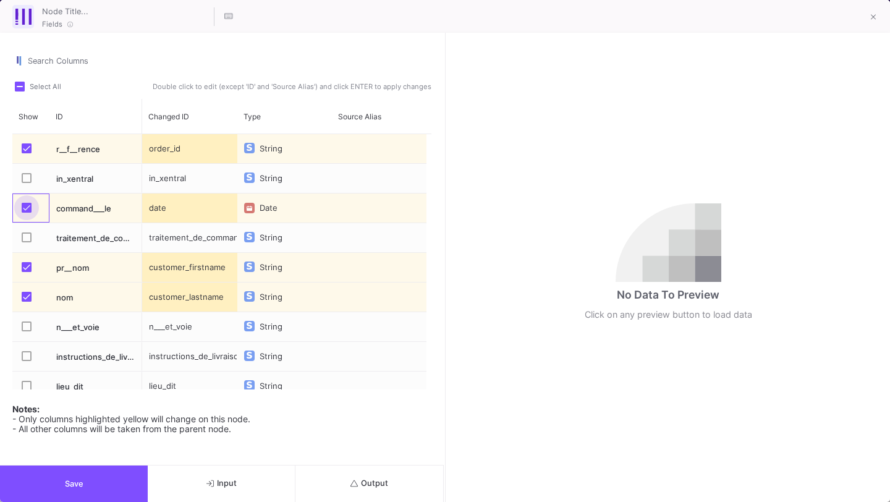
click at [24, 215] on label "Press SPACE to select this row." at bounding box center [30, 209] width 17 height 12
click at [26, 213] on input "Press SPACE to select this row." at bounding box center [26, 213] width 1 height 1
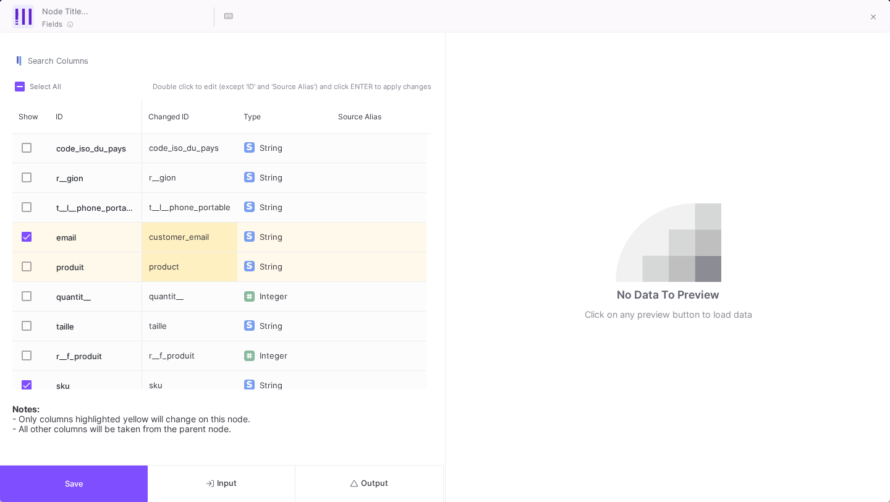
scroll to position [403, 0]
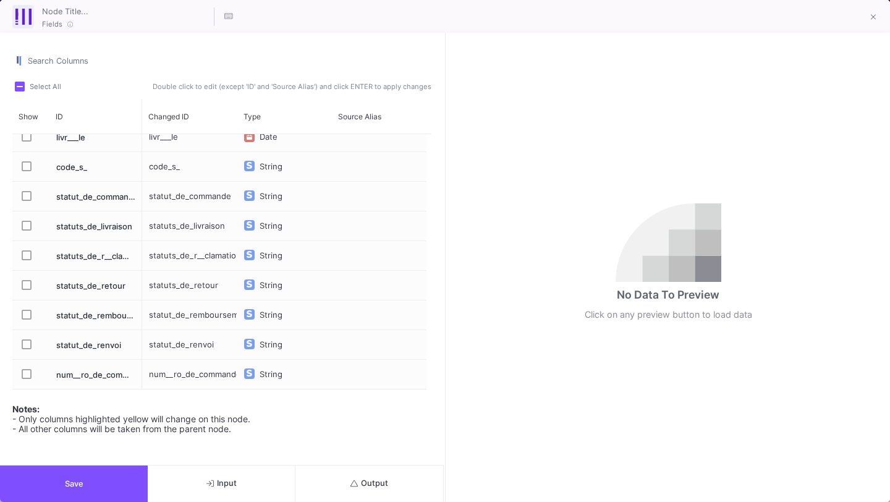
click at [90, 477] on button "Save" at bounding box center [74, 484] width 148 height 36
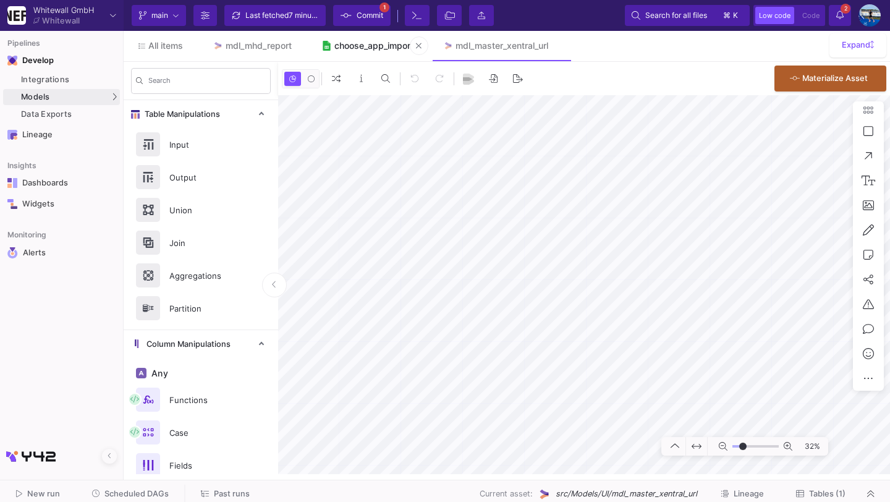
click at [375, 46] on div "choose_app_import" at bounding box center [373, 46] width 79 height 10
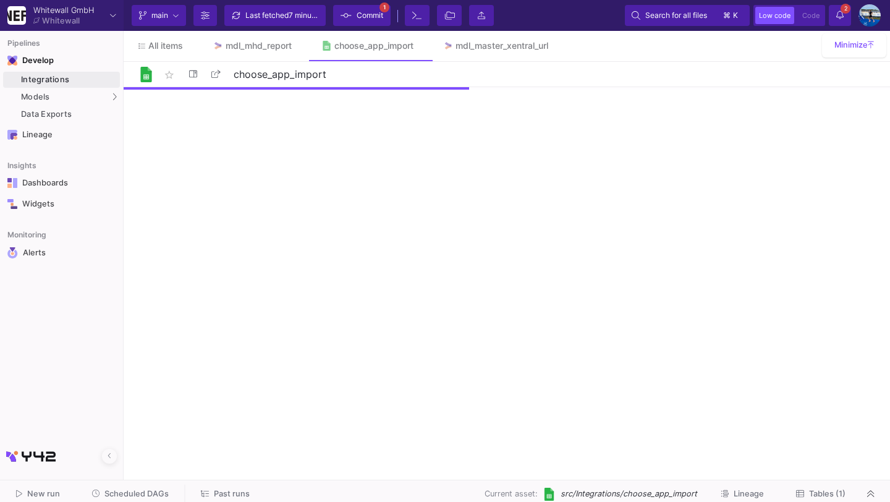
click at [837, 490] on span "Tables (1)" at bounding box center [827, 493] width 36 height 9
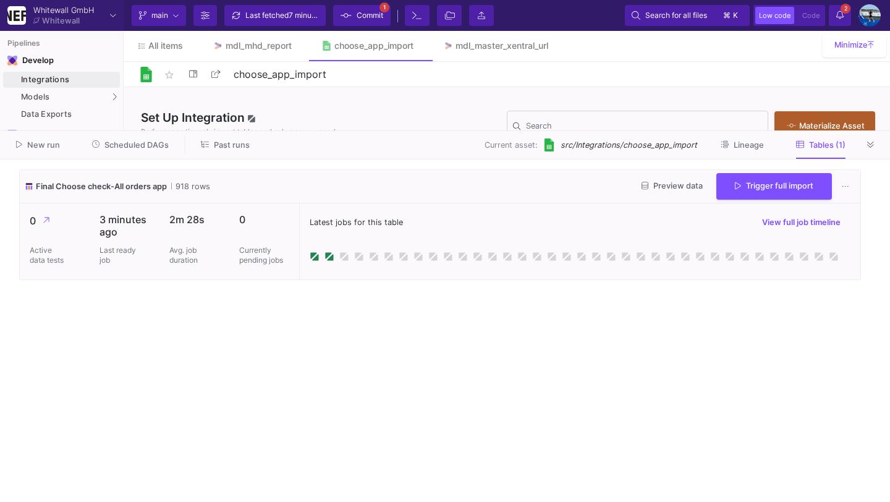
click at [872, 145] on icon at bounding box center [870, 145] width 7 height 8
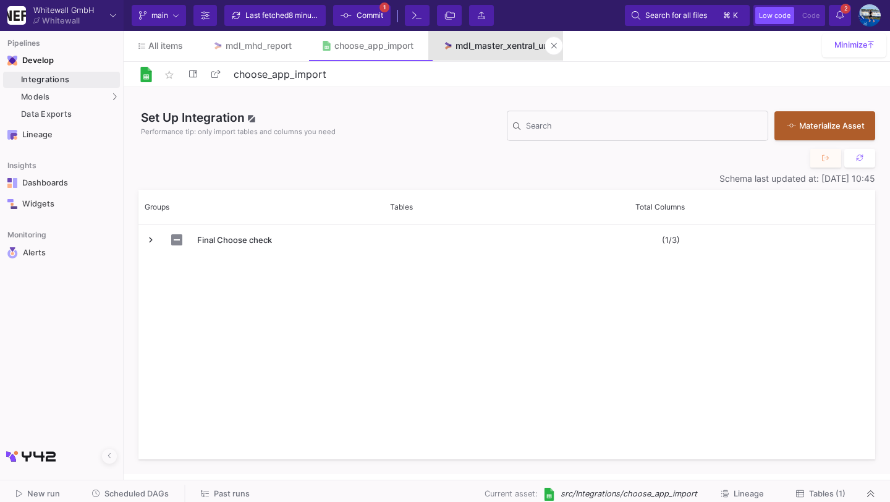
click at [498, 54] on link "mdl_master_xentral_url" at bounding box center [495, 46] width 135 height 30
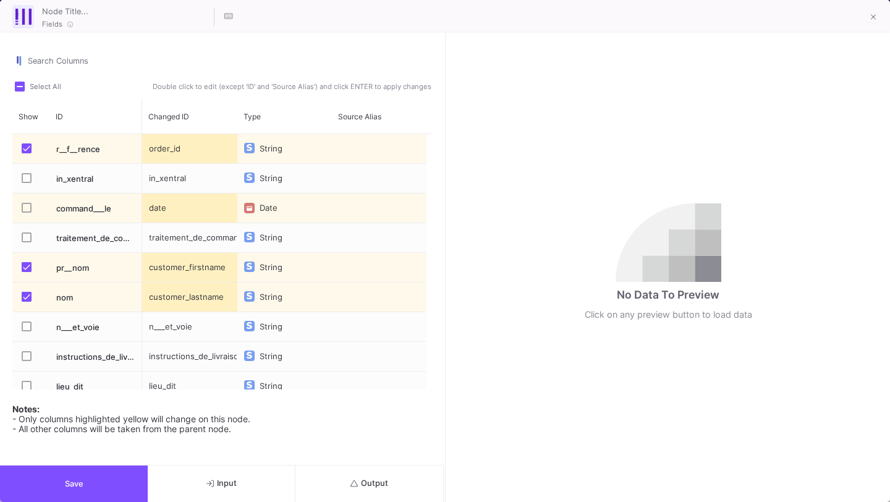
click at [357, 489] on button "Output" at bounding box center [370, 484] width 148 height 36
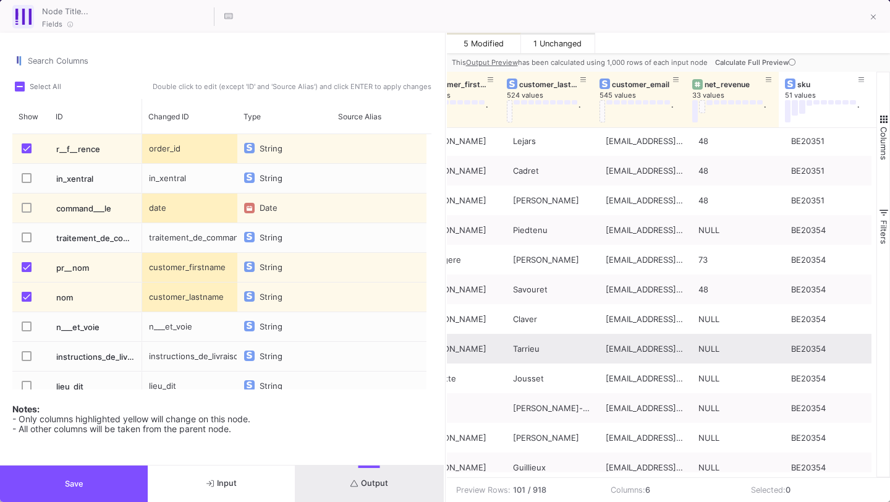
scroll to position [921, 0]
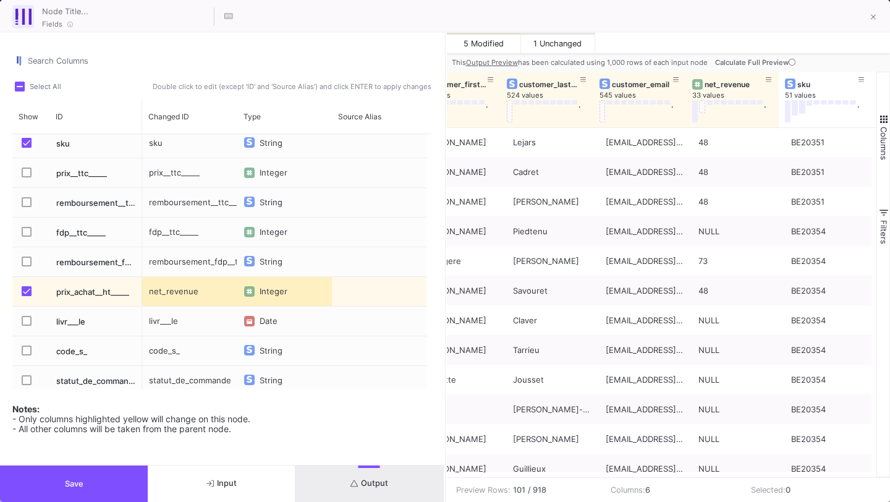
click at [273, 291] on div "Integer" at bounding box center [276, 292] width 33 height 30
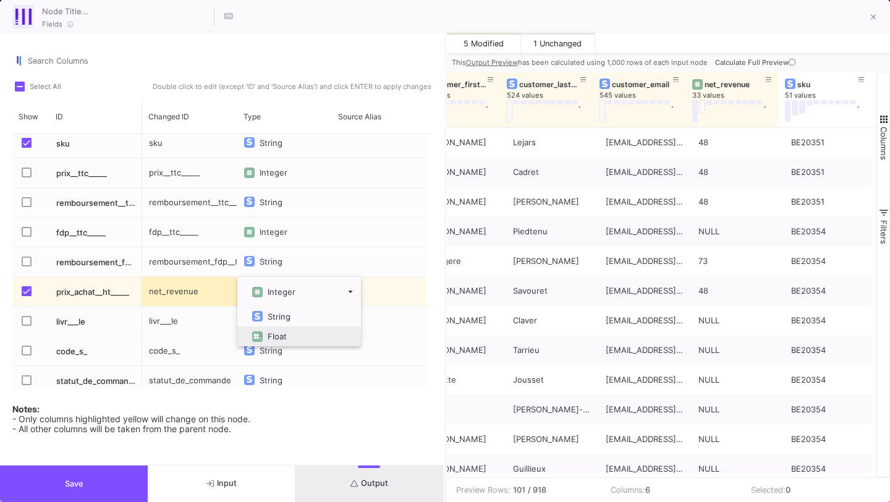
click at [270, 333] on span "Float" at bounding box center [277, 336] width 19 height 10
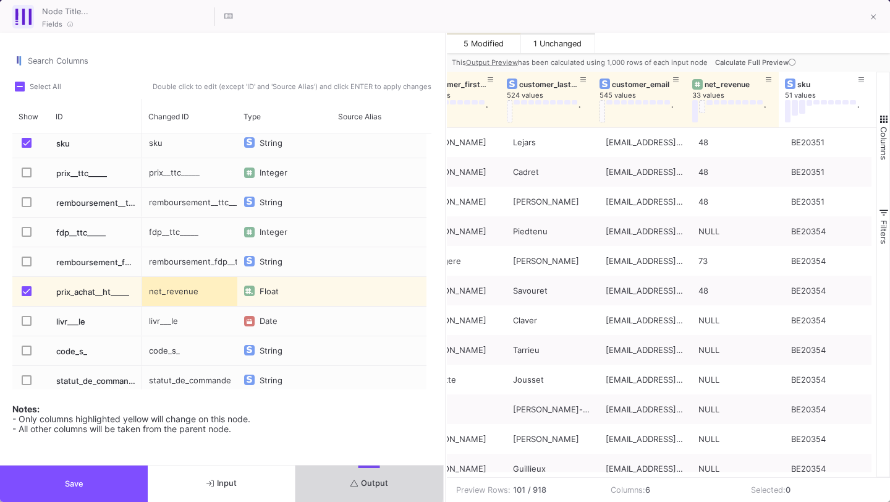
click at [336, 480] on button "Output" at bounding box center [370, 484] width 148 height 36
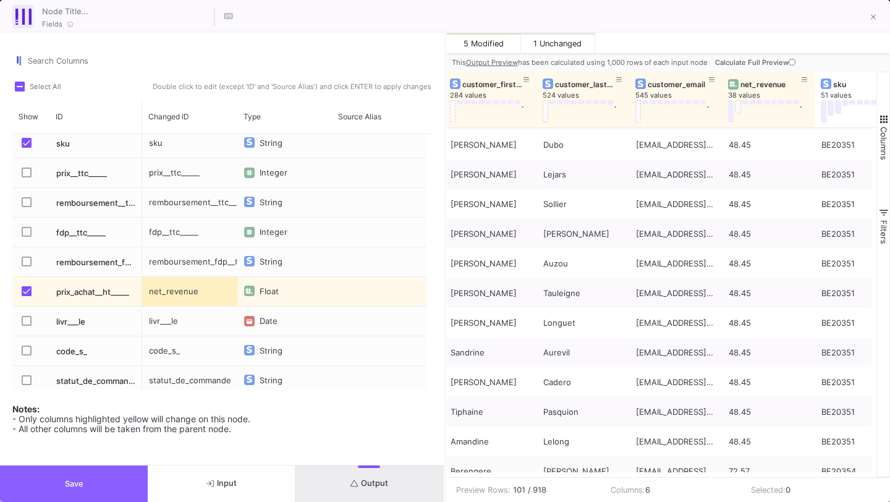
click at [107, 484] on button "Save" at bounding box center [74, 484] width 148 height 36
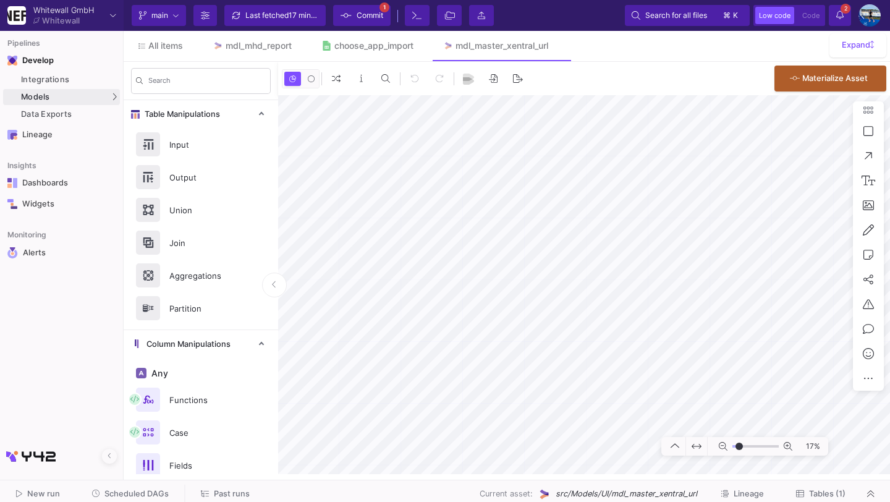
type input "-26"
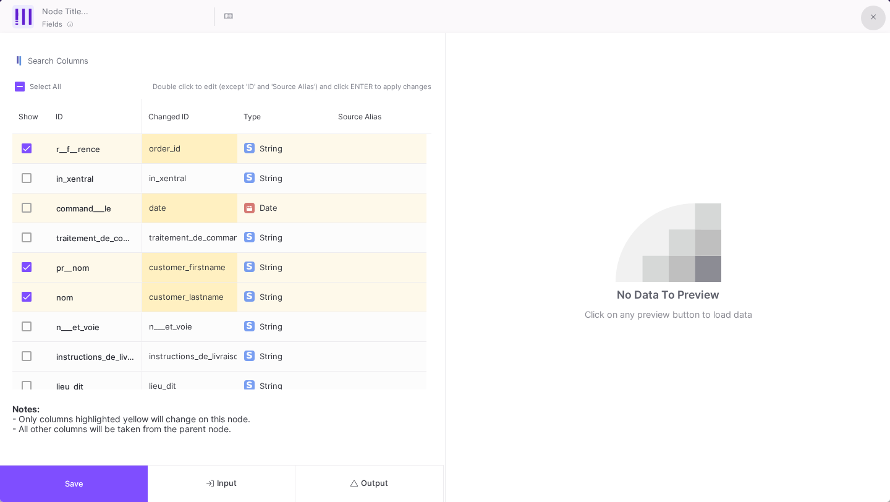
click at [870, 19] on button at bounding box center [873, 18] width 25 height 25
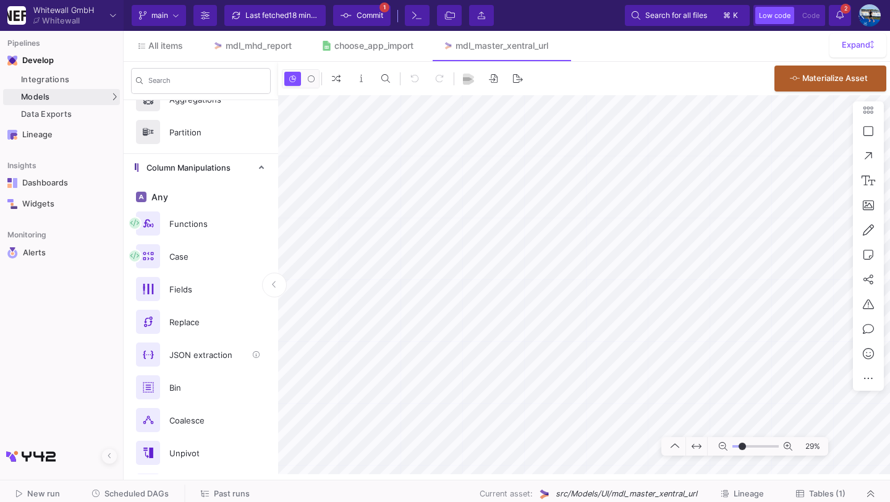
scroll to position [187, 0]
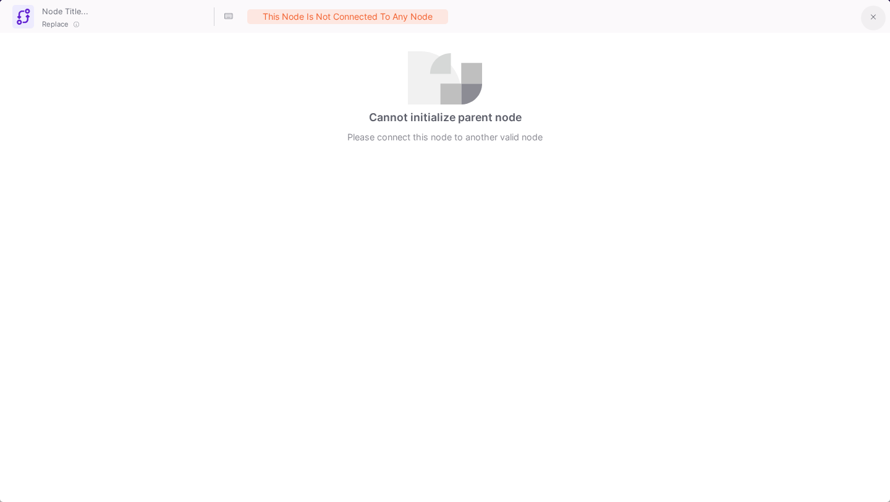
click at [877, 16] on button at bounding box center [873, 18] width 25 height 25
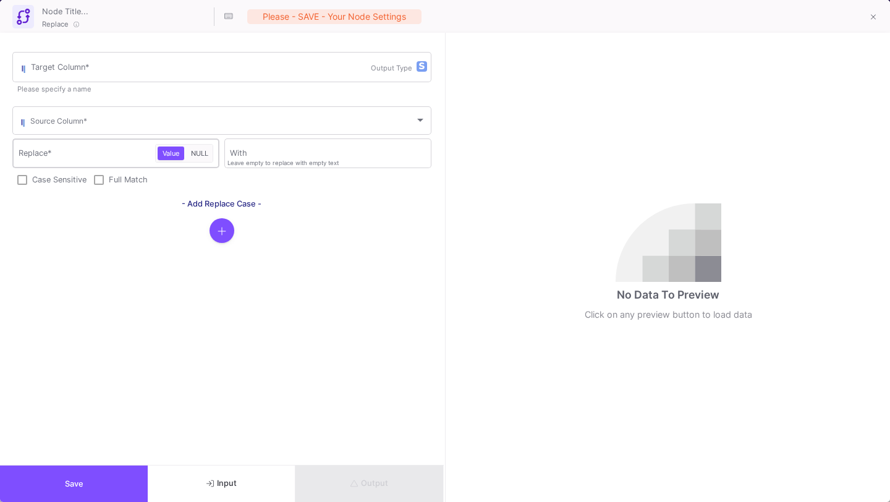
click at [122, 147] on div "Replace *" at bounding box center [87, 153] width 137 height 32
click at [265, 165] on mat-hint "Leave empty to replace with empty text" at bounding box center [283, 163] width 111 height 7
click at [877, 28] on button at bounding box center [873, 18] width 25 height 25
